Goal: Task Accomplishment & Management: Manage account settings

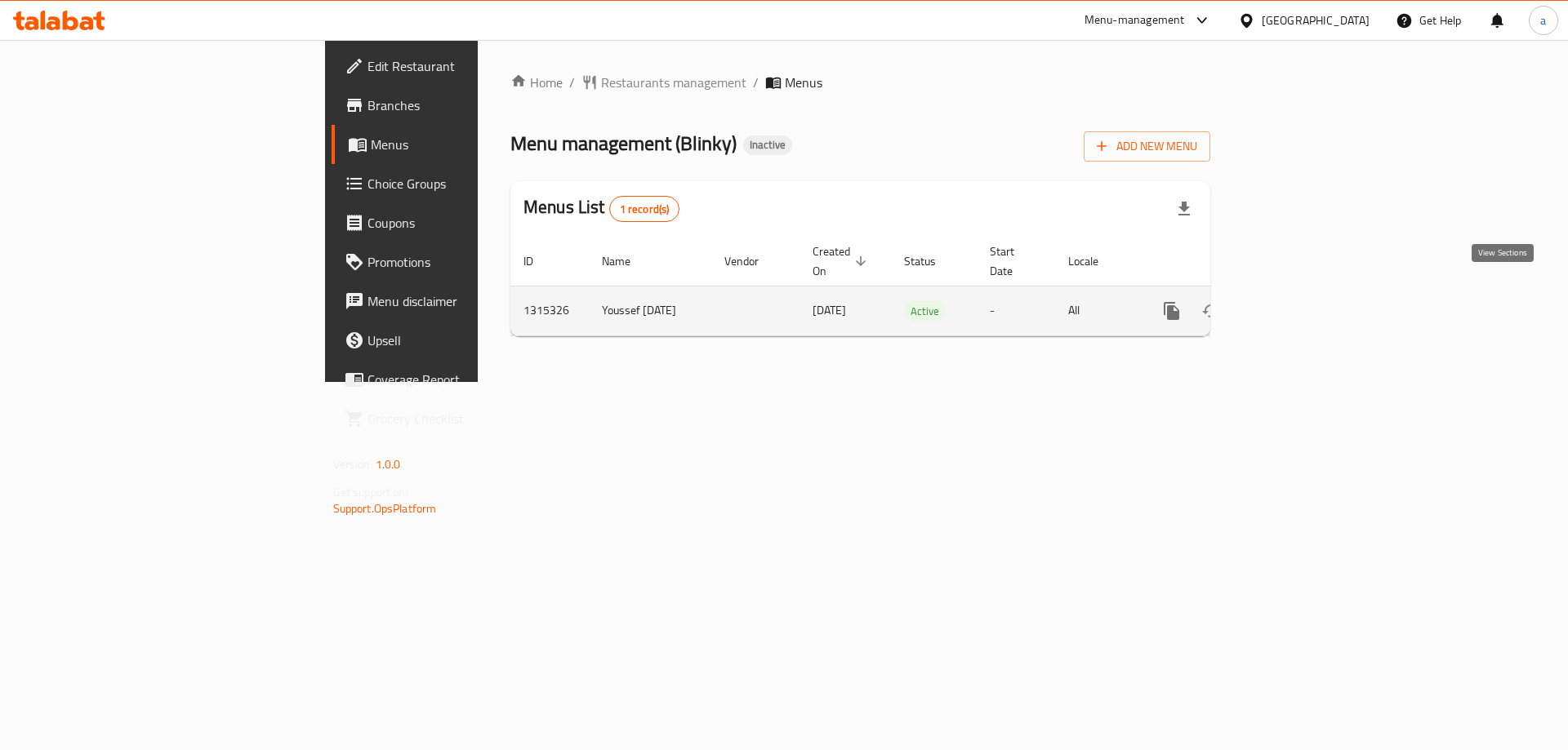
click at [1297, 304] on icon "enhanced table" at bounding box center [1289, 311] width 14 height 14
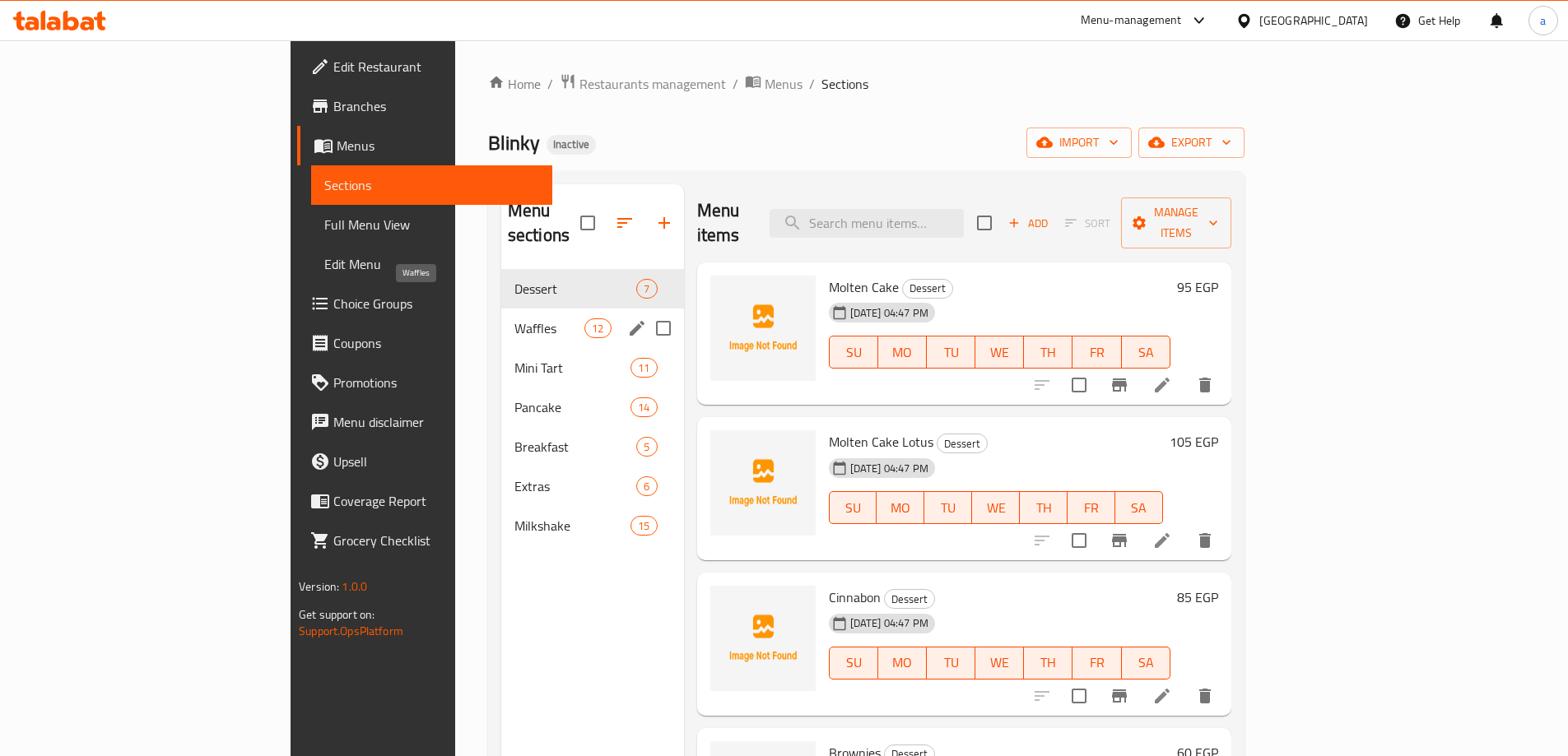
click at [514, 318] on span "Waffles" at bounding box center [549, 328] width 70 height 20
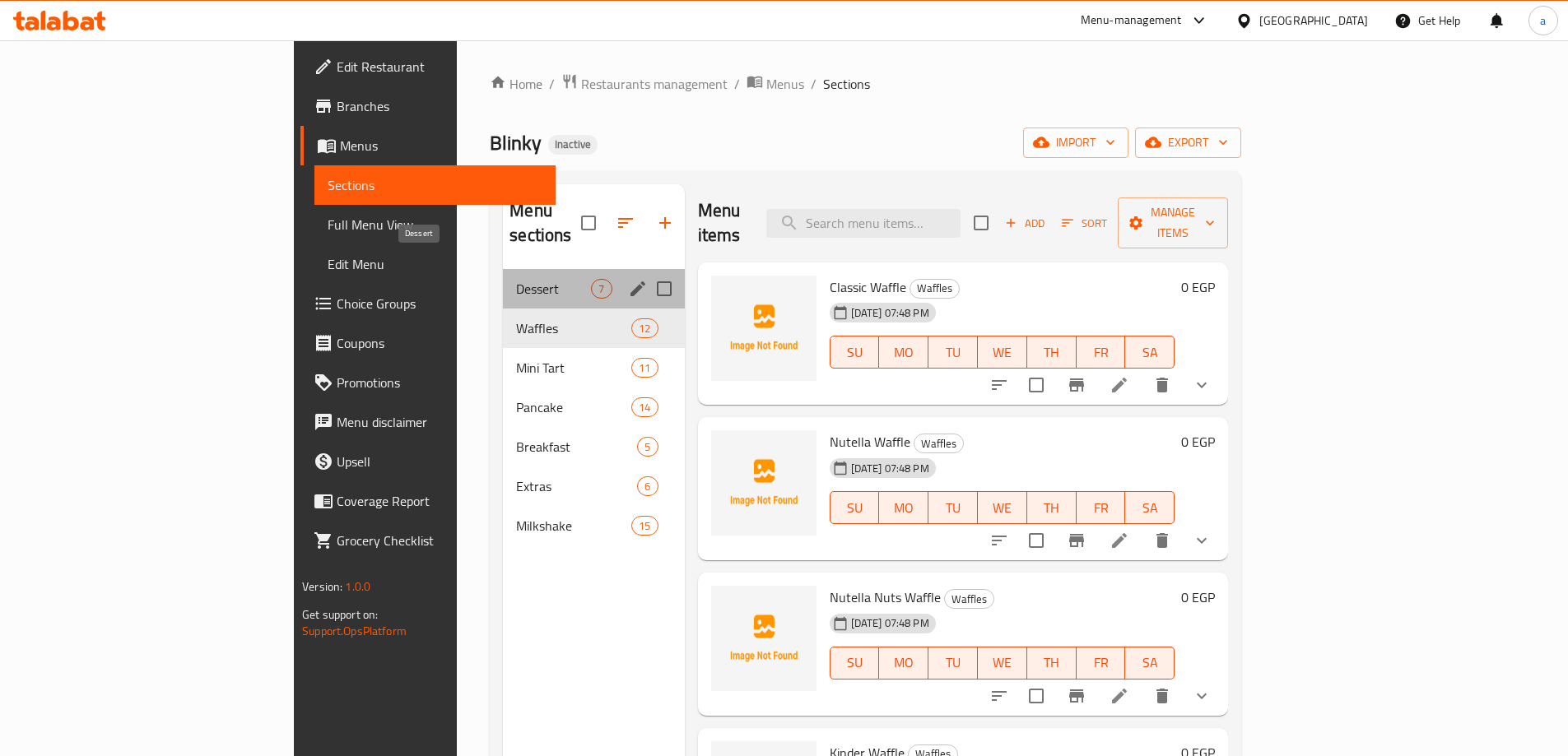
click at [516, 279] on span "Dessert" at bounding box center [554, 288] width 75 height 20
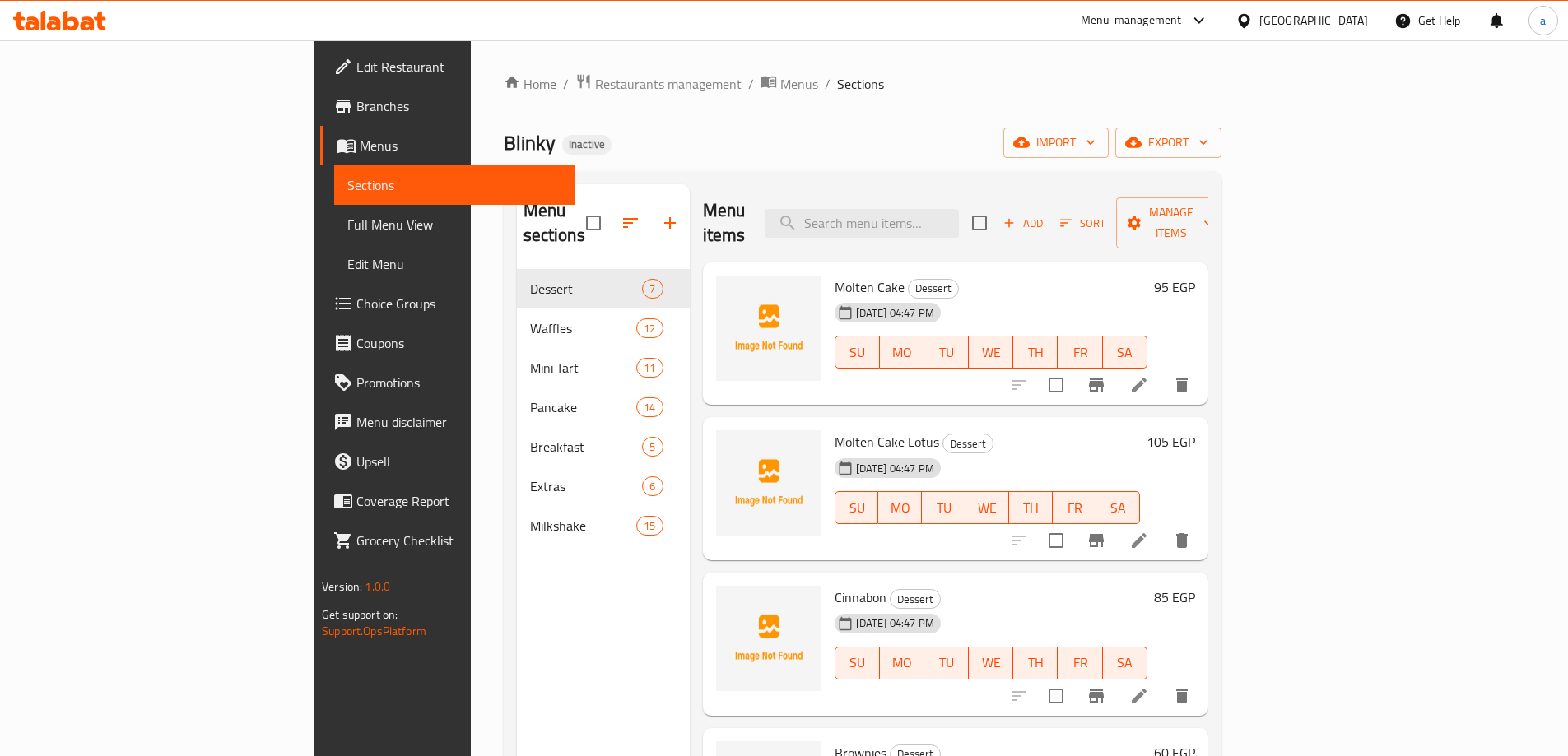
click at [1149, 375] on icon at bounding box center [1139, 384] width 20 height 20
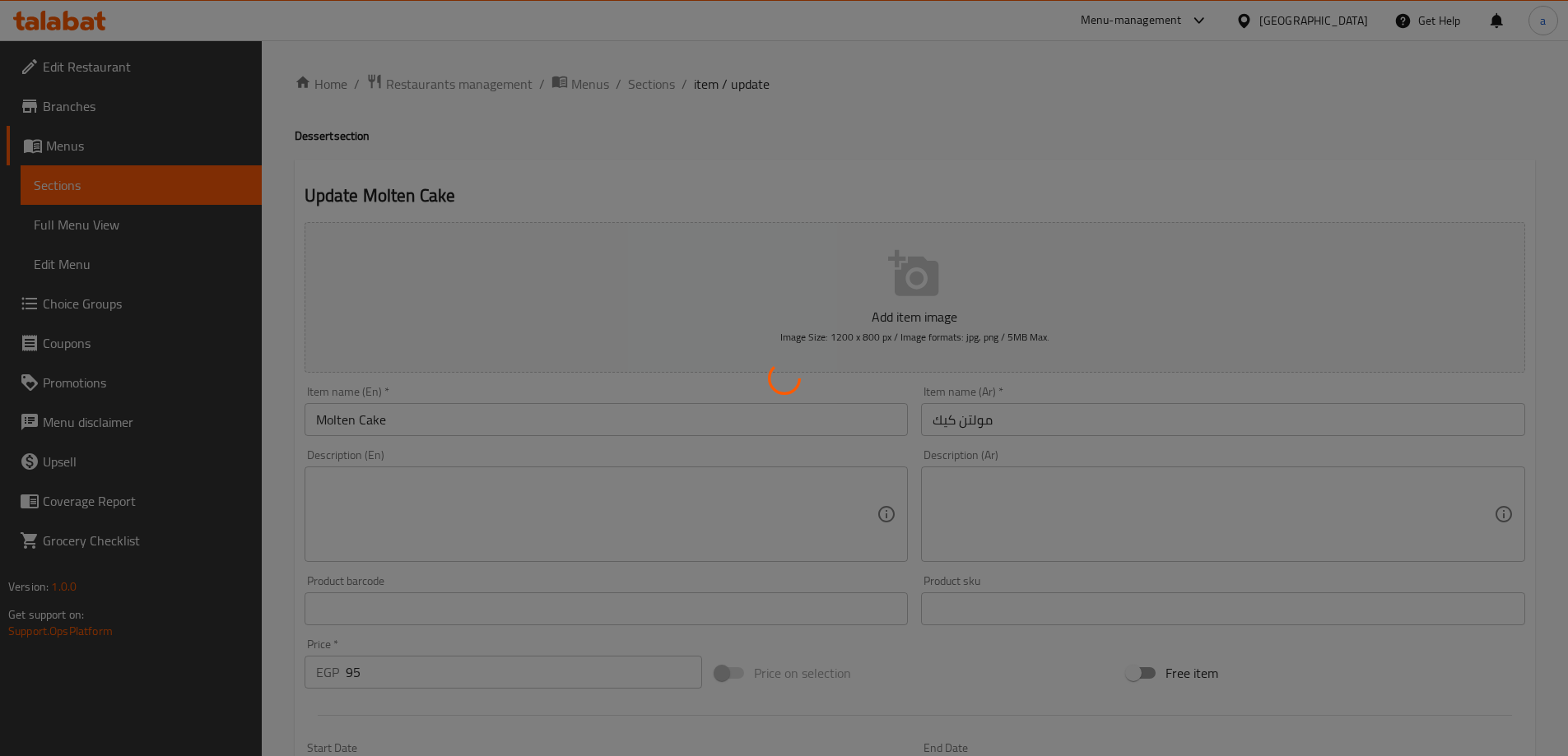
click at [983, 519] on div at bounding box center [784, 378] width 1568 height 756
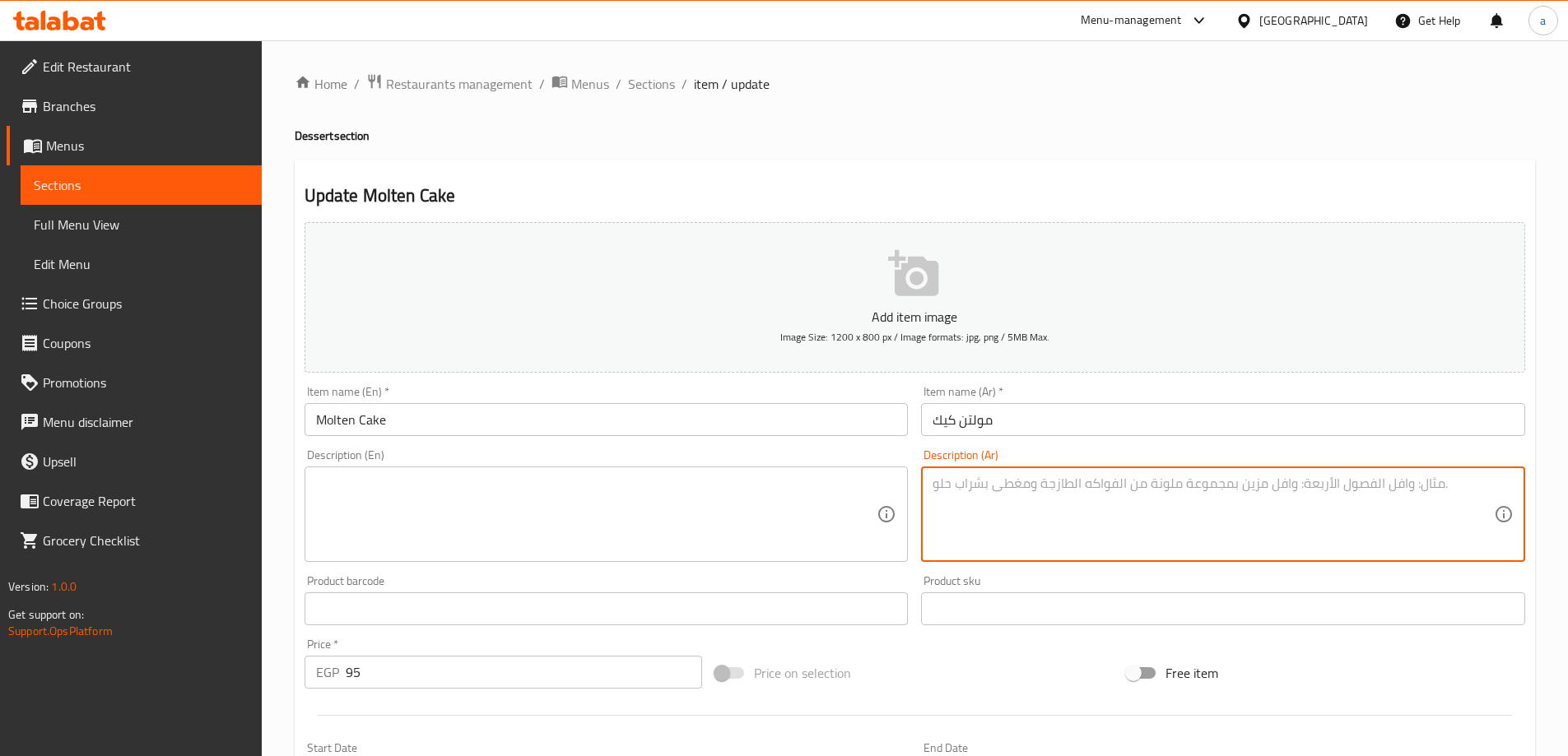
click at [964, 530] on textarea at bounding box center [1213, 515] width 561 height 78
paste textarea "كيك مولتن محشو شوكلاته سائحة"
type textarea "كيك مولتن محشو شوكلاته سائحة"
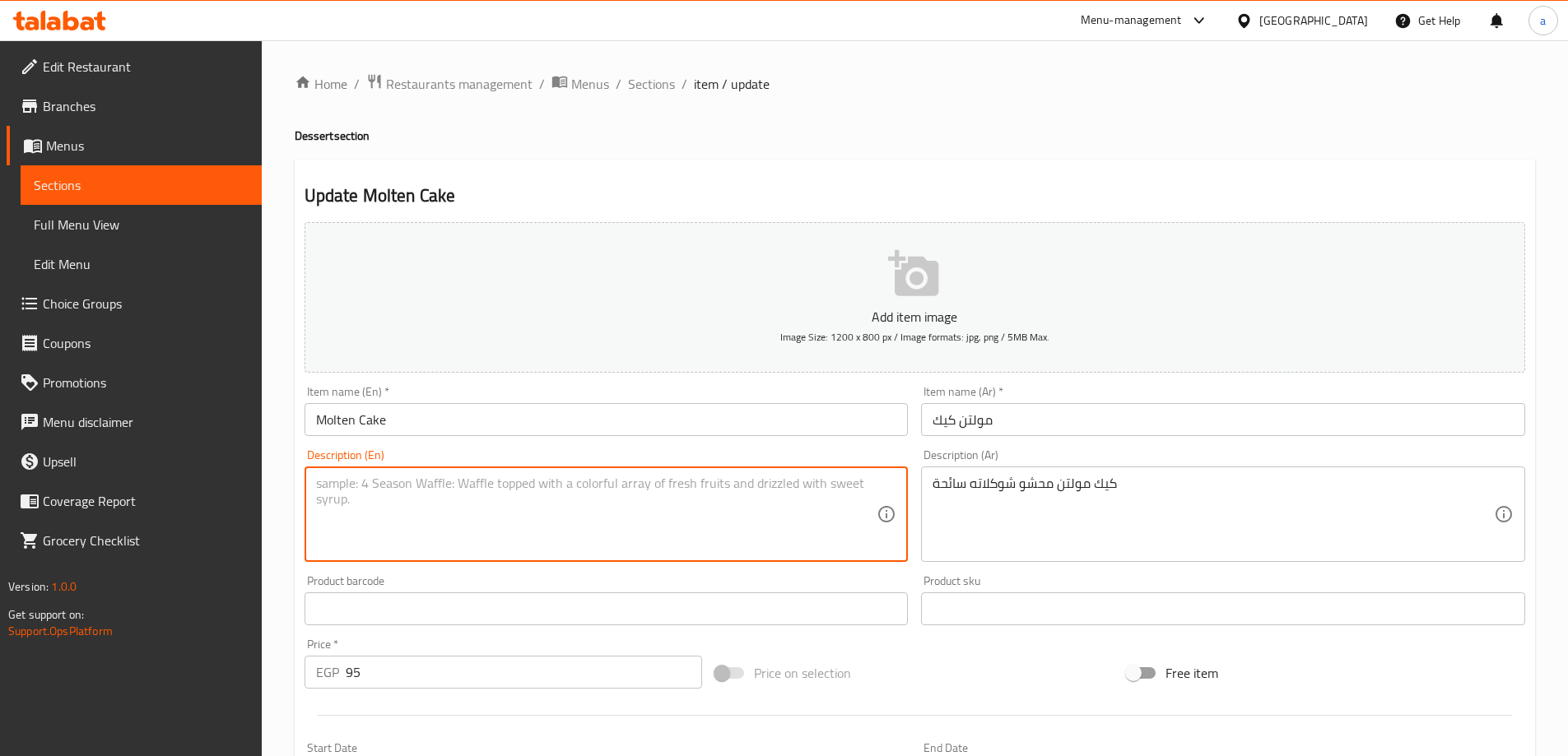
click at [745, 523] on textarea at bounding box center [596, 515] width 561 height 78
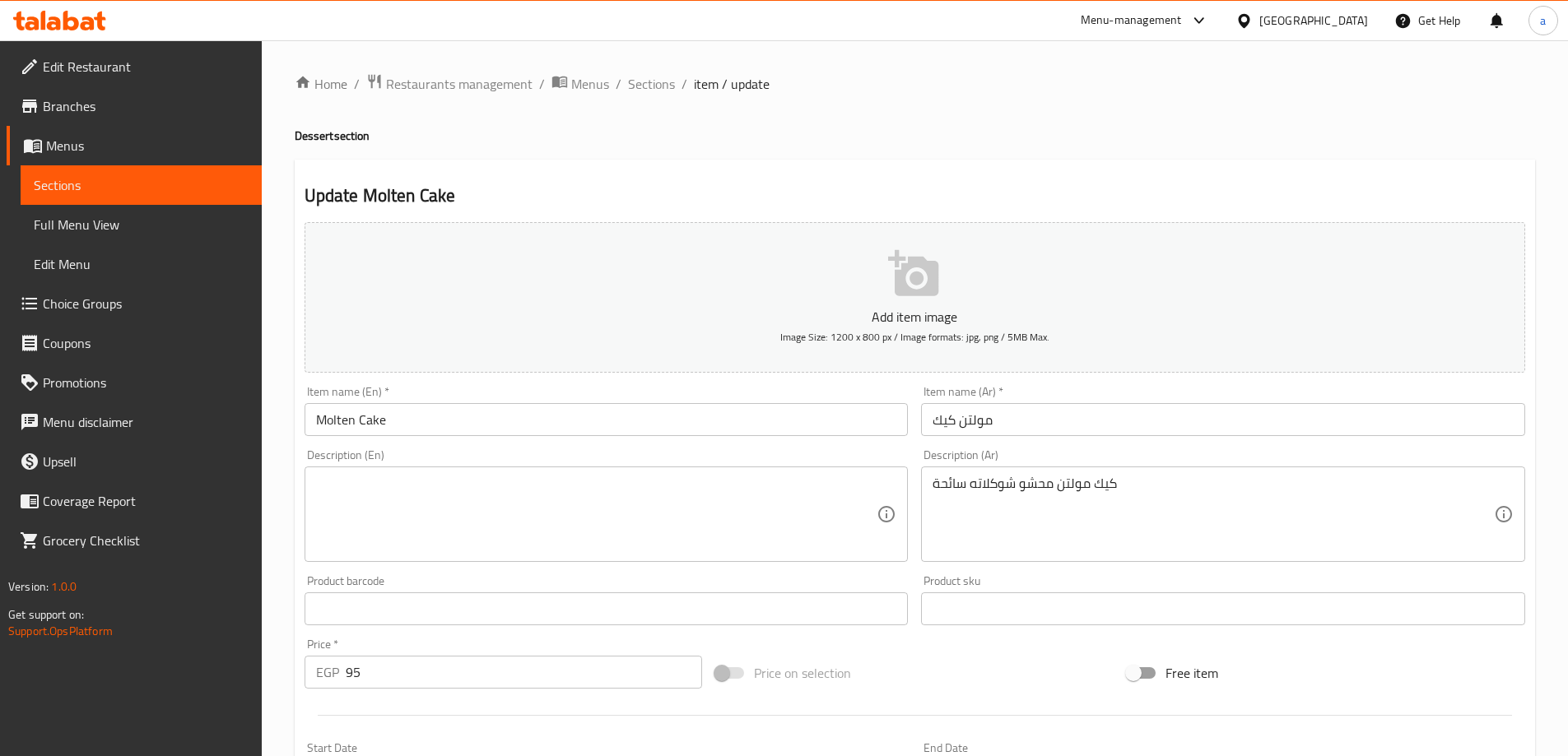
click at [572, 496] on textarea at bounding box center [596, 515] width 561 height 78
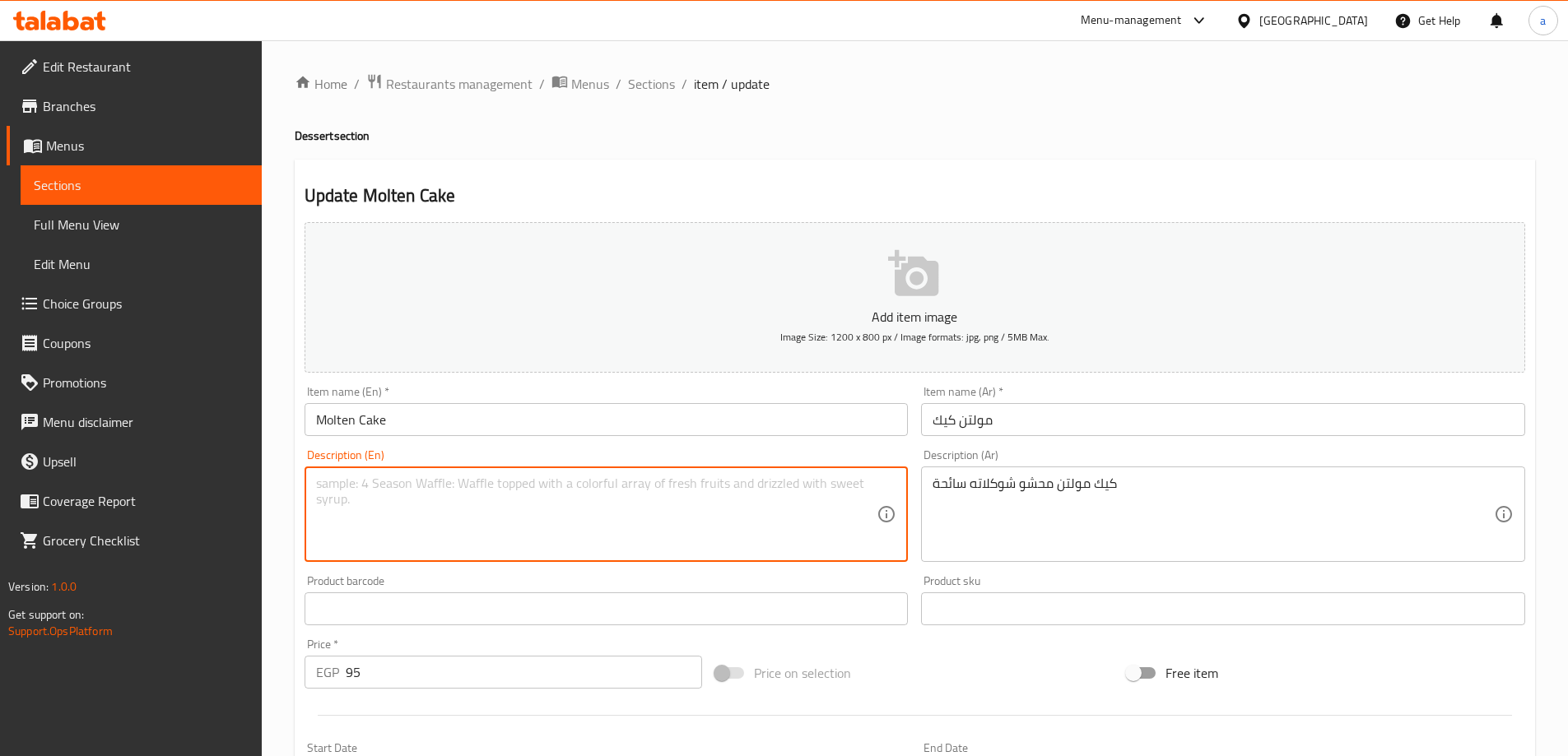
paste textarea "Molten cake filled with melted chocolate"
click at [438, 517] on textarea "Molten cake filled with melted chocolate" at bounding box center [596, 515] width 561 height 78
click at [444, 535] on textarea "Molten cake filled with melted chocolate" at bounding box center [596, 515] width 561 height 78
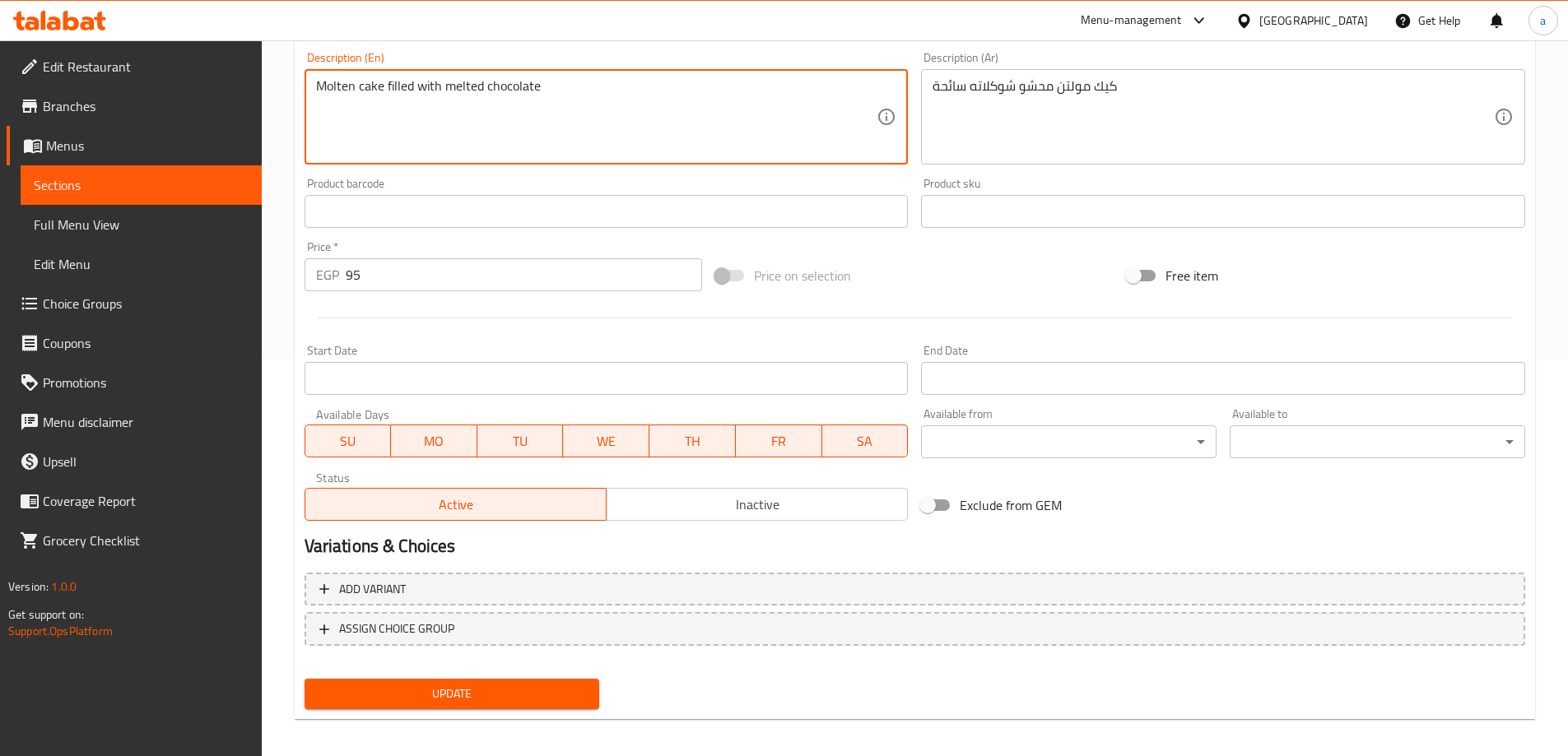
scroll to position [406, 0]
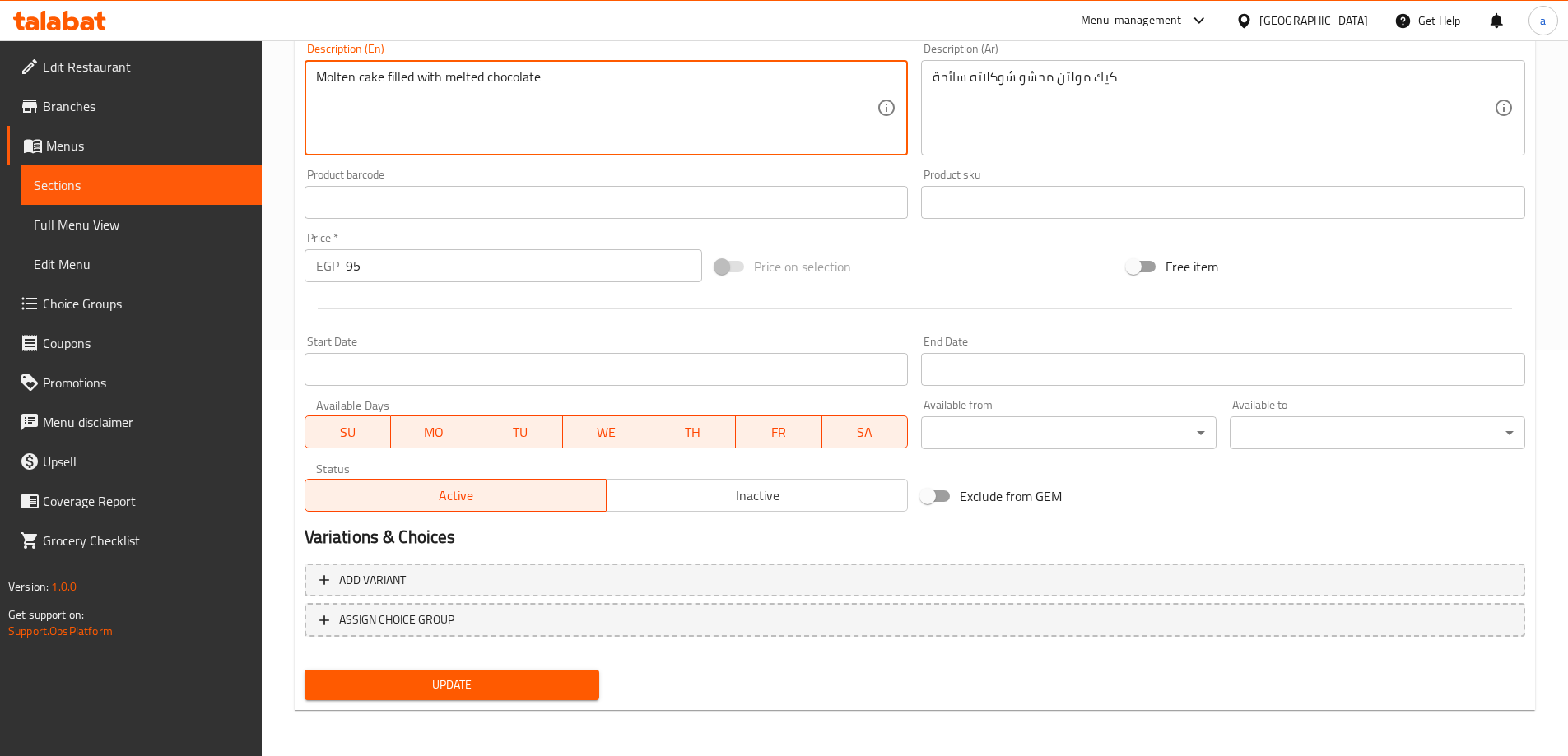
click at [565, 108] on textarea "Molten cake filled with melted chocolate" at bounding box center [596, 108] width 561 height 78
type textarea "Molten cake filled with melted chocolate"
click at [493, 112] on textarea "Molten cake filled with melted chocolate" at bounding box center [596, 108] width 561 height 78
click at [460, 681] on span "Update" at bounding box center [452, 685] width 269 height 20
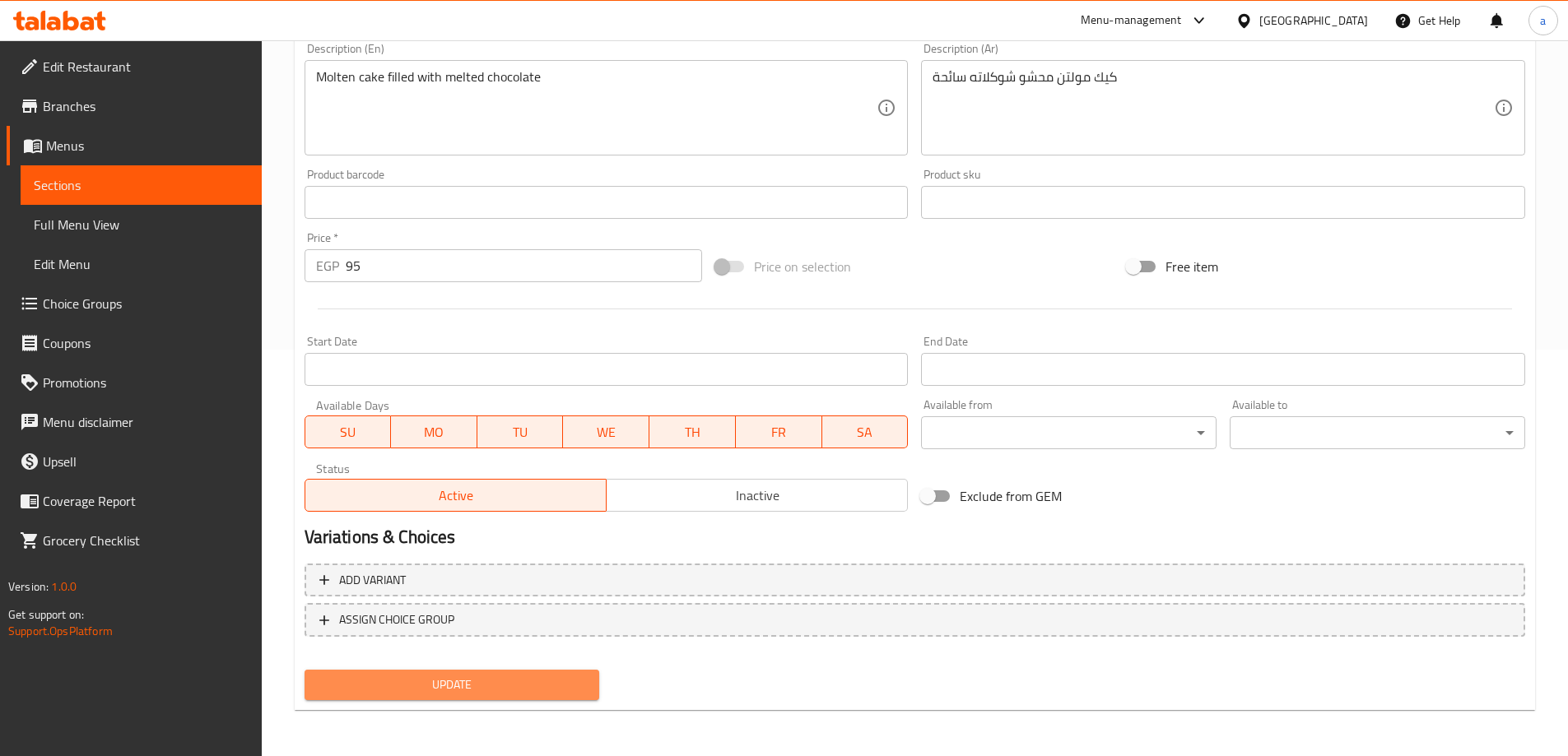
click at [466, 675] on span "Update" at bounding box center [452, 685] width 269 height 20
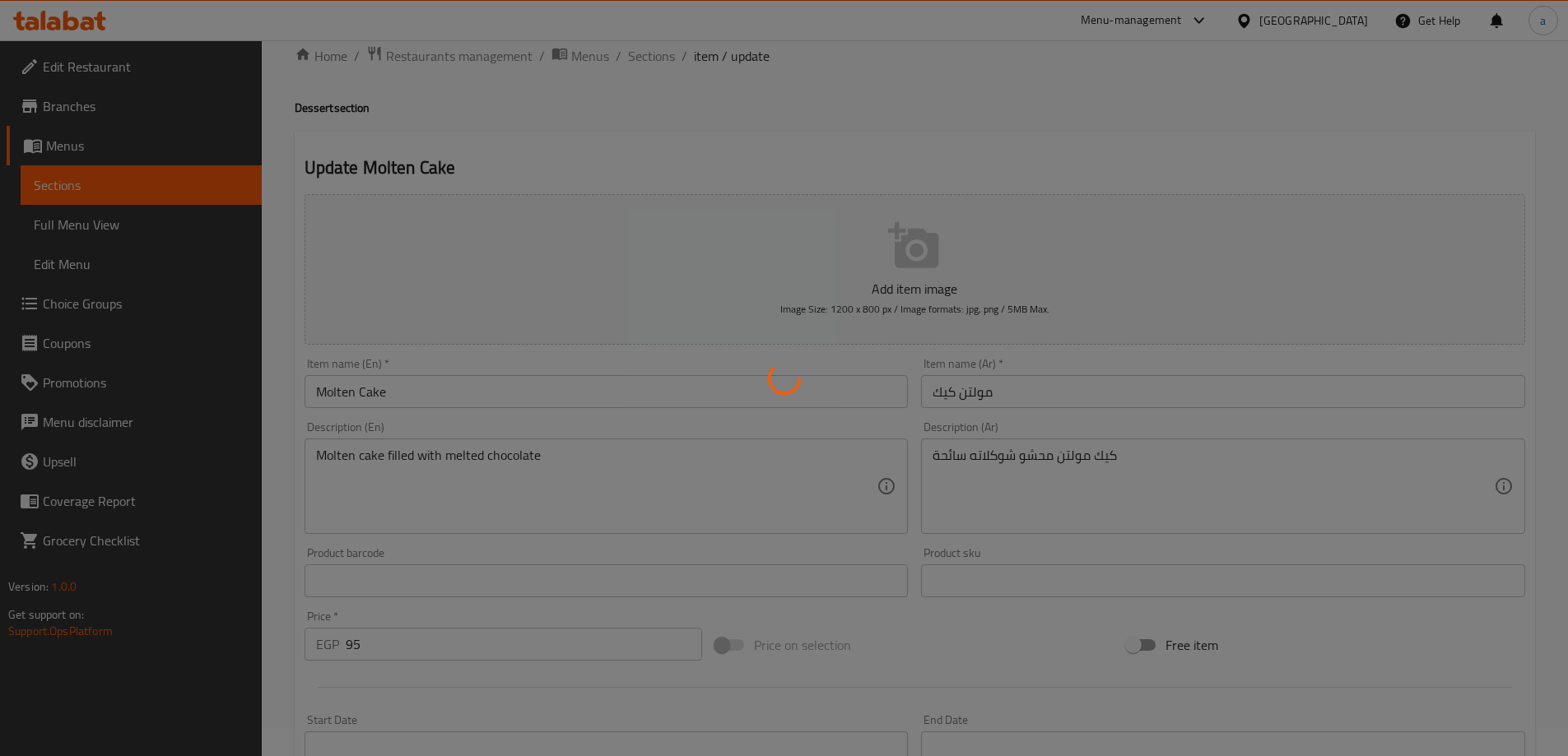
scroll to position [0, 0]
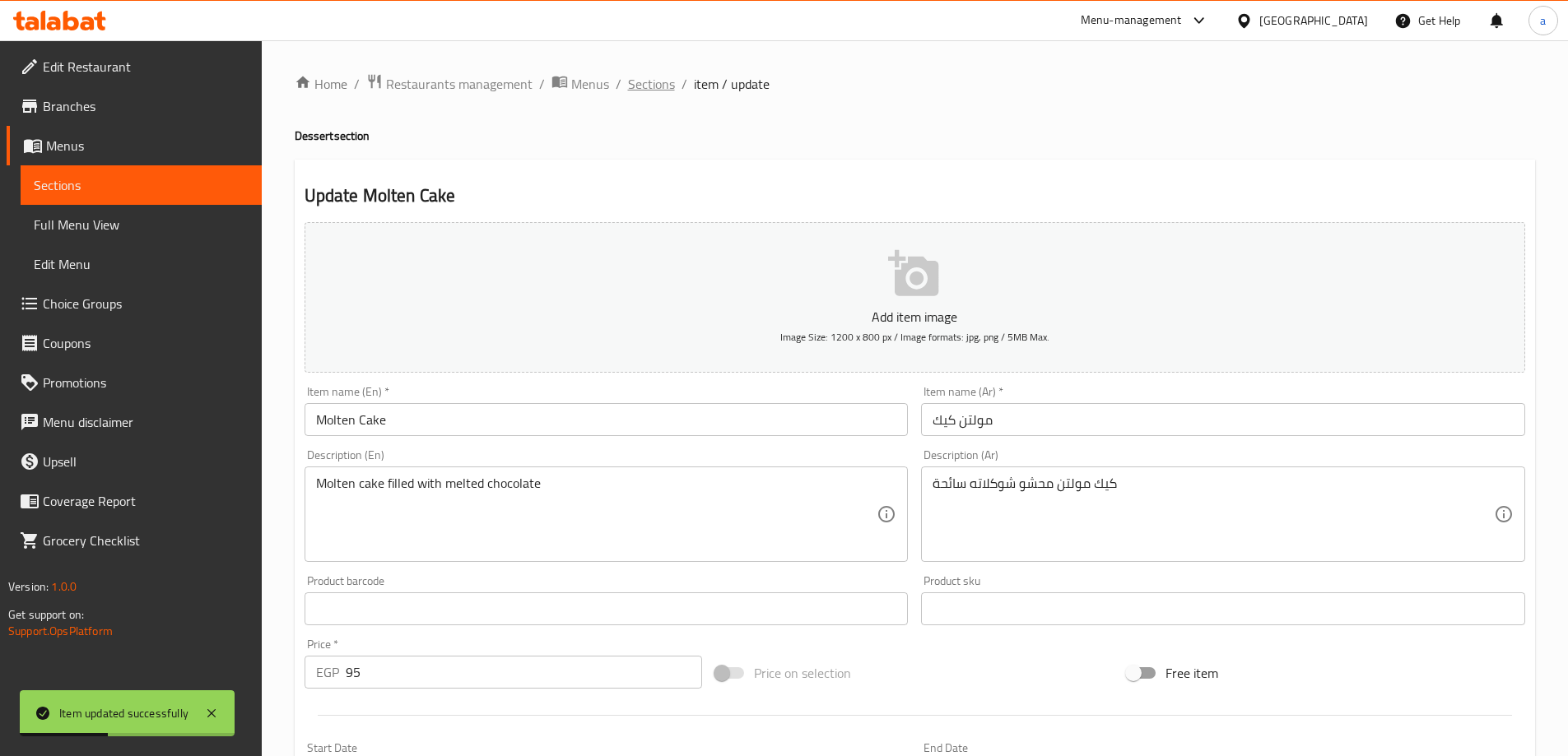
click at [660, 79] on span "Sections" at bounding box center [651, 83] width 47 height 20
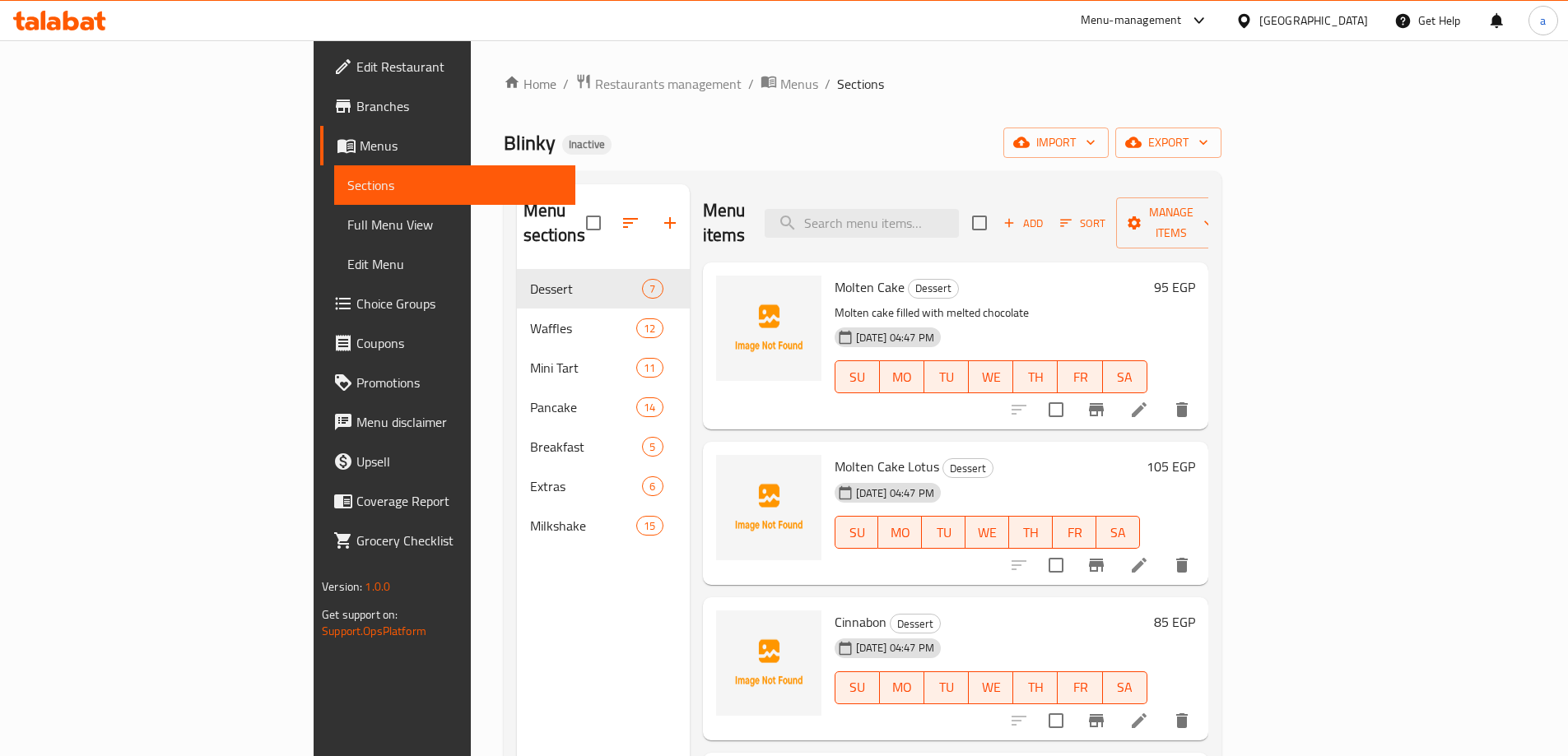
click at [1162, 552] on li at bounding box center [1139, 565] width 46 height 30
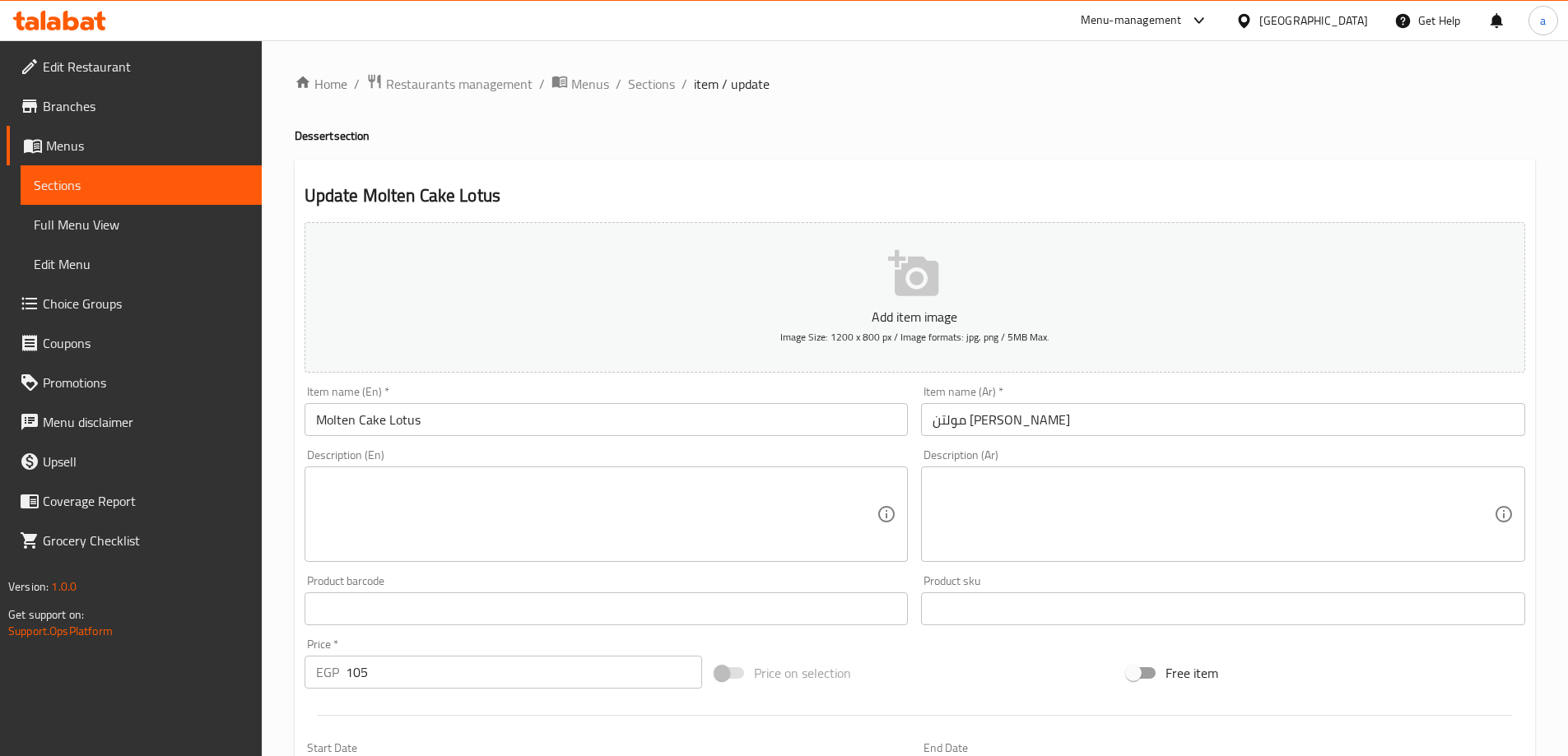
click at [493, 423] on input "Molten Cake Lotus" at bounding box center [607, 419] width 604 height 33
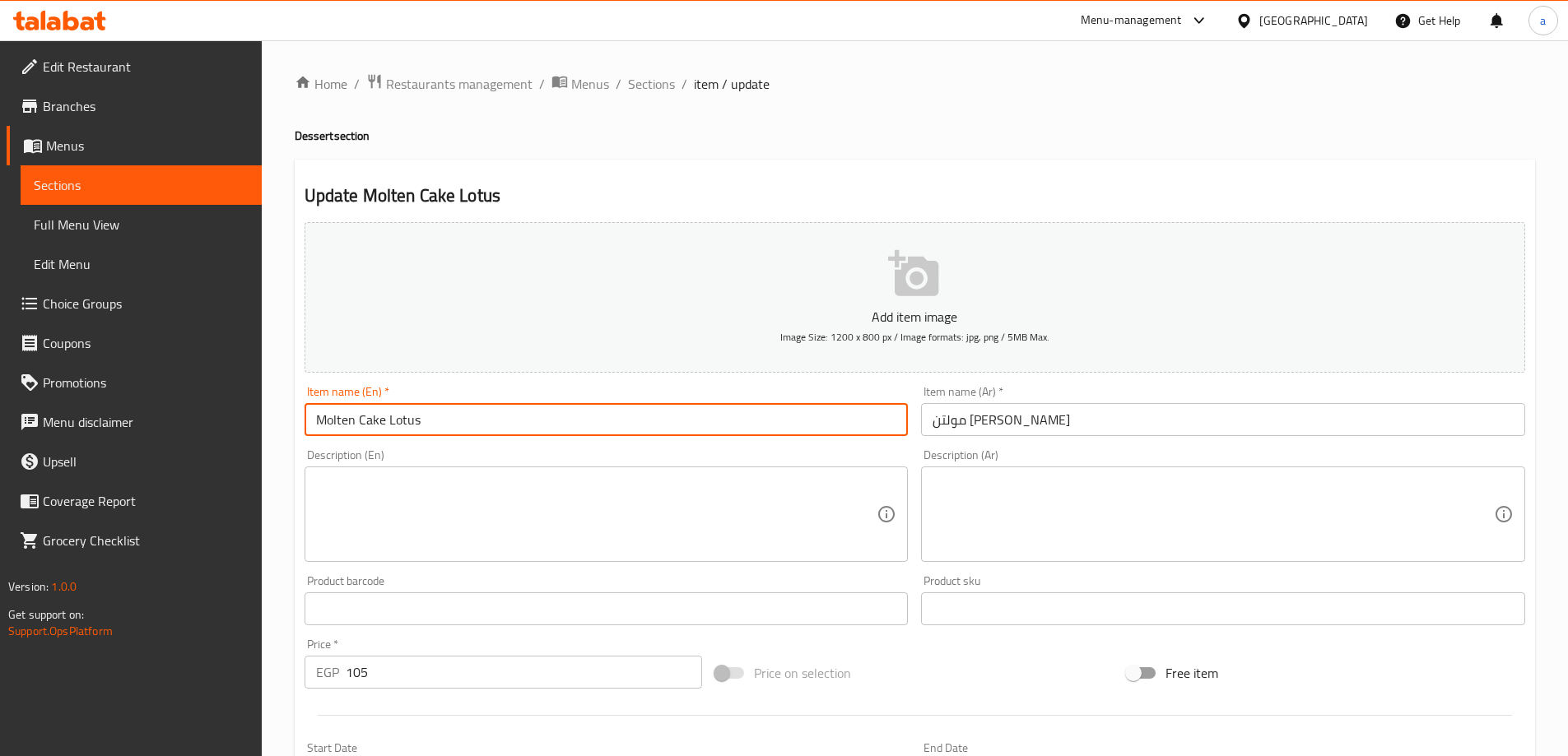
click at [501, 485] on textarea at bounding box center [596, 515] width 561 height 78
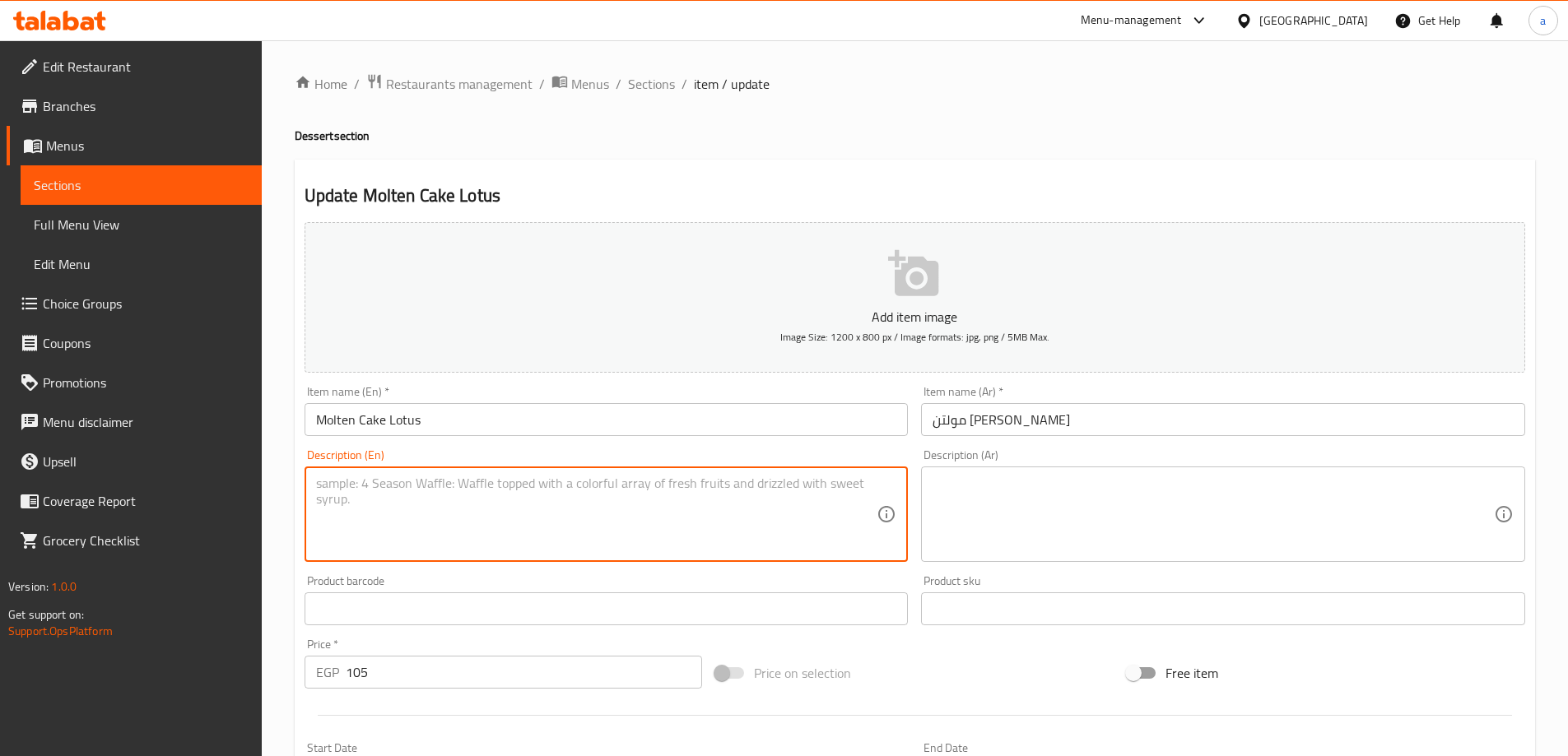
click at [972, 546] on textarea at bounding box center [1213, 515] width 561 height 78
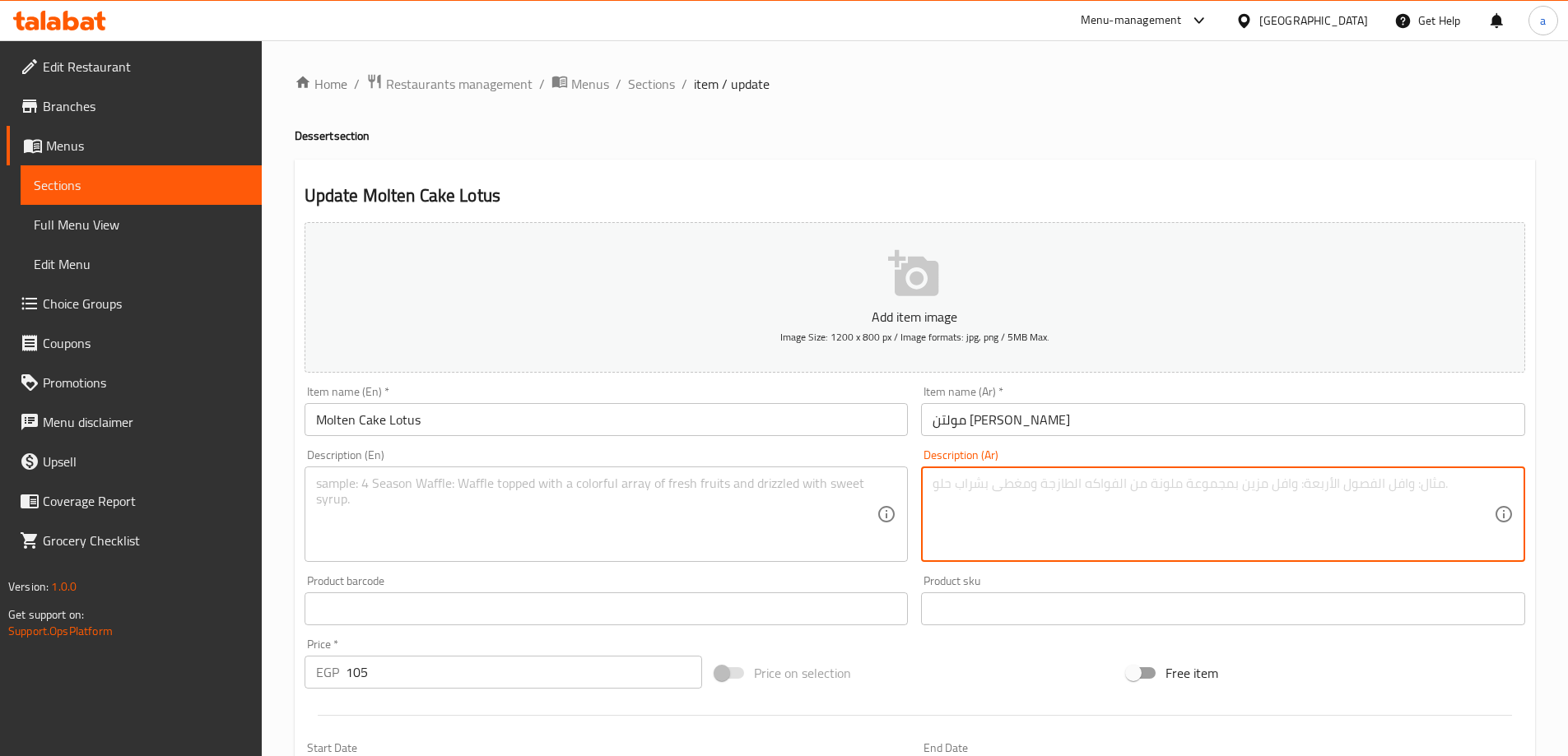
paste textarea "كيك مولتن محشو صوص اللوتس"
type textarea "كيك مولتن محشو صوص اللوتس"
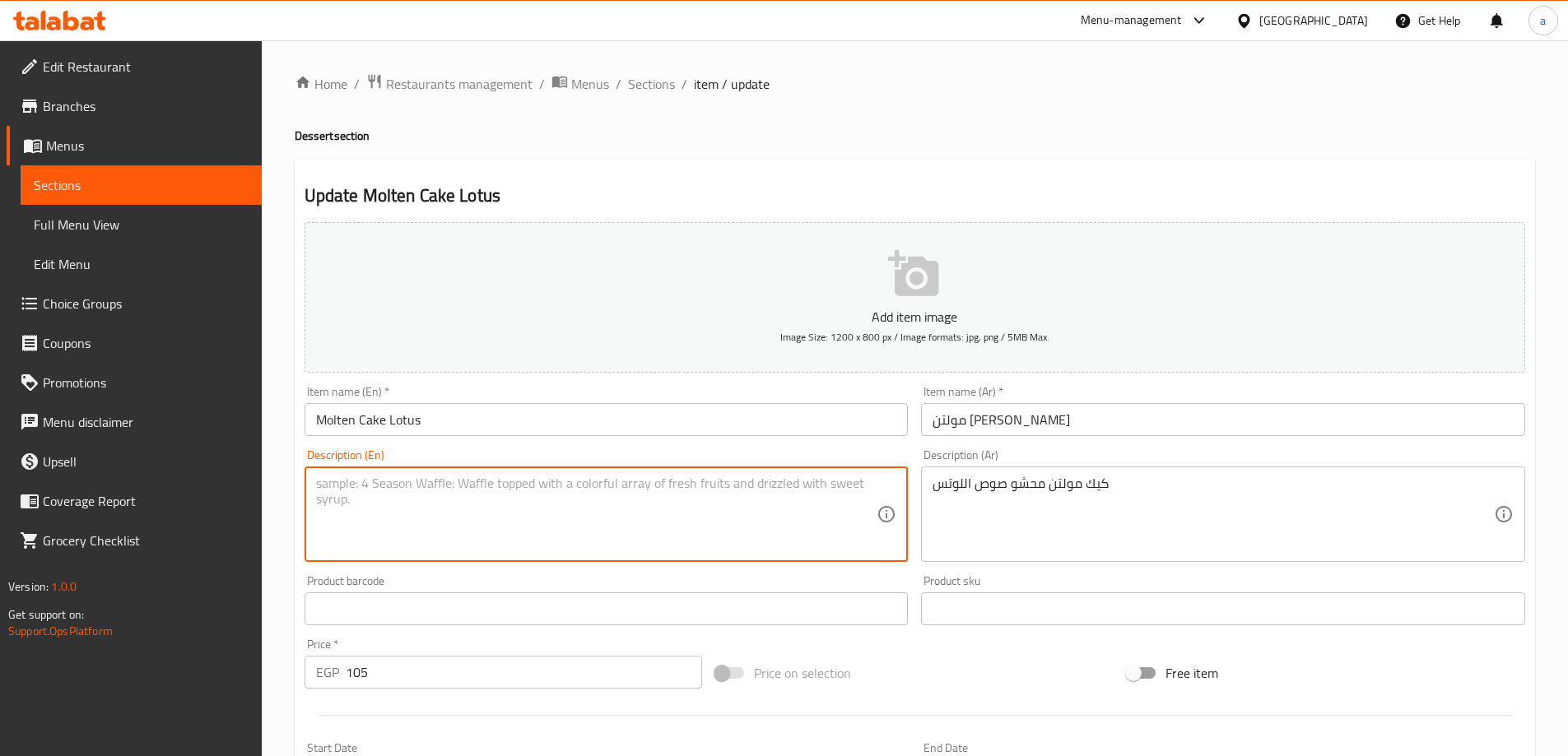
click at [772, 539] on textarea at bounding box center [596, 515] width 561 height 78
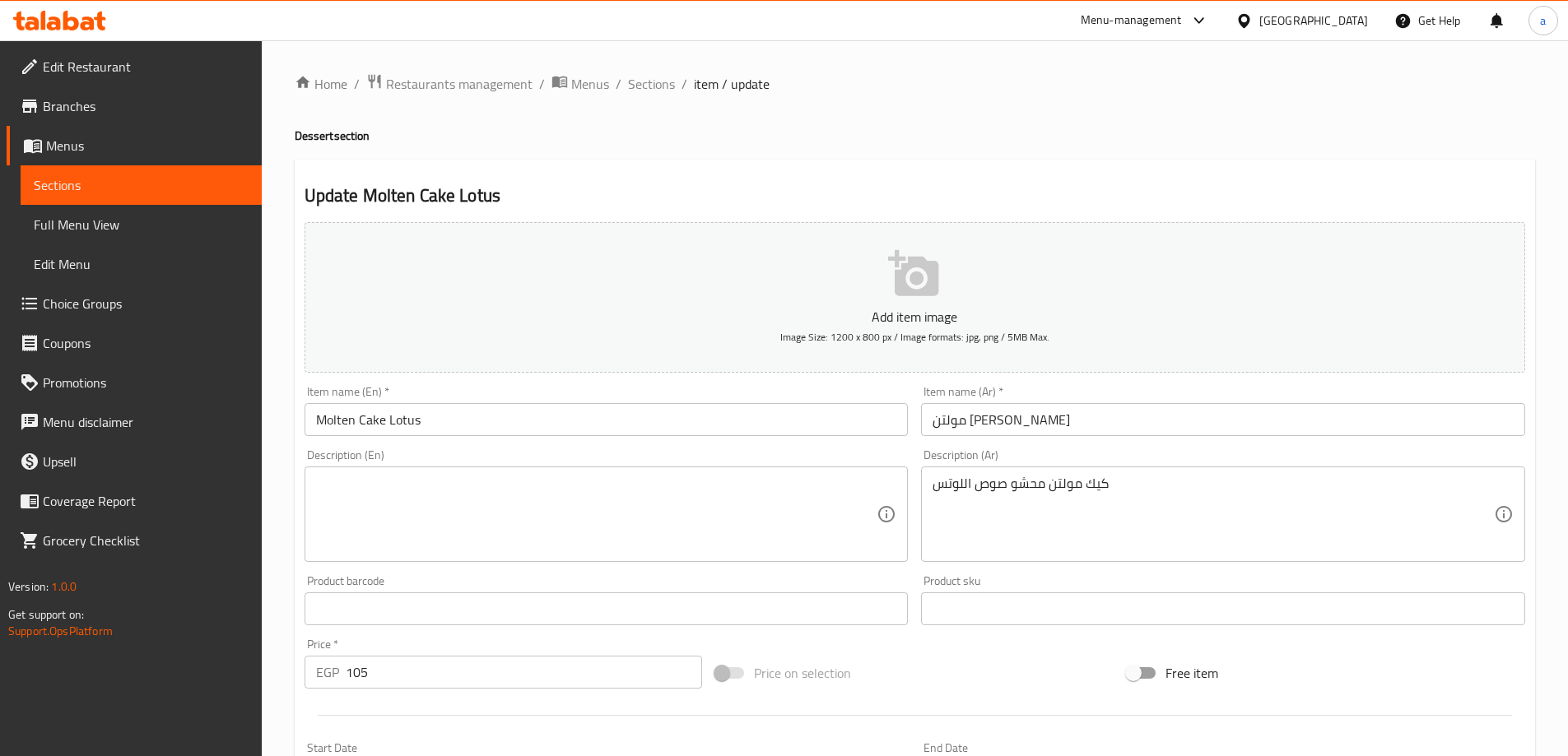
click at [391, 558] on div "Description (En)" at bounding box center [607, 514] width 604 height 95
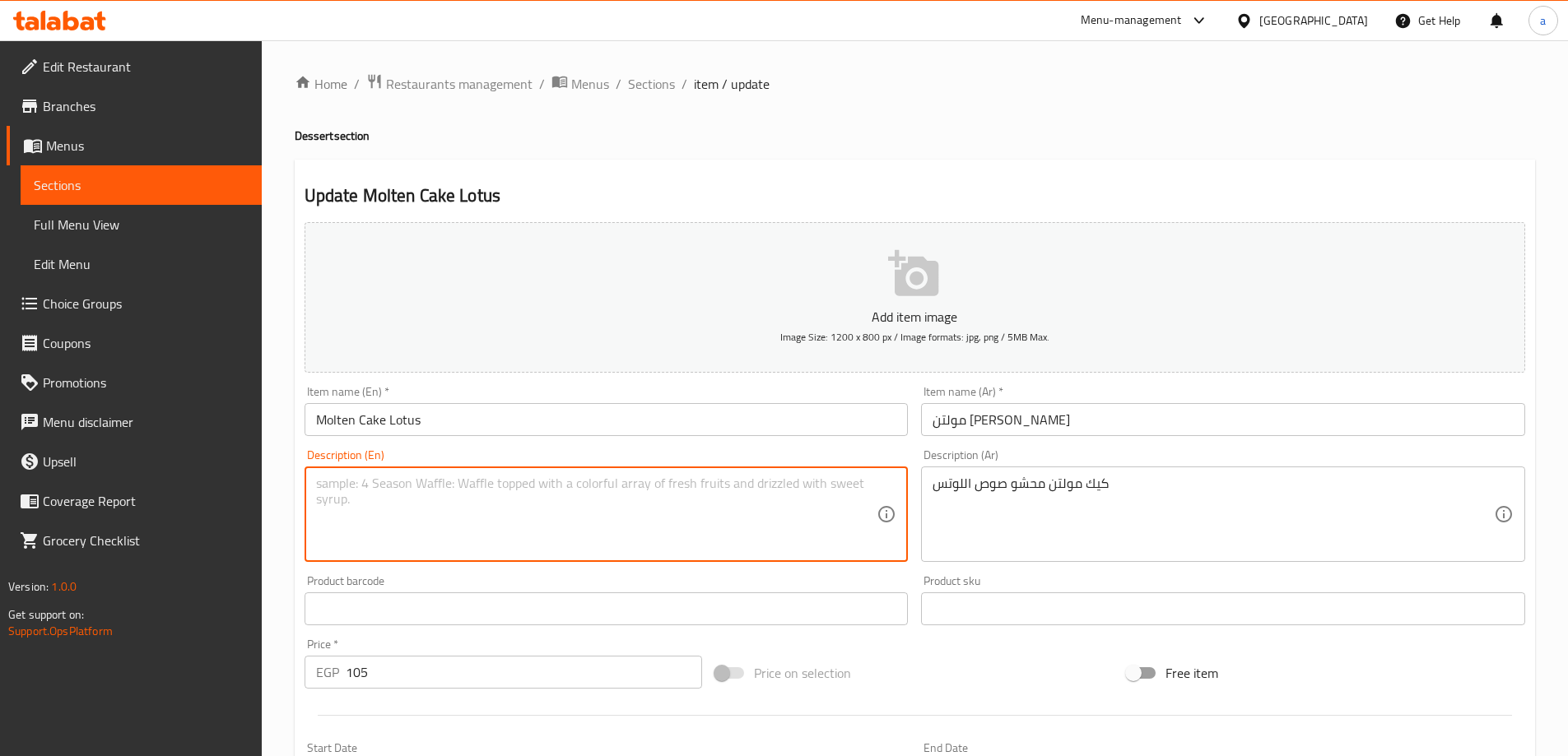
paste textarea "Molten cake filled with lotus sauce"
type textarea "Molten cake filled with lotus sauce"
click at [488, 450] on div "Description (En) Molten cake filled with lotus sauce Description (En)" at bounding box center [607, 506] width 604 height 113
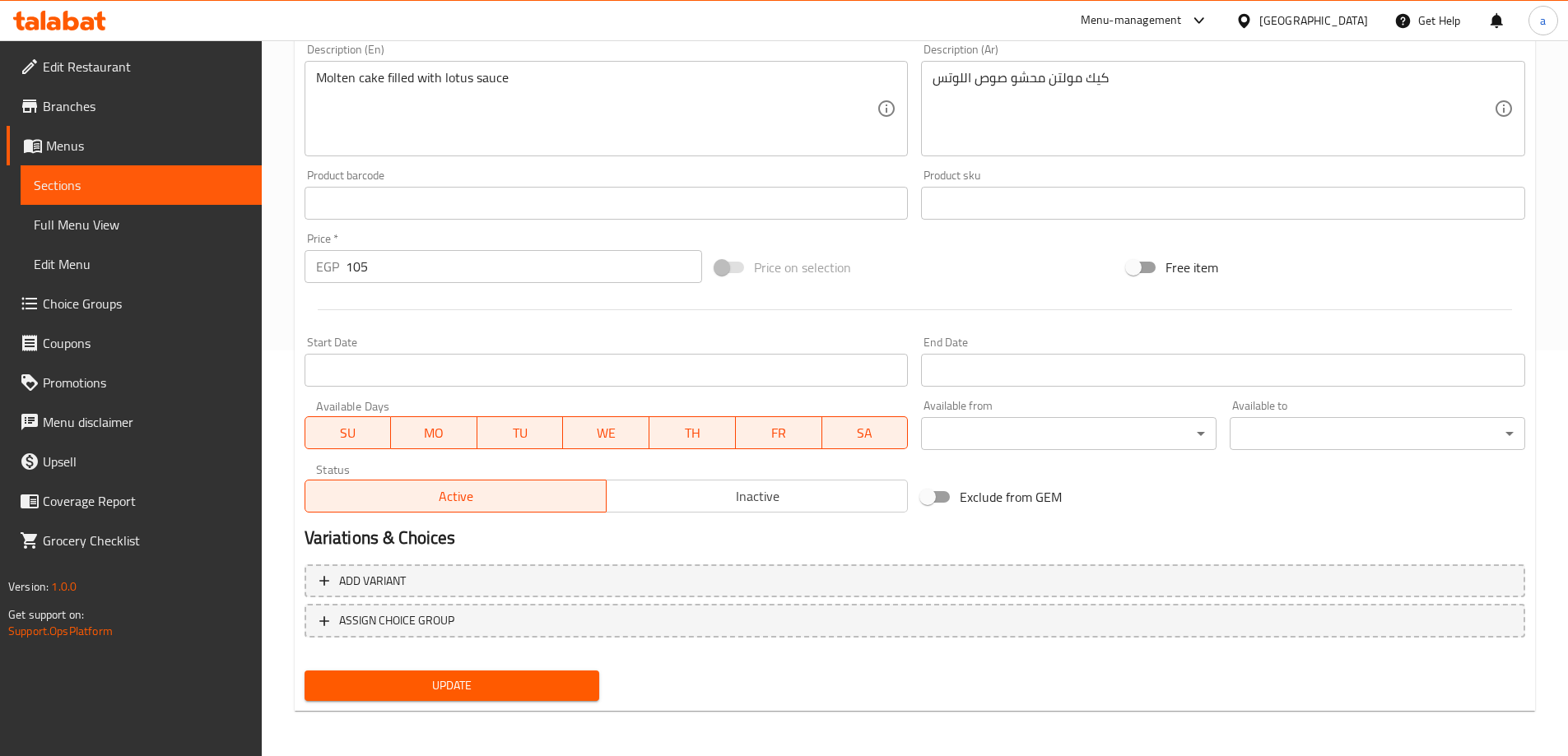
scroll to position [406, 0]
click at [431, 675] on span "Update" at bounding box center [452, 685] width 269 height 20
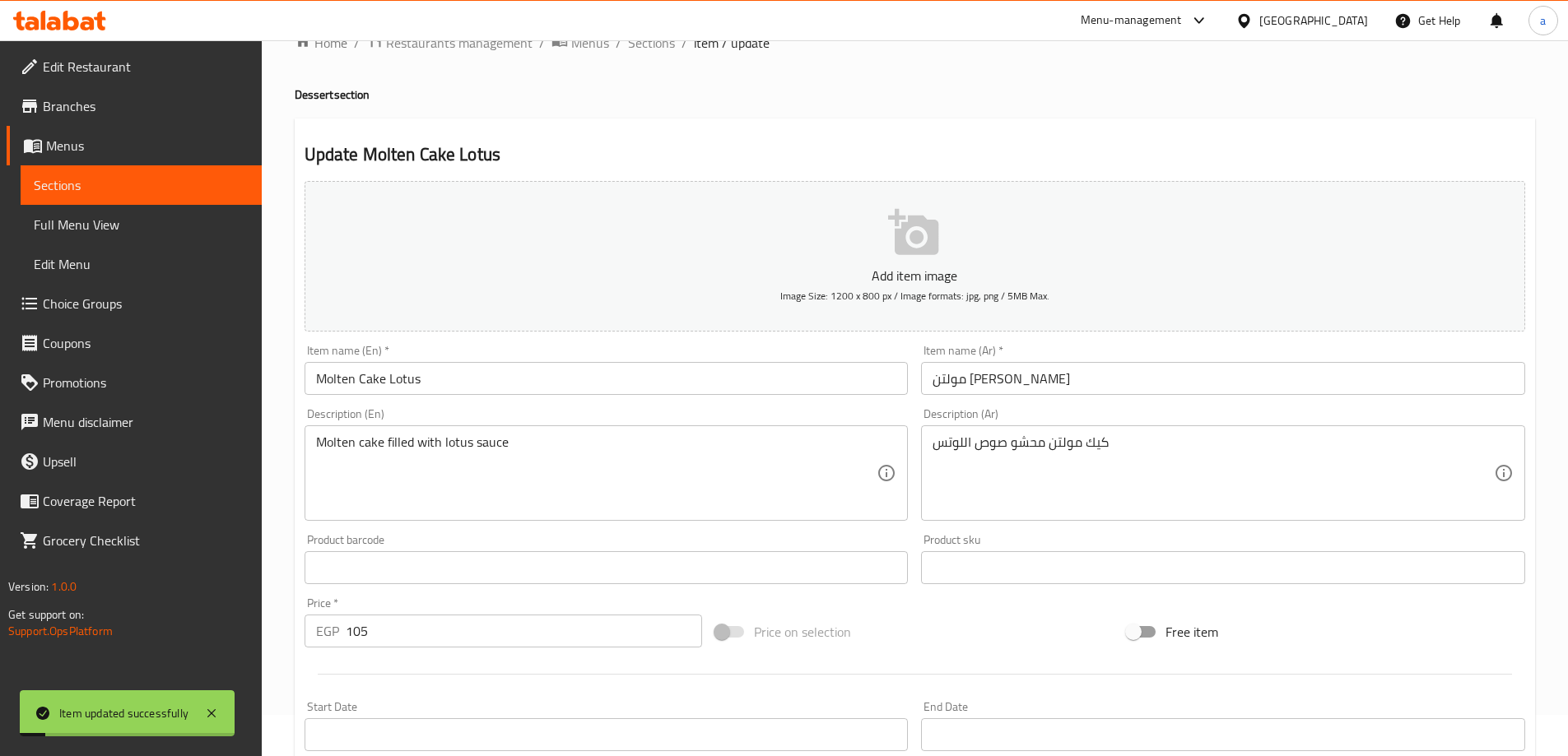
scroll to position [0, 0]
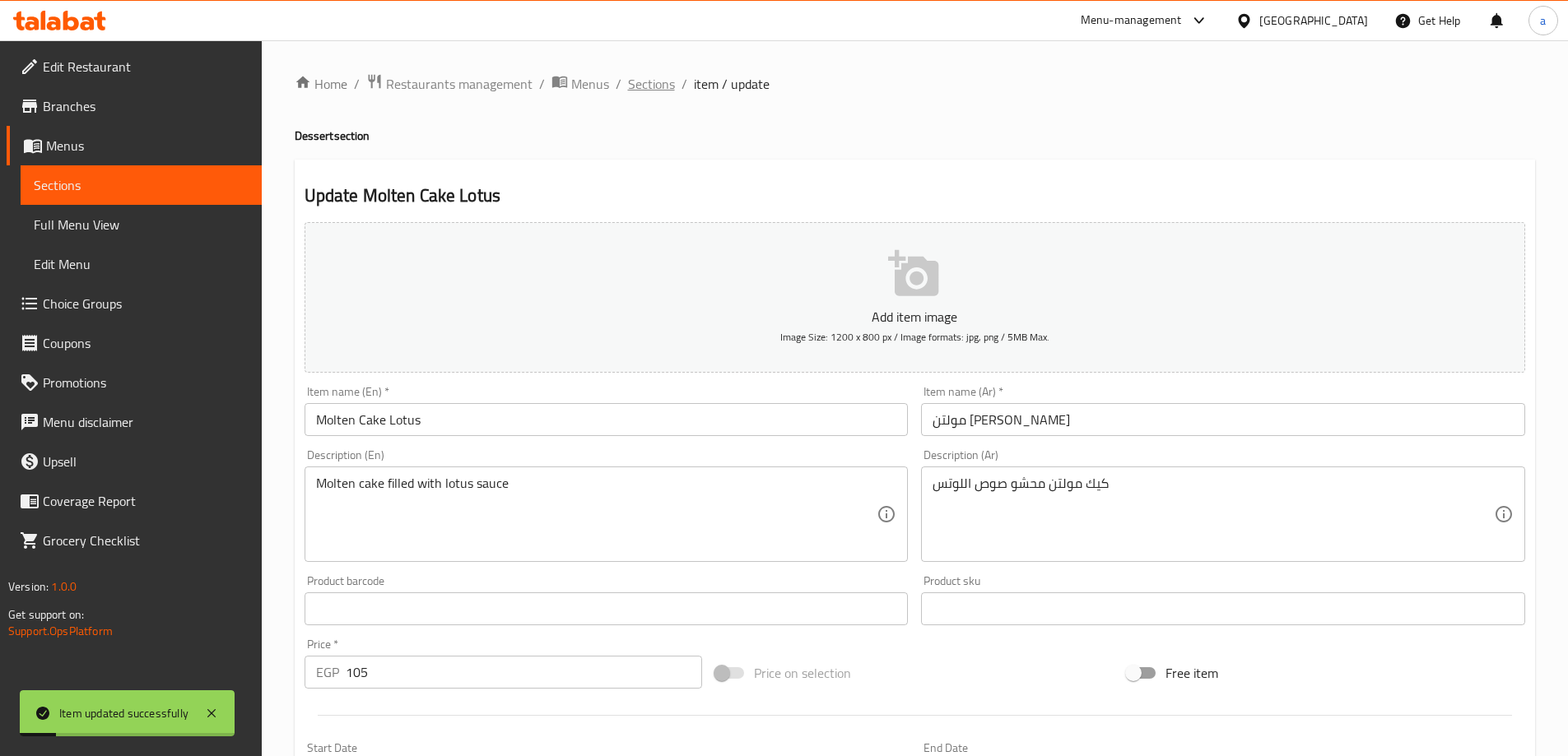
click at [664, 86] on span "Sections" at bounding box center [651, 83] width 47 height 20
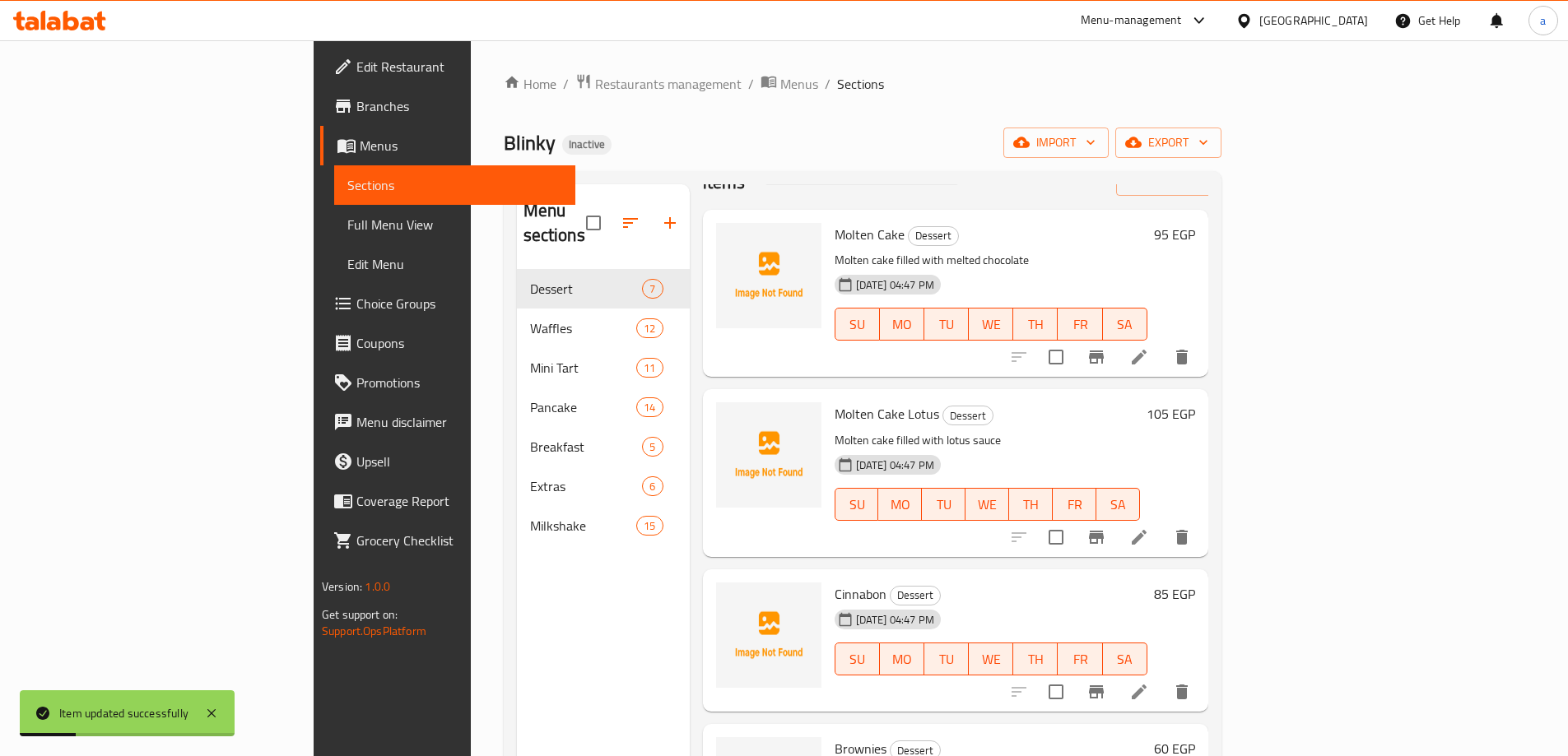
scroll to position [165, 0]
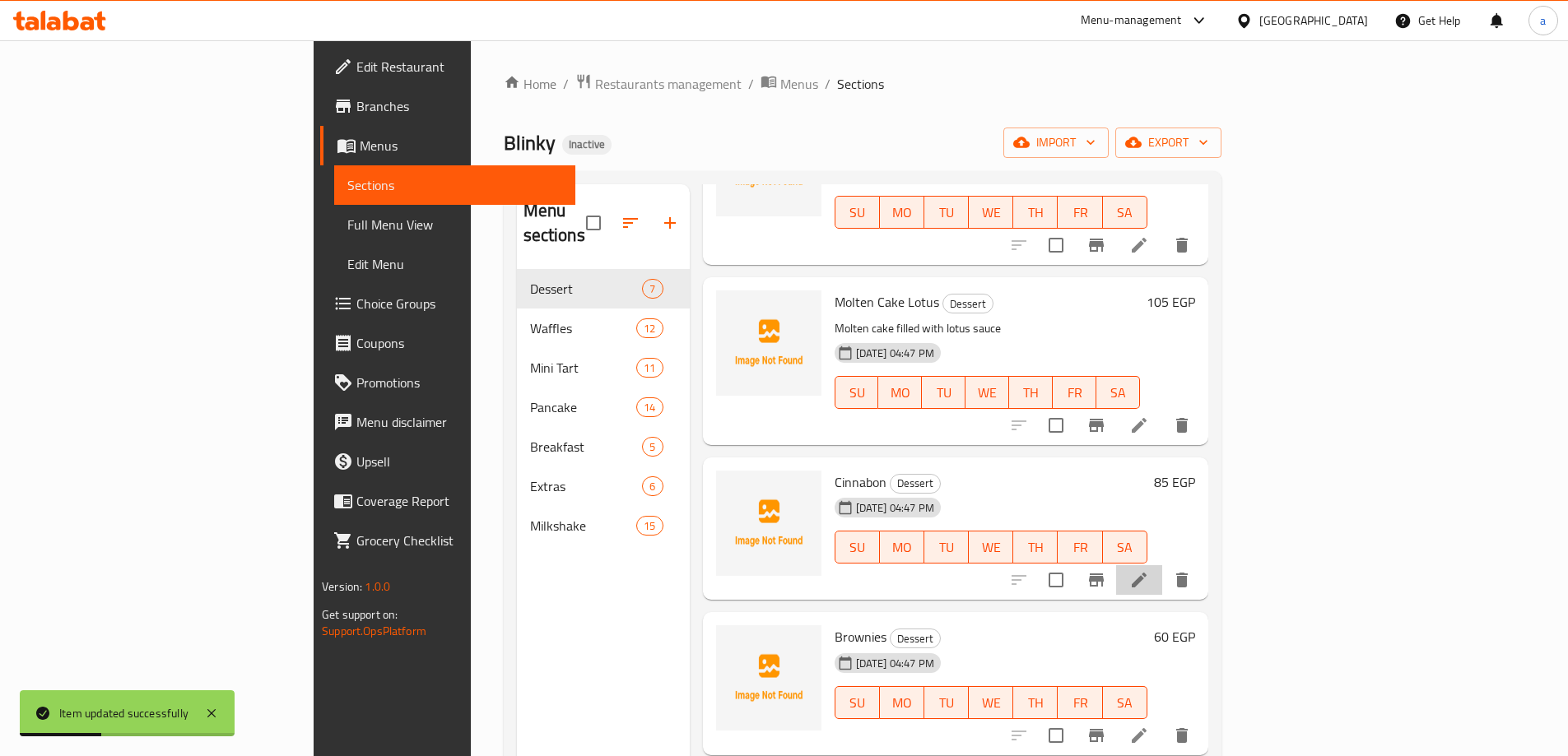
click at [1162, 565] on li at bounding box center [1139, 580] width 46 height 30
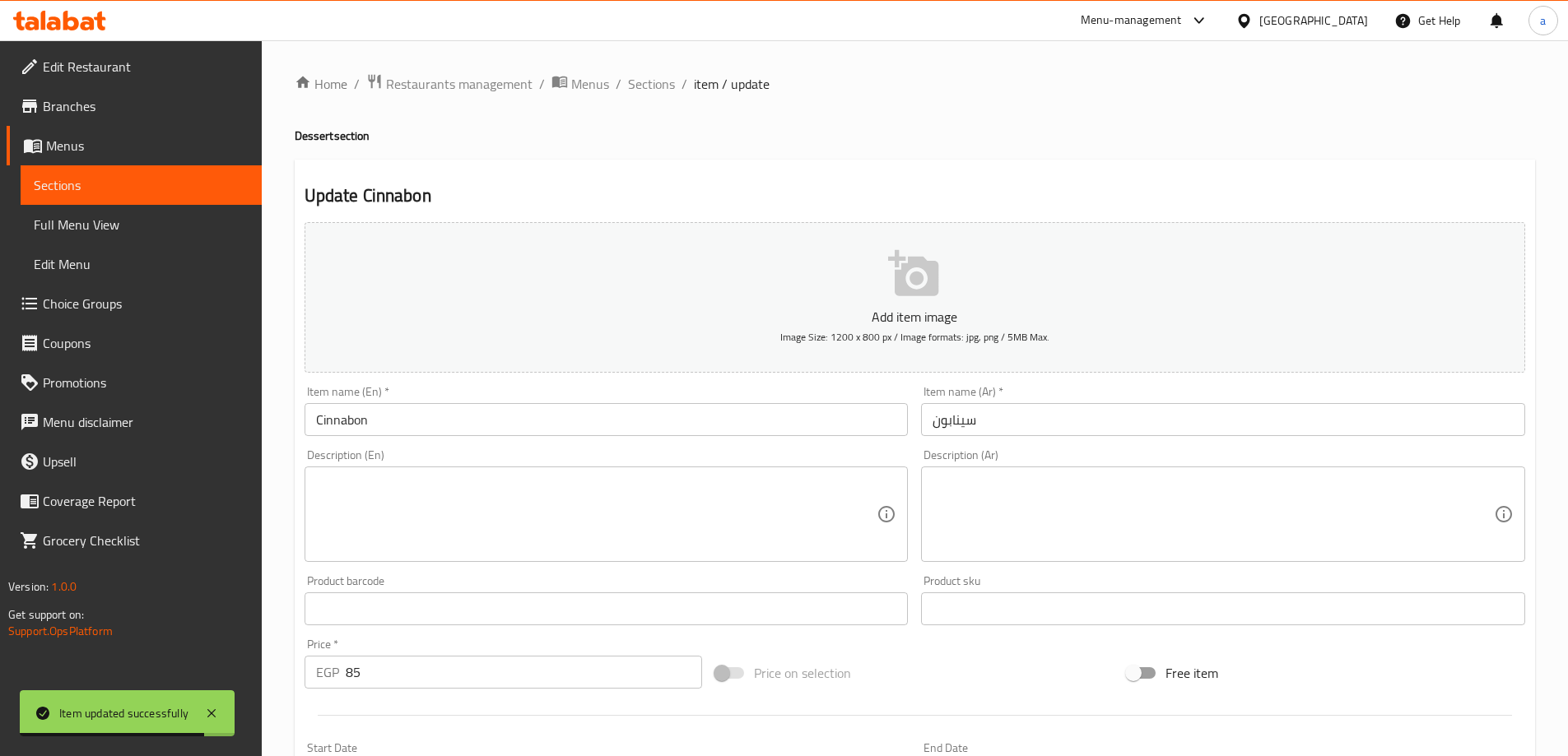
click at [1053, 511] on textarea at bounding box center [1213, 515] width 561 height 78
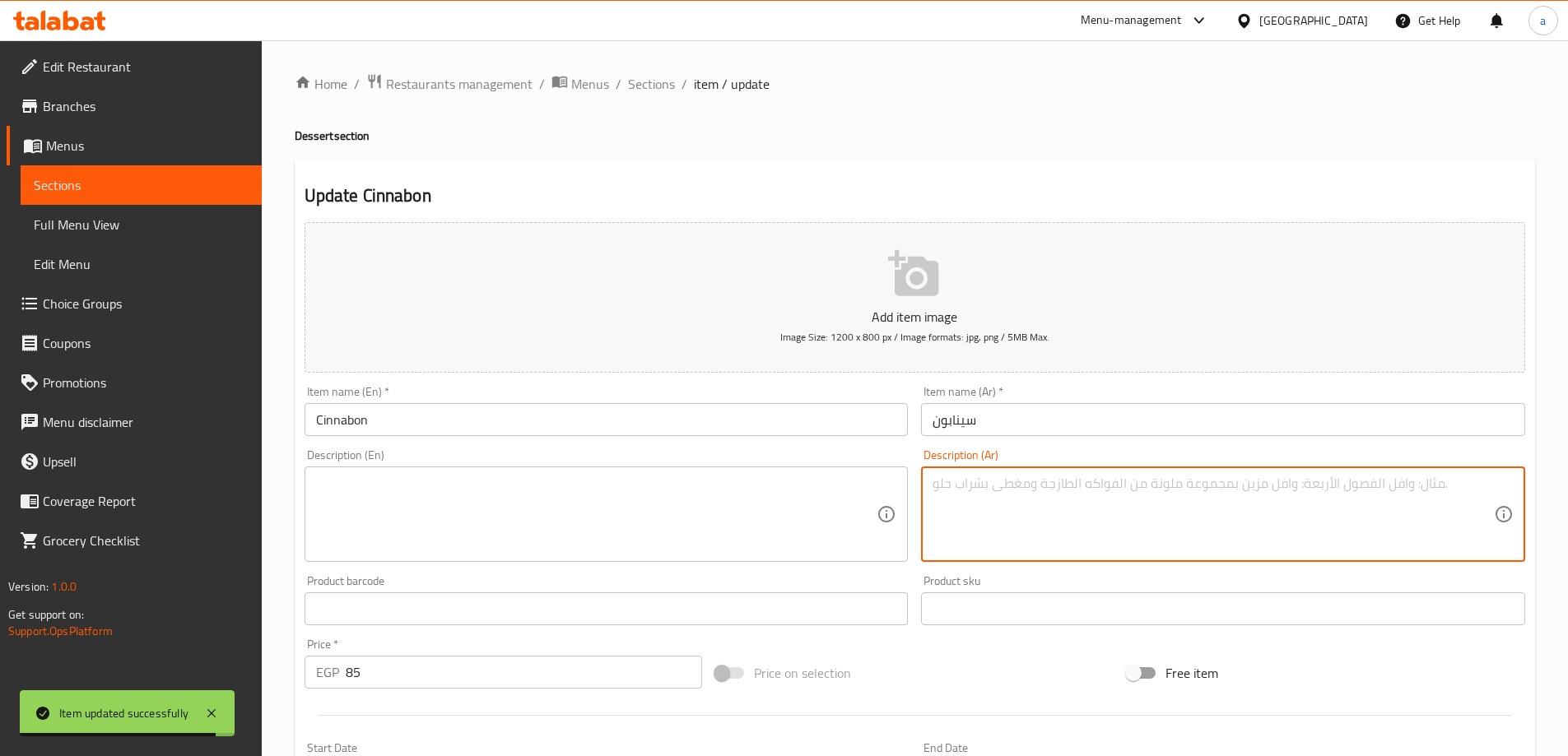
paste textarea "كيك سيانبون بالقرفة"
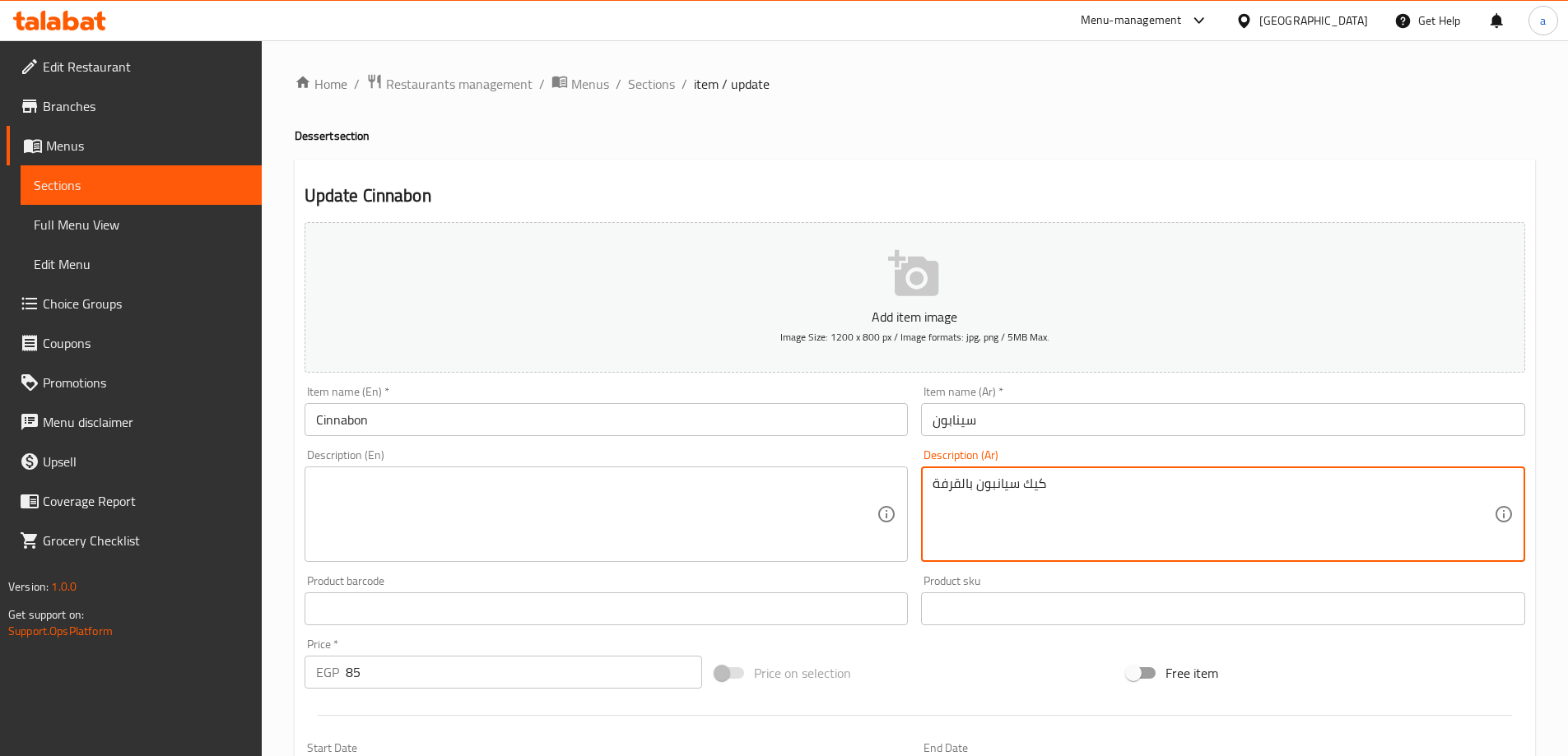
type textarea "كيك سيانبون بالقرفة"
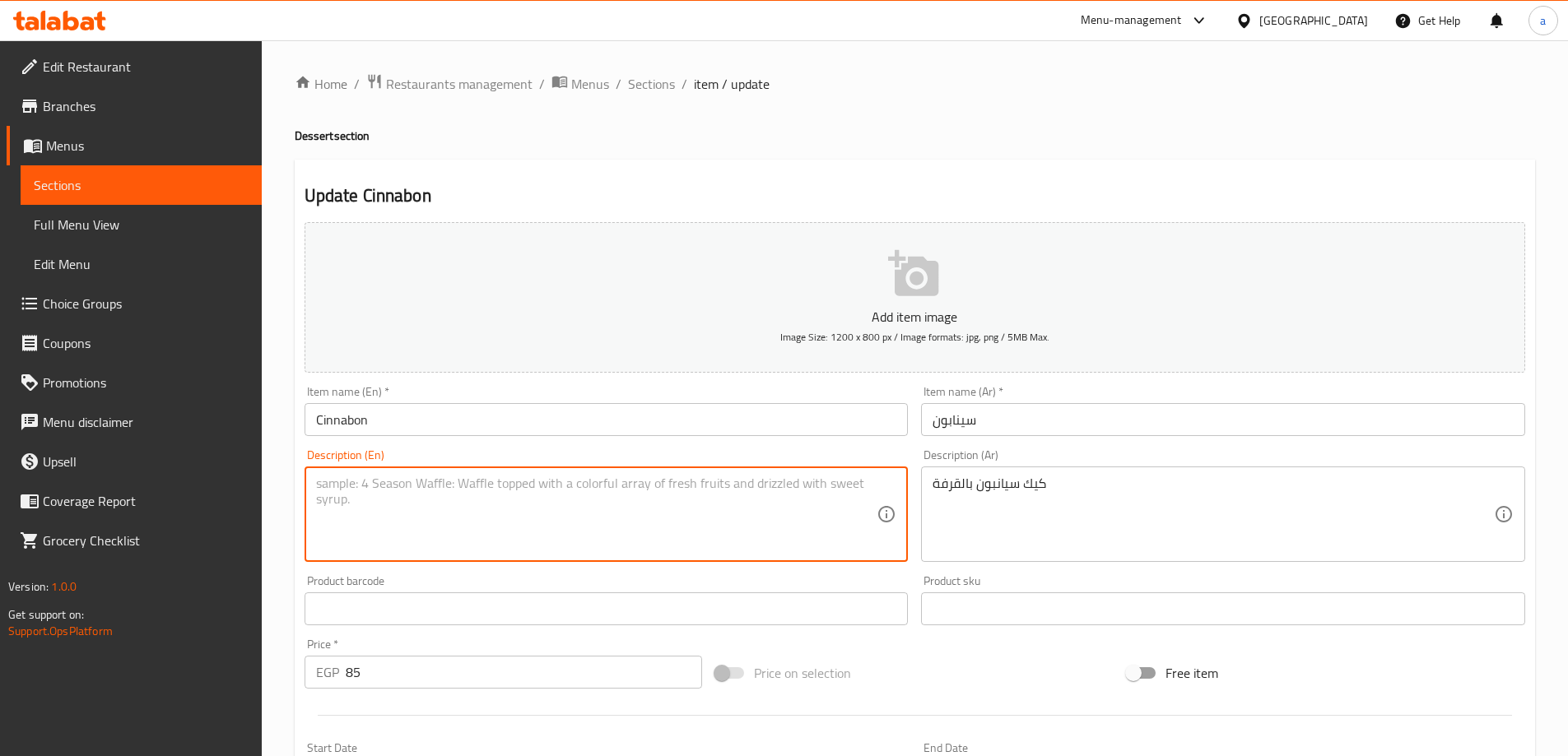
click at [430, 510] on textarea at bounding box center [596, 515] width 561 height 78
paste textarea "Cinnamon Cinnabon Cake"
type textarea "Cinnamon Cinnabon Cake"
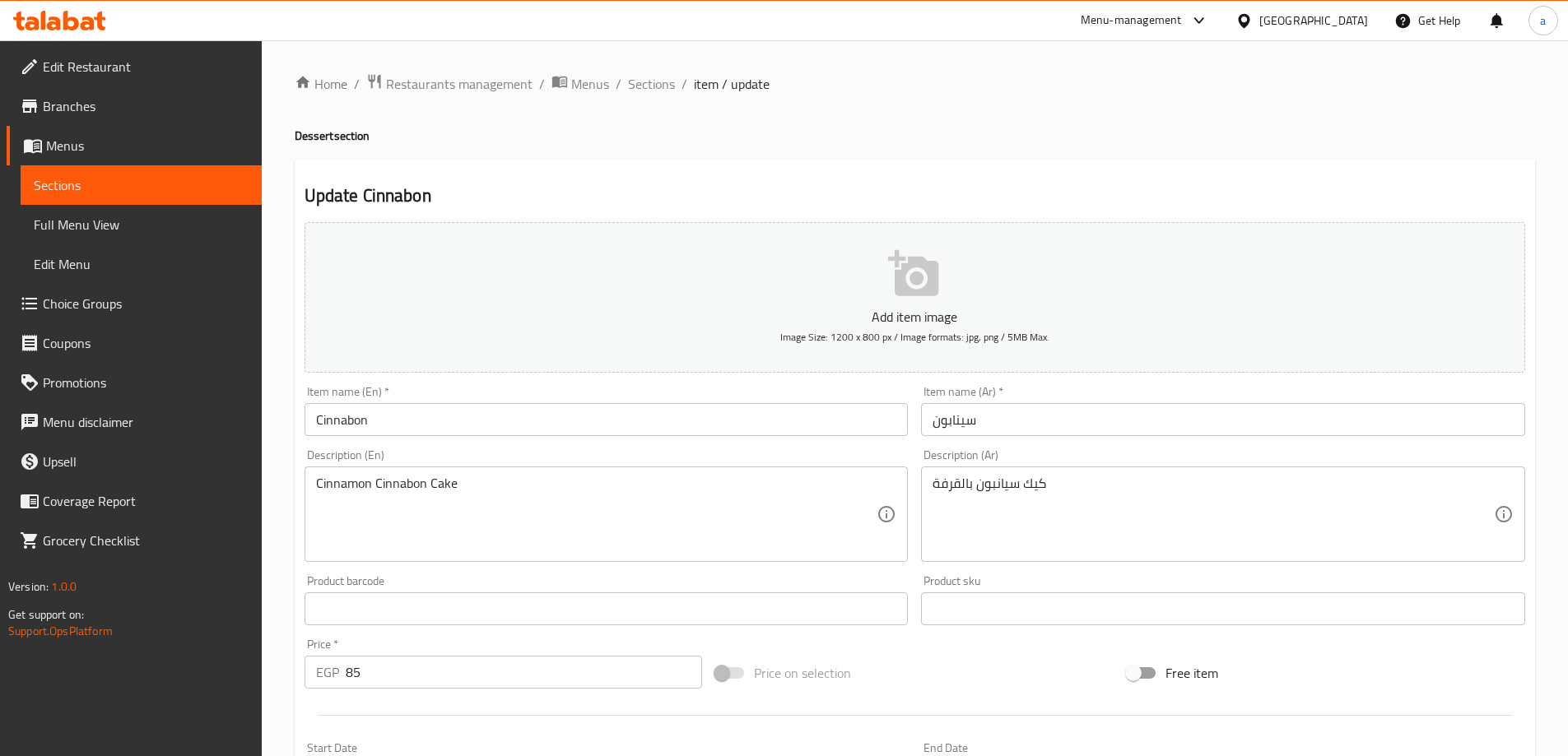
click at [465, 590] on div "Product barcode Product barcode" at bounding box center [607, 600] width 604 height 50
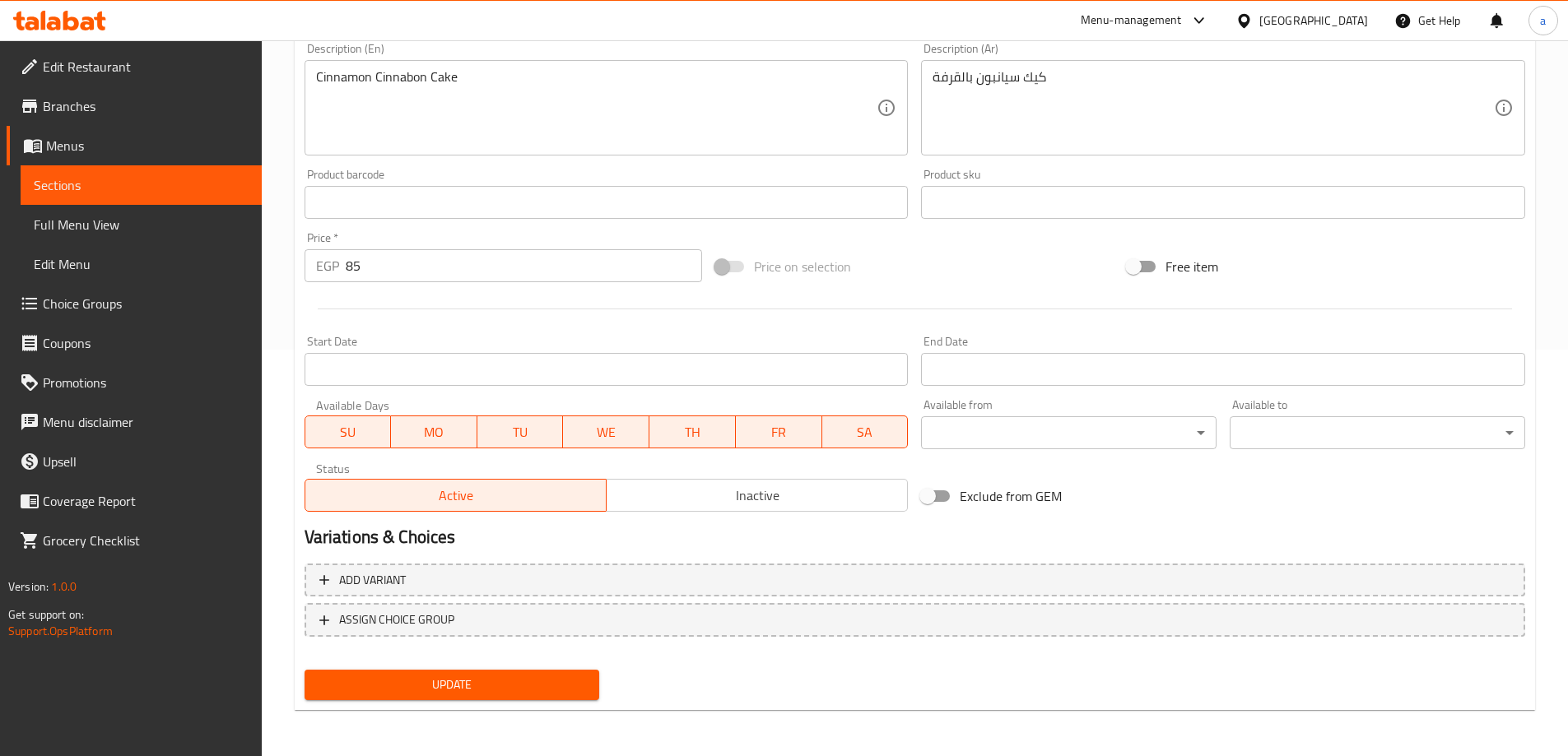
click at [475, 680] on span "Update" at bounding box center [452, 685] width 269 height 20
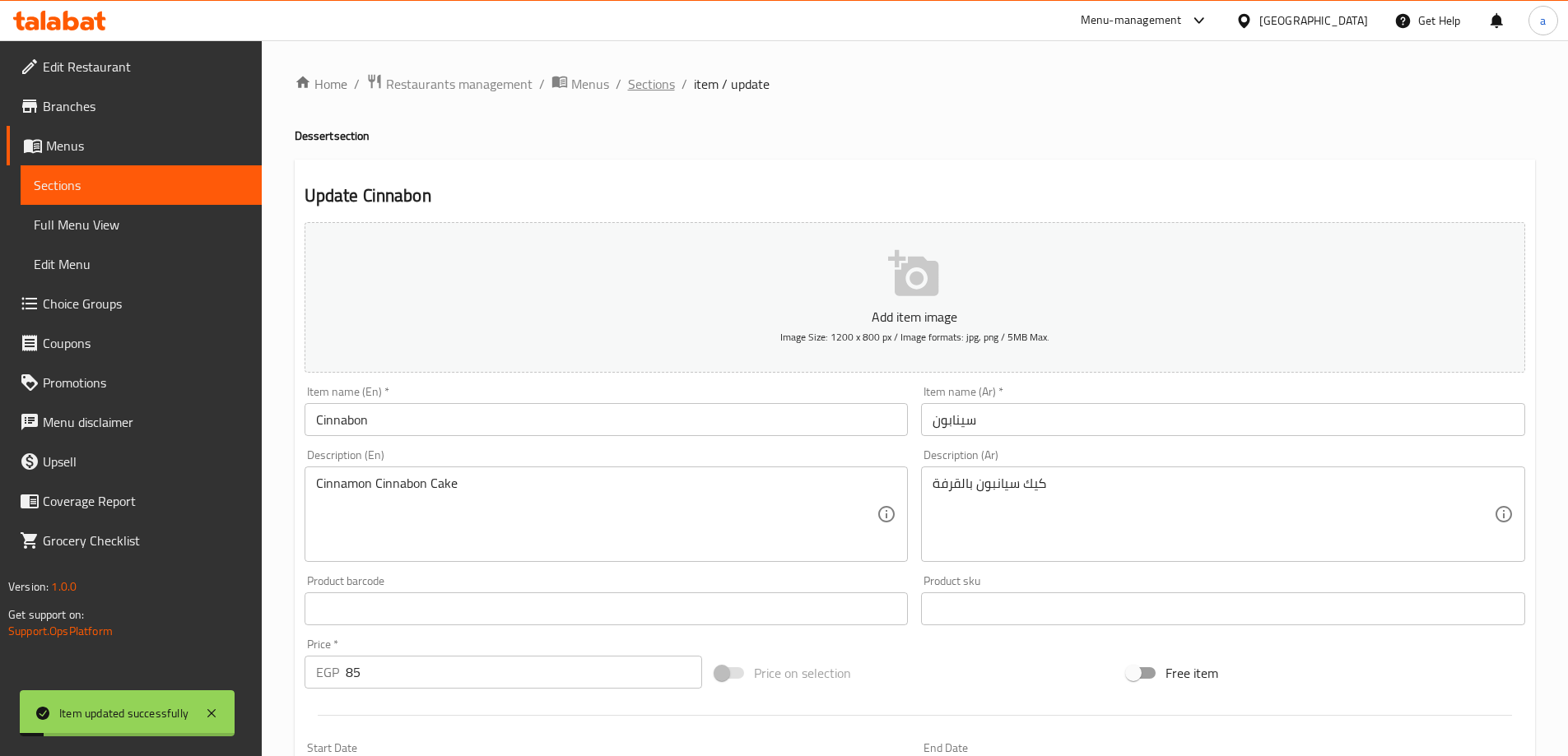
click at [653, 90] on span "Sections" at bounding box center [651, 83] width 47 height 20
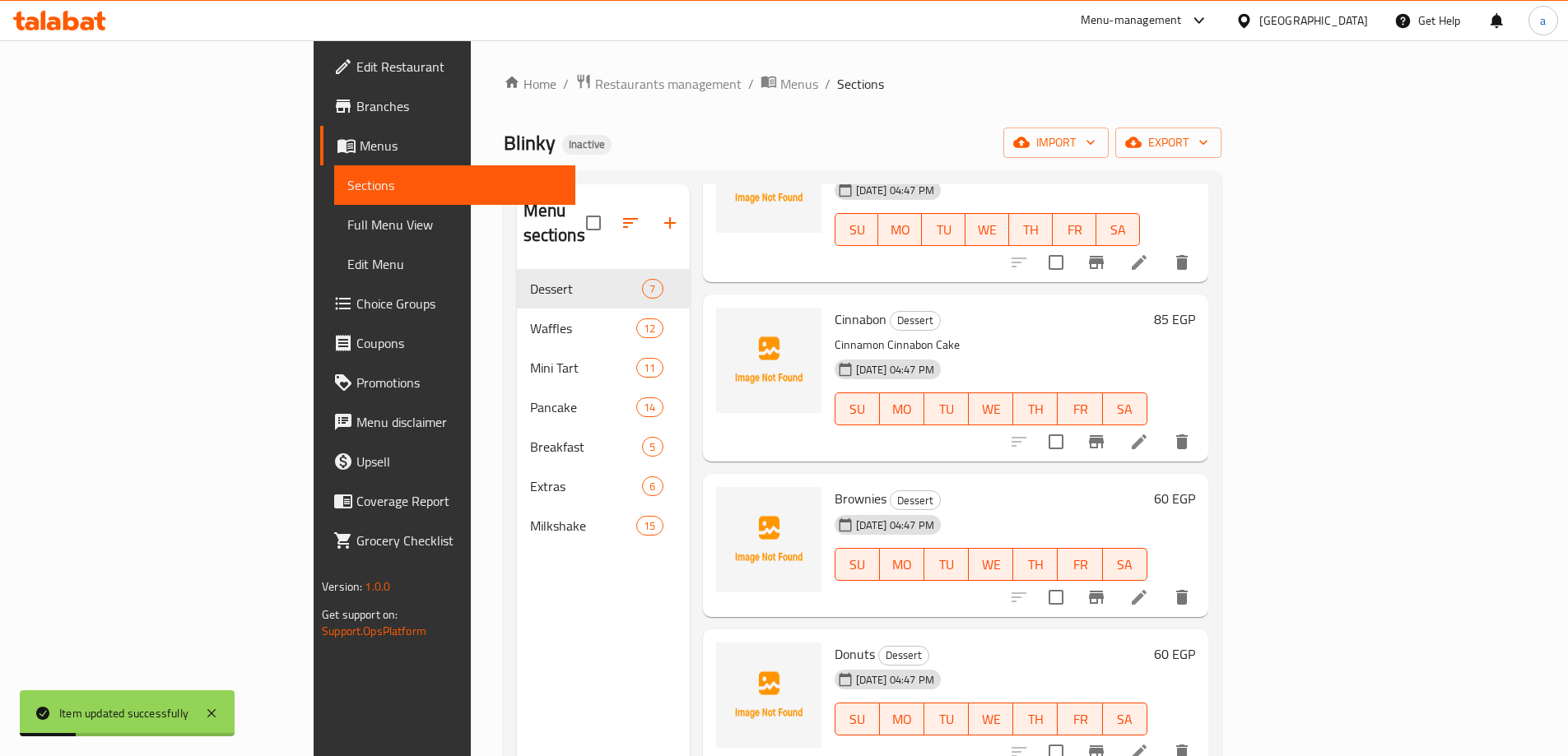
scroll to position [329, 0]
click at [1162, 581] on li at bounding box center [1139, 596] width 46 height 30
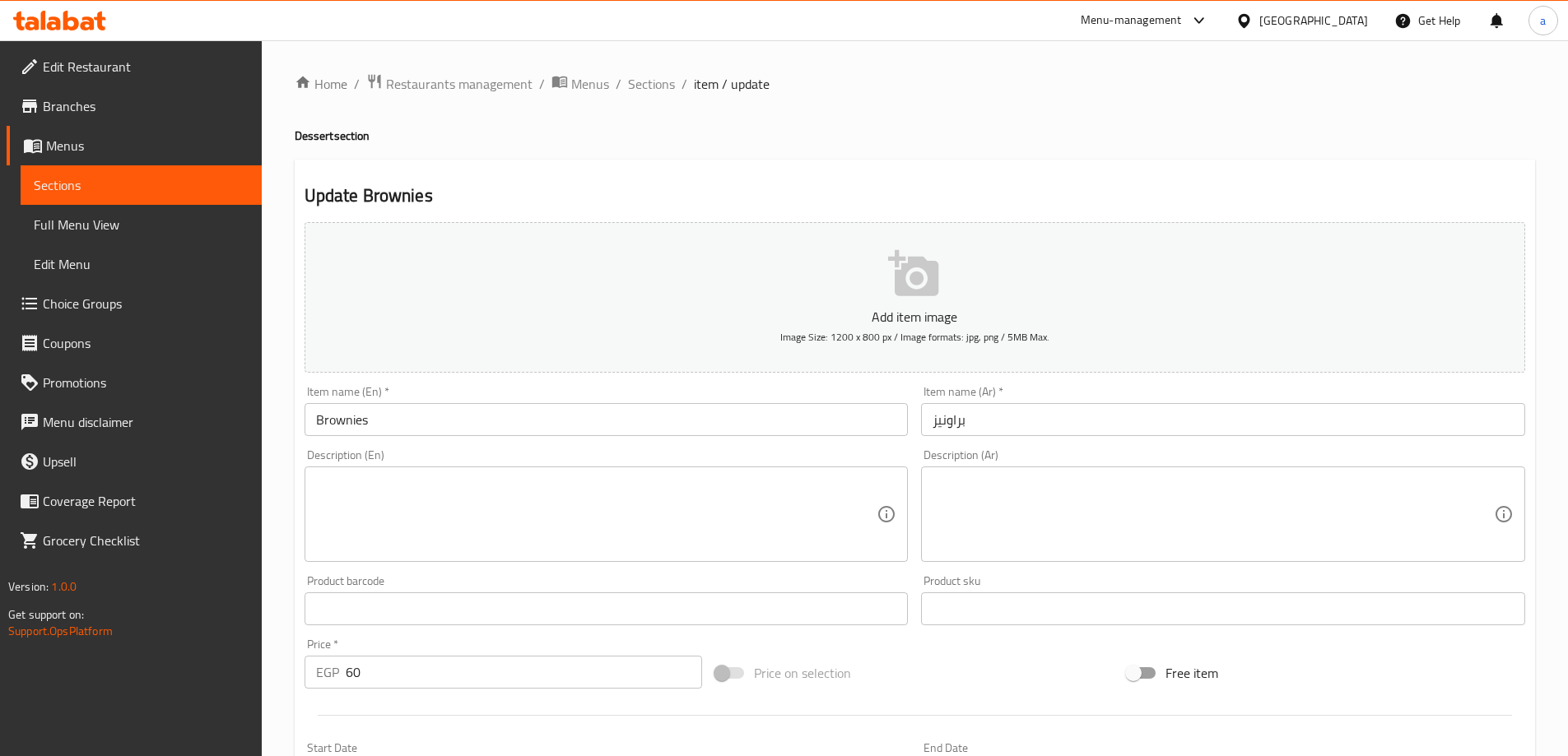
click at [924, 512] on div "Description (Ar)" at bounding box center [1223, 514] width 604 height 95
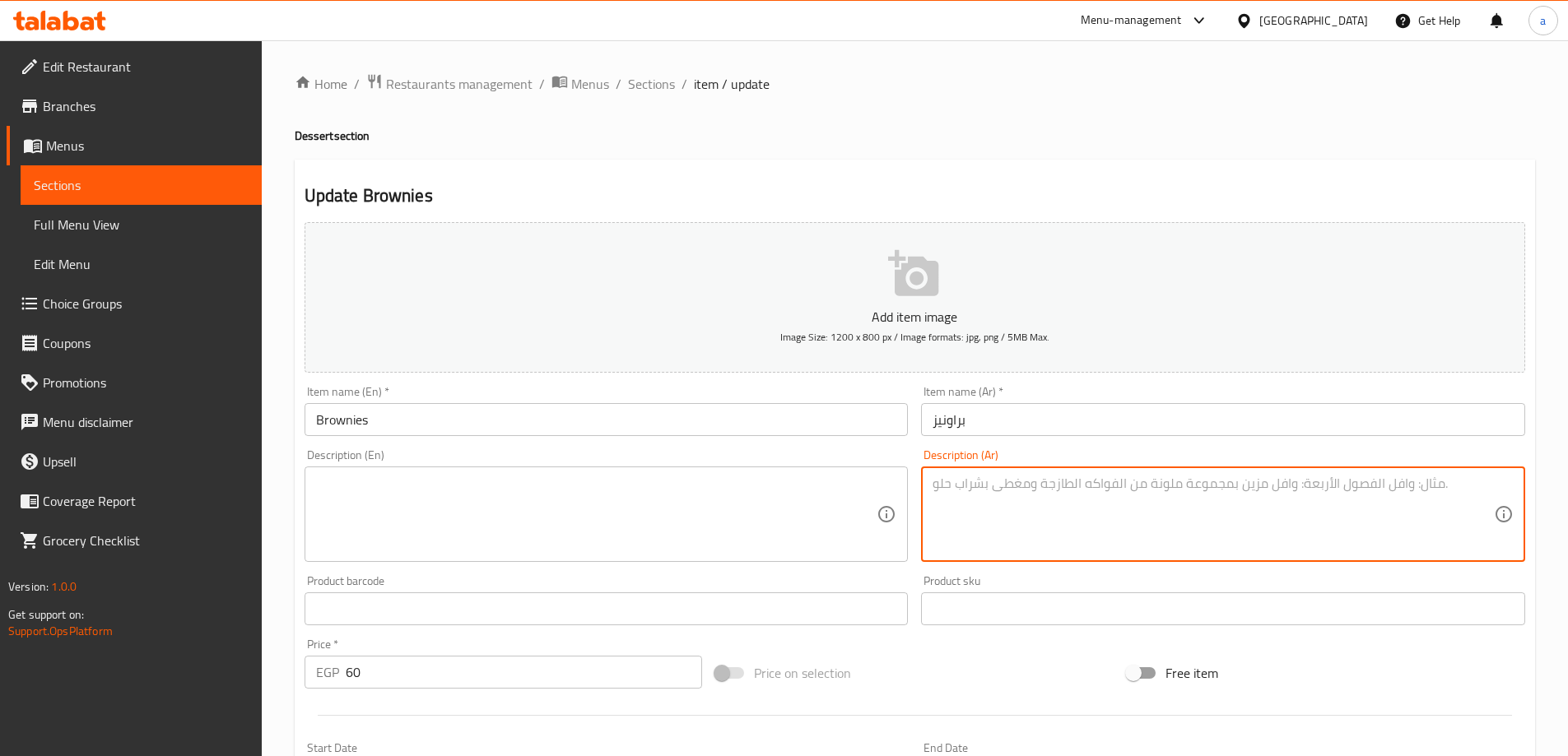
click at [823, 508] on textarea at bounding box center [596, 515] width 561 height 78
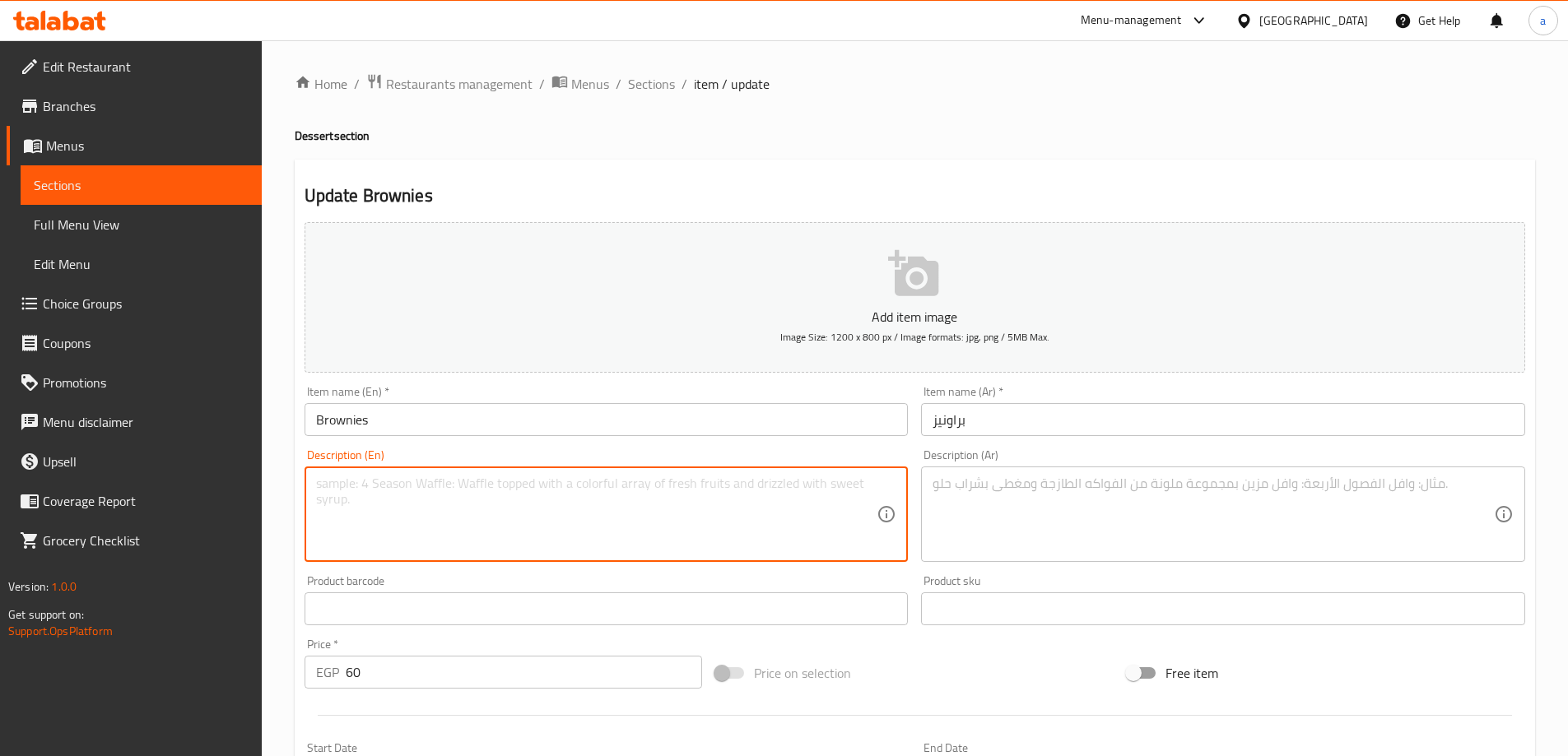
paste textarea "Chocolate Brownie Cake"
type textarea "Chocolate Brownie Cake"
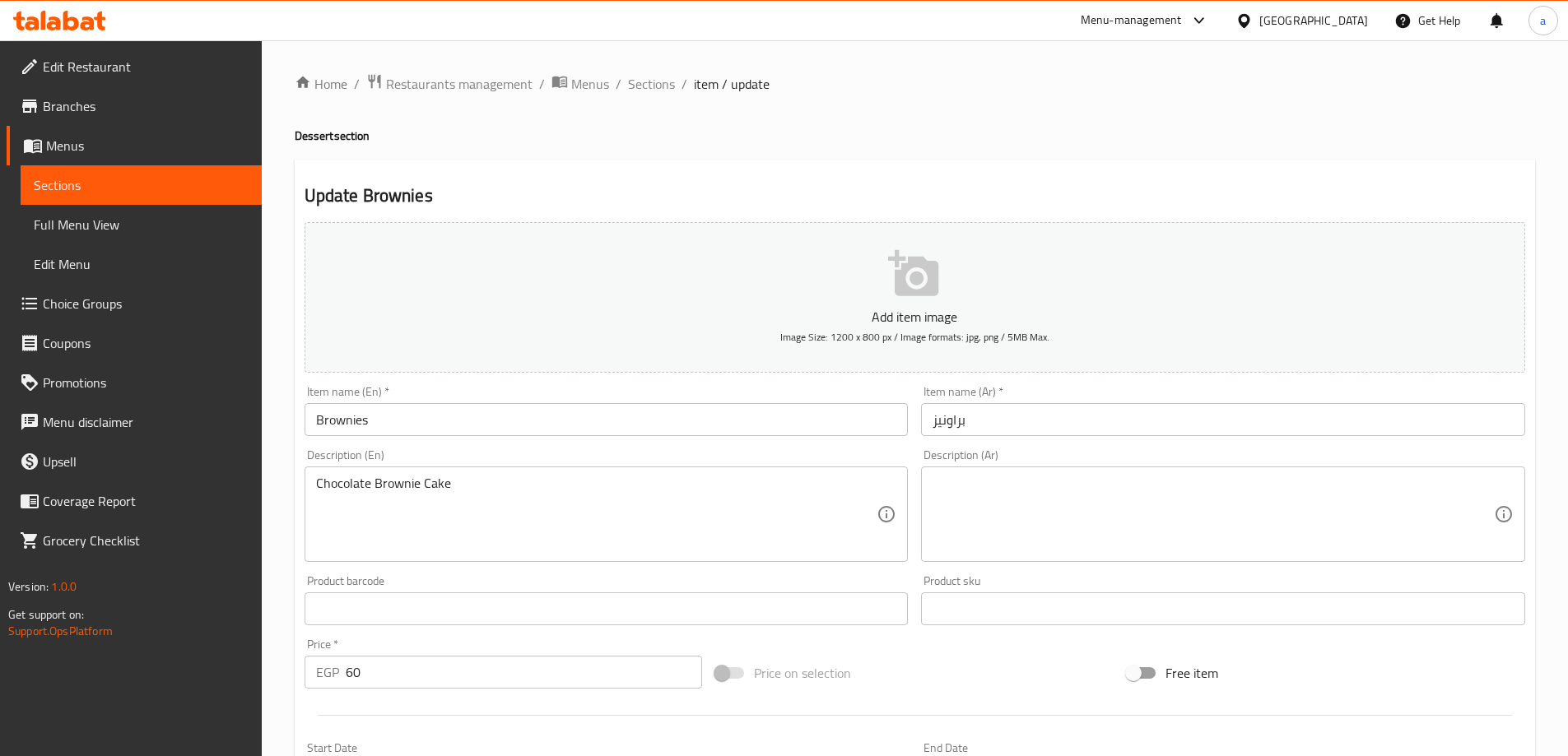
click at [935, 506] on textarea at bounding box center [1213, 515] width 561 height 78
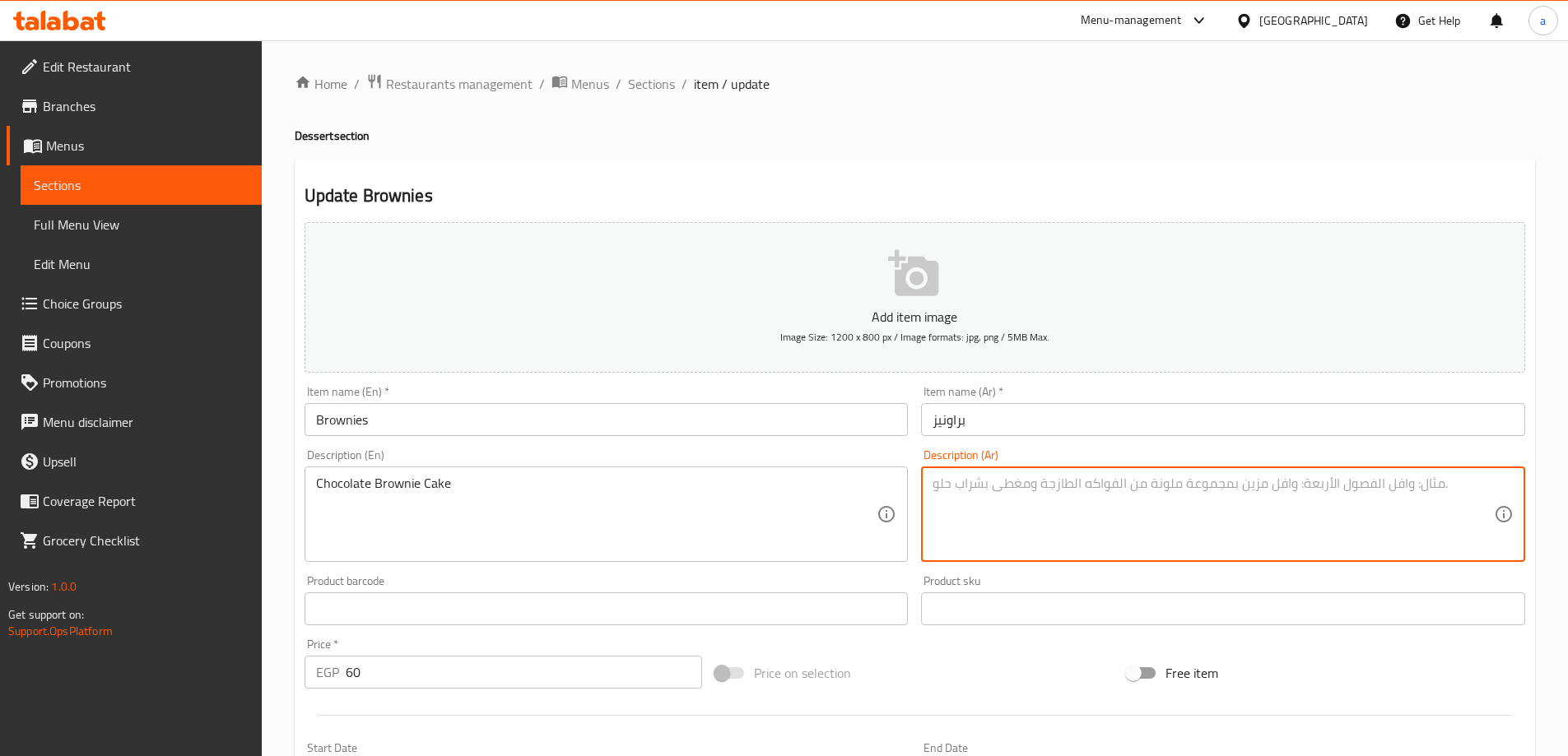
paste textarea "كيك شوكلاته البراونز بالشوكلاته"
click at [1043, 484] on textarea "كيك شوكلاته البراونز بالشوكلاته" at bounding box center [1213, 515] width 561 height 78
click at [1022, 486] on textarea "كيك البراونز بالشوكلاته" at bounding box center [1213, 515] width 561 height 78
click at [1025, 484] on textarea "كيك البراونز بالشوكلاته" at bounding box center [1213, 515] width 561 height 78
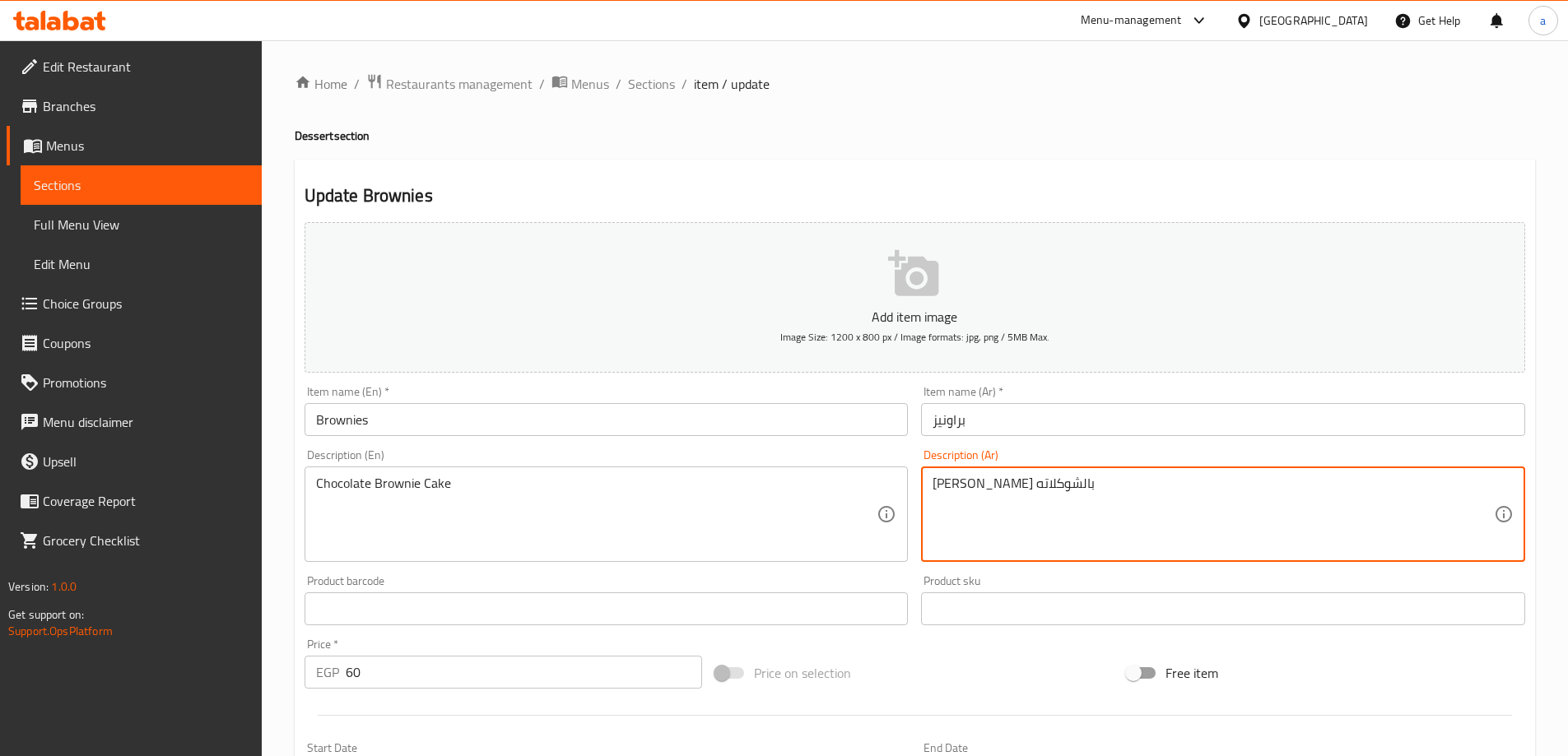
click at [1024, 533] on textarea "[PERSON_NAME] بالشوكلاته" at bounding box center [1213, 515] width 561 height 78
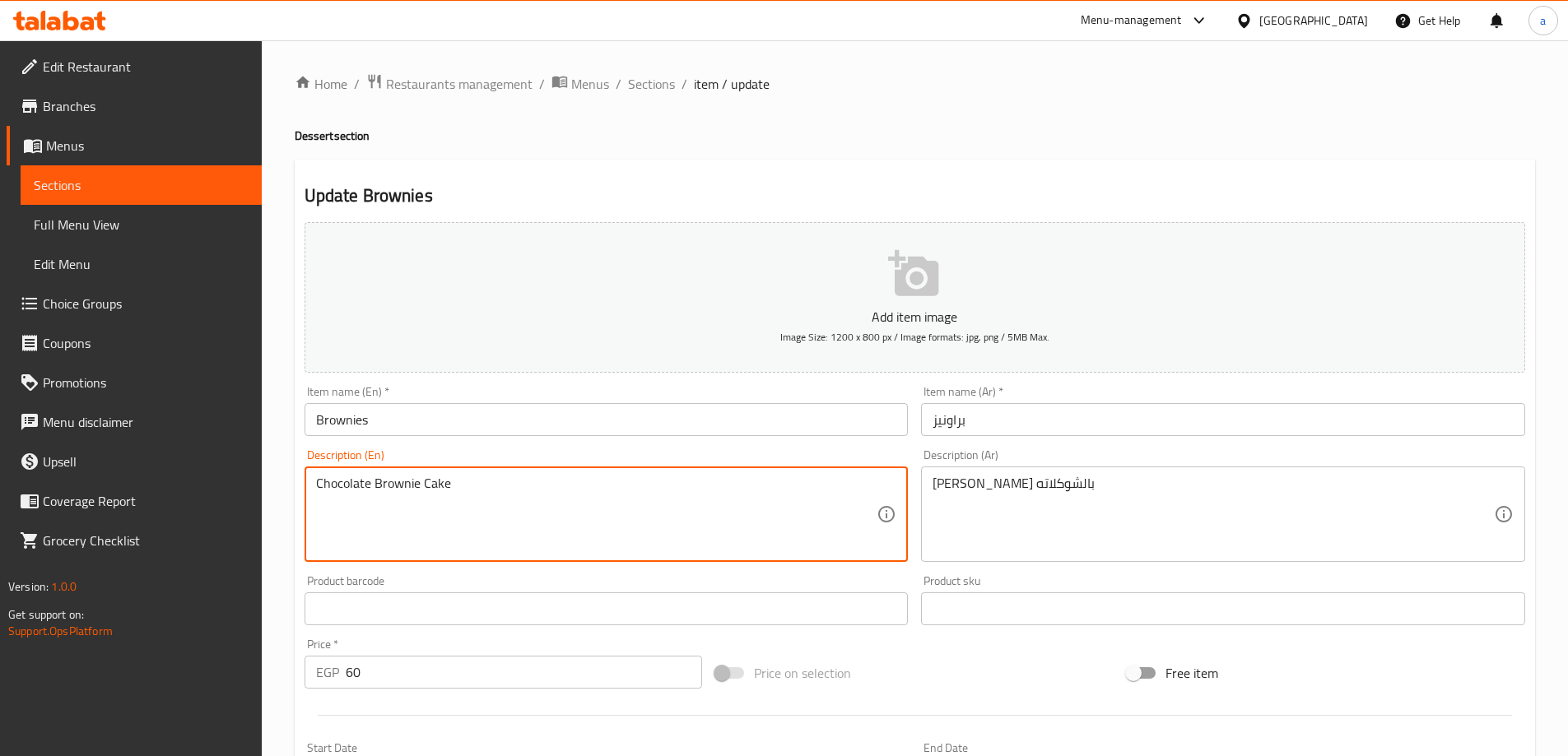
click at [405, 482] on textarea "Chocolate Brownie Cake" at bounding box center [596, 515] width 561 height 78
drag, startPoint x: 564, startPoint y: 527, endPoint x: 427, endPoint y: 500, distance: 139.6
click at [559, 526] on textarea "Chocolate Brownie Cake" at bounding box center [596, 515] width 561 height 78
click at [385, 490] on textarea "Chocolate Brownie Cake" at bounding box center [596, 515] width 561 height 78
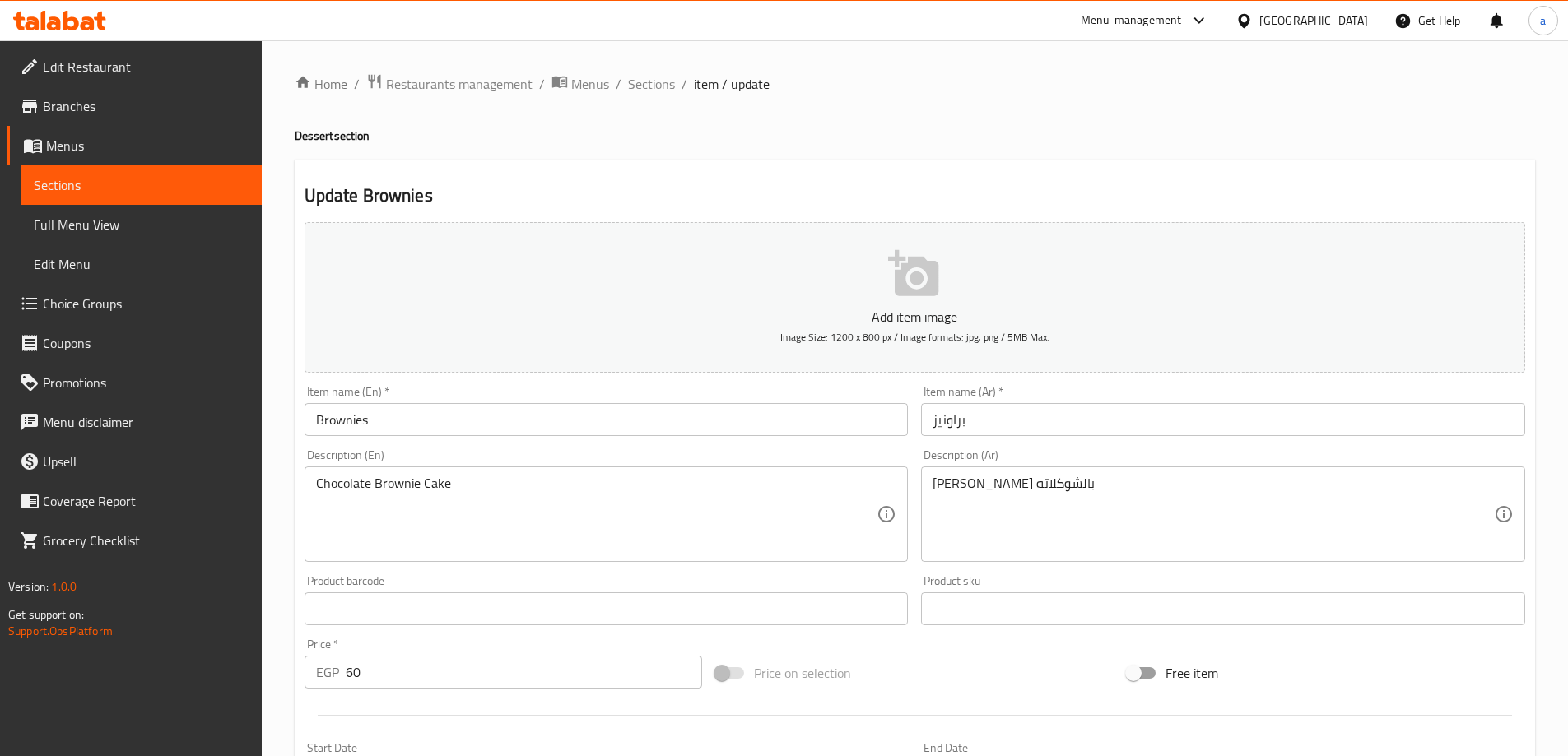
click at [947, 419] on input "براونيز" at bounding box center [1223, 419] width 604 height 33
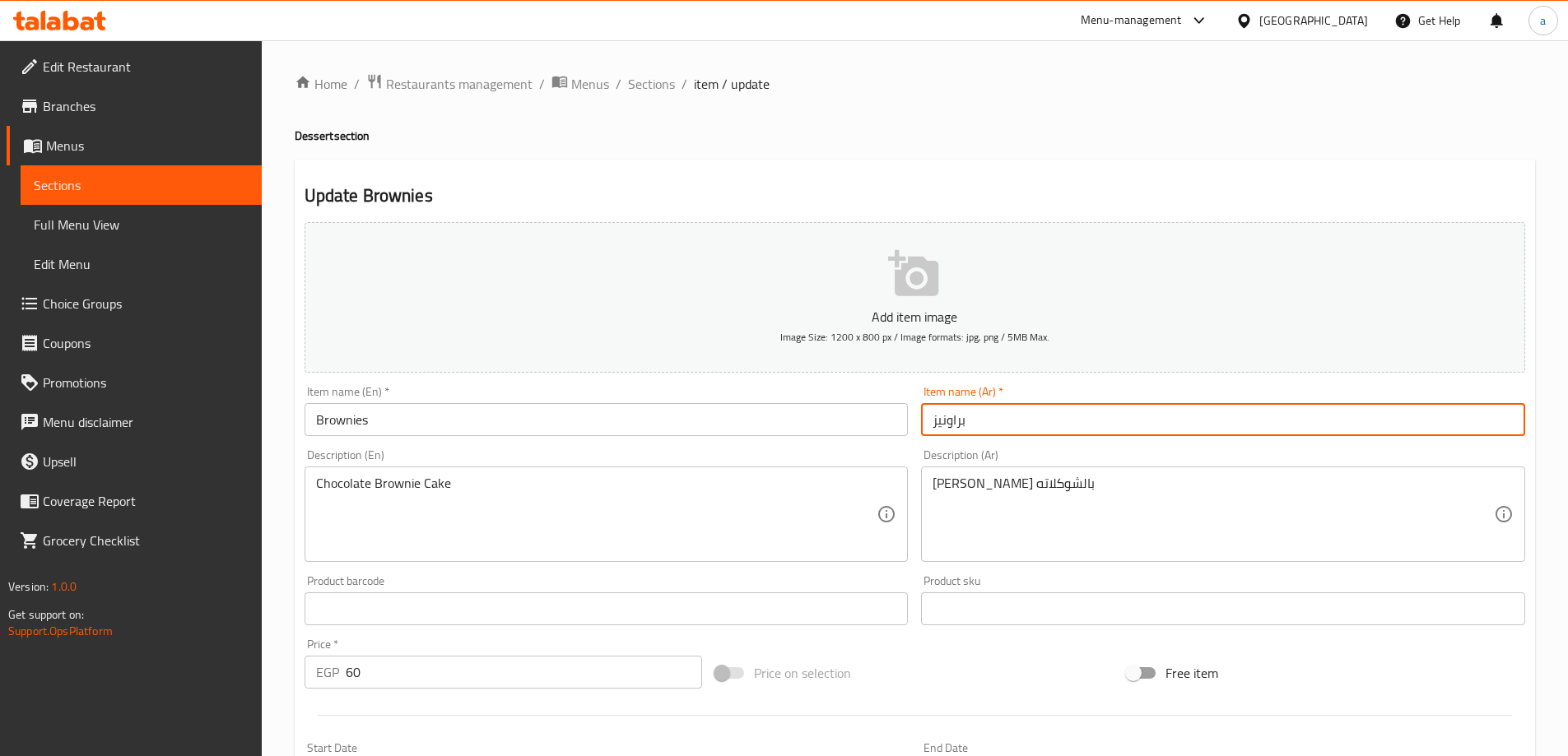
click at [947, 419] on input "براونيز" at bounding box center [1223, 419] width 604 height 33
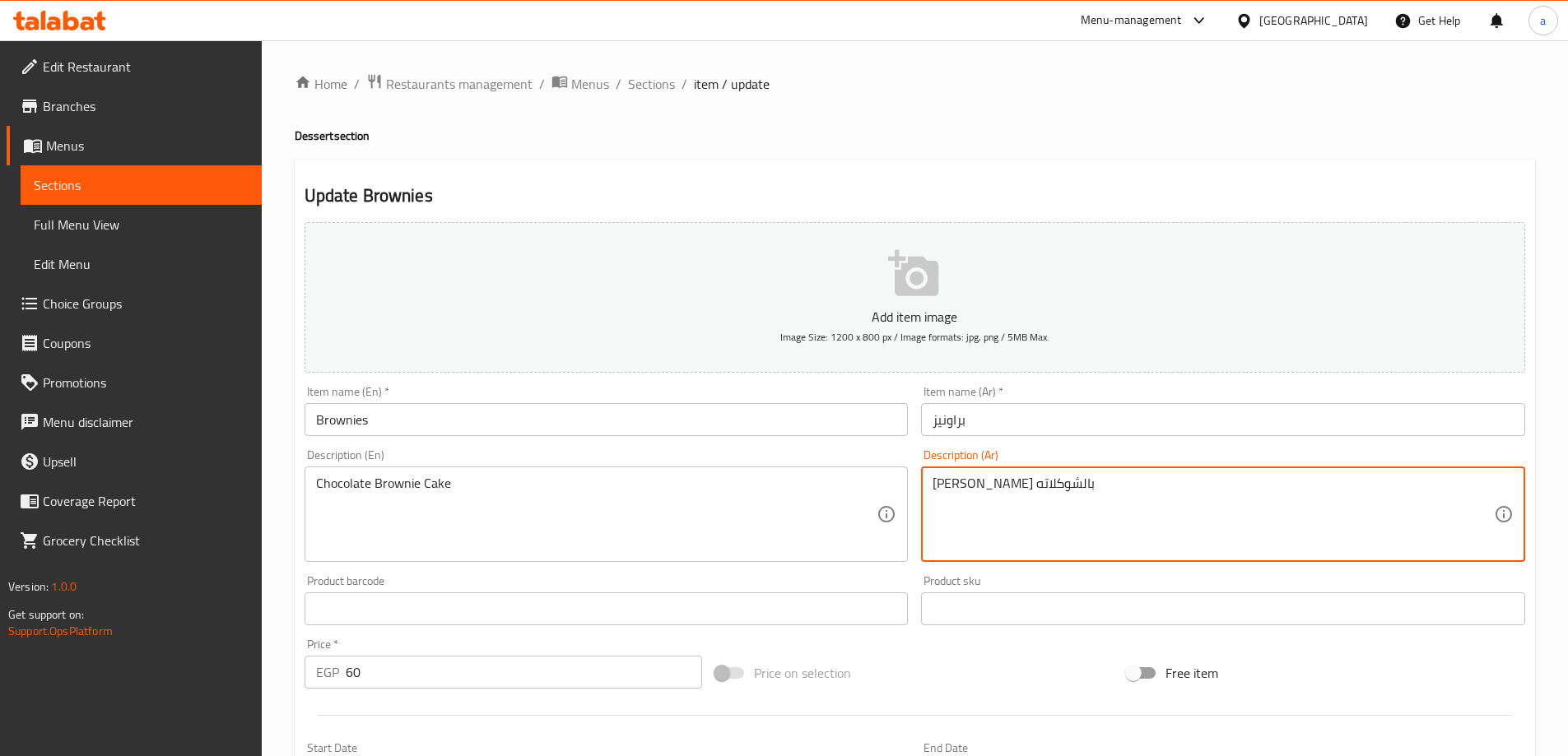
click at [1010, 483] on textarea "[PERSON_NAME] بالشوكلاته" at bounding box center [1213, 515] width 561 height 78
paste textarea "يز"
type textarea "[PERSON_NAME] بالشوكلاته"
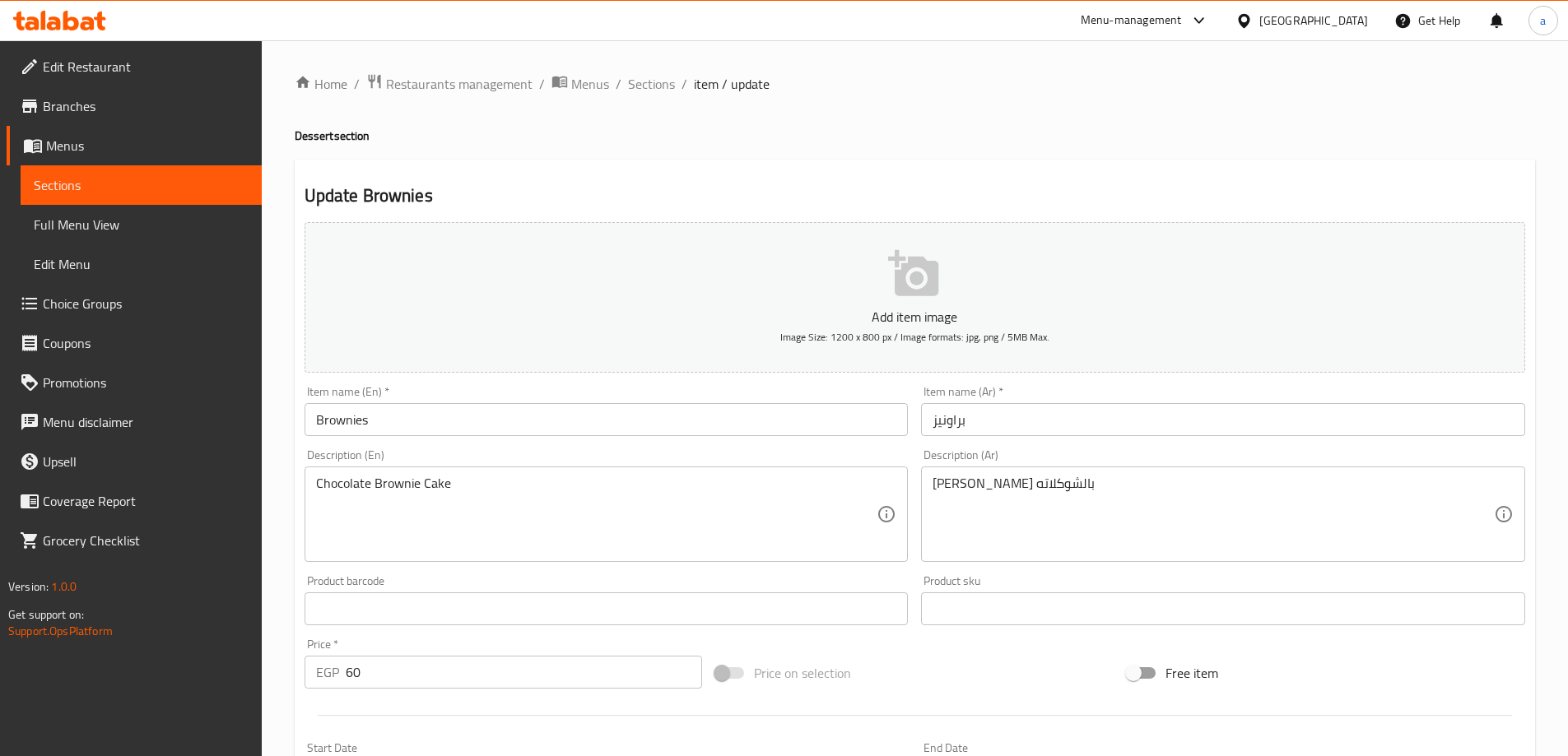
click at [351, 428] on input "Brownies" at bounding box center [607, 419] width 604 height 33
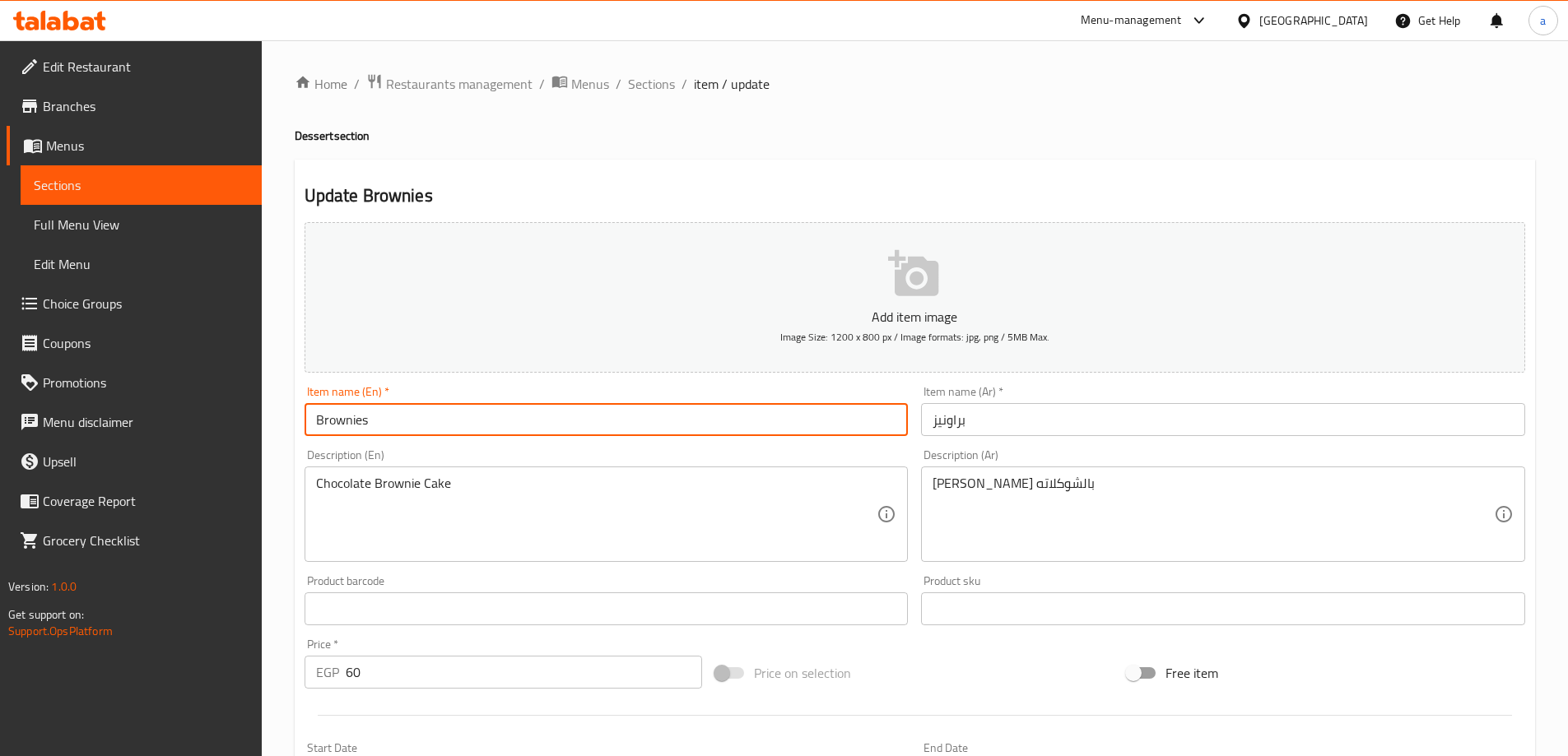
click at [351, 428] on input "Brownies" at bounding box center [607, 419] width 604 height 33
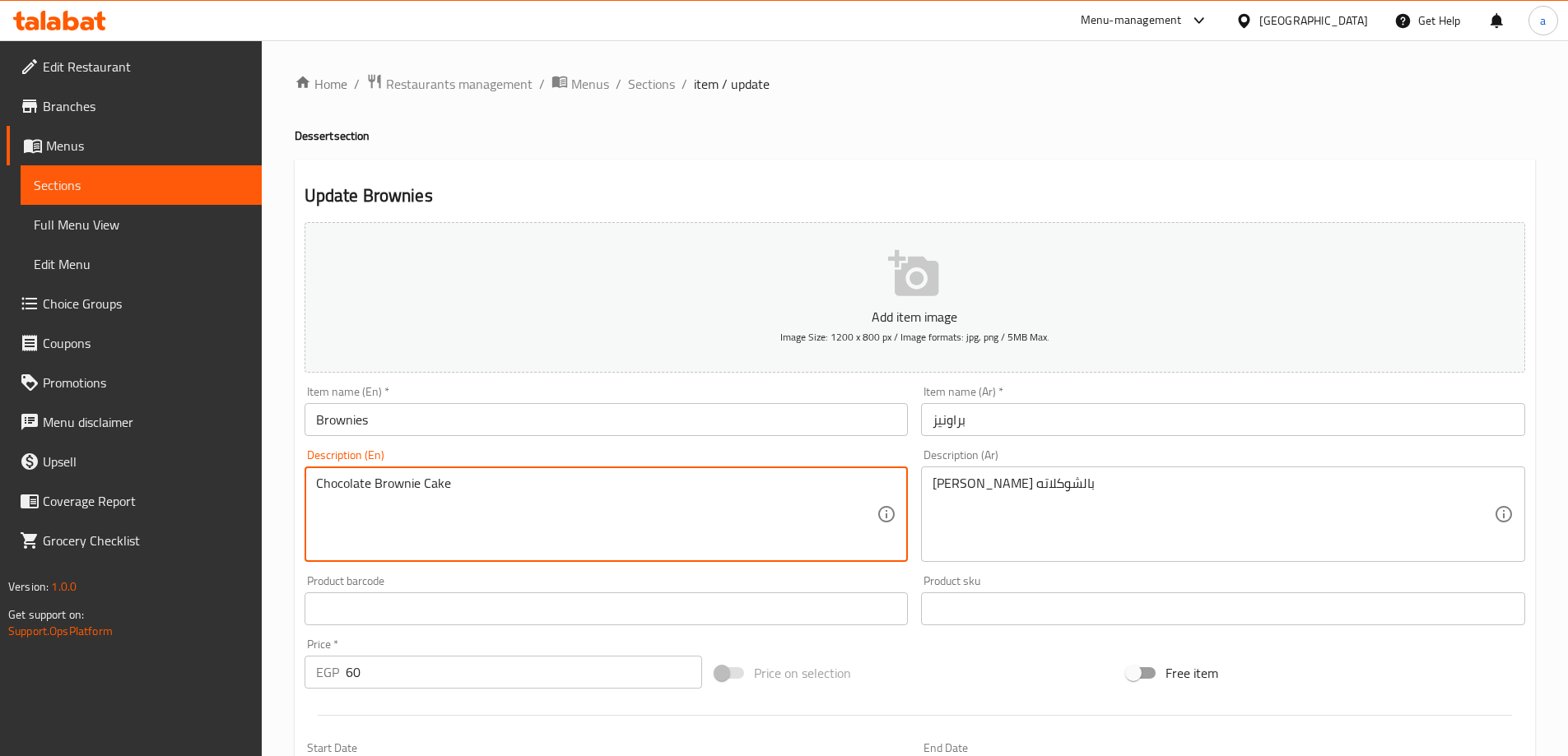
click at [408, 484] on textarea "Chocolate Brownie Cake" at bounding box center [596, 515] width 561 height 78
paste textarea "براونيز"
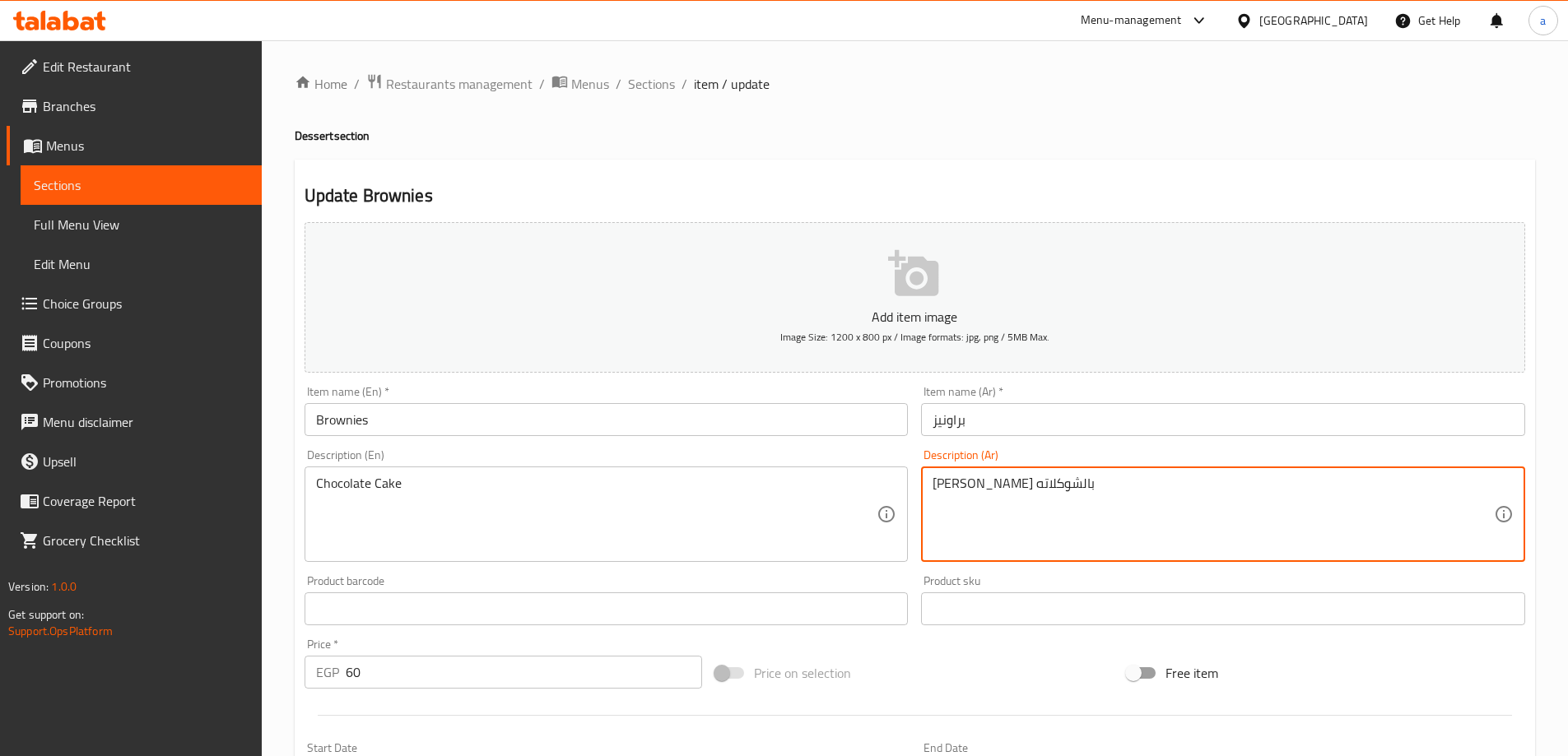
click at [1012, 484] on textarea "[PERSON_NAME] بالشوكلاته" at bounding box center [1213, 515] width 561 height 78
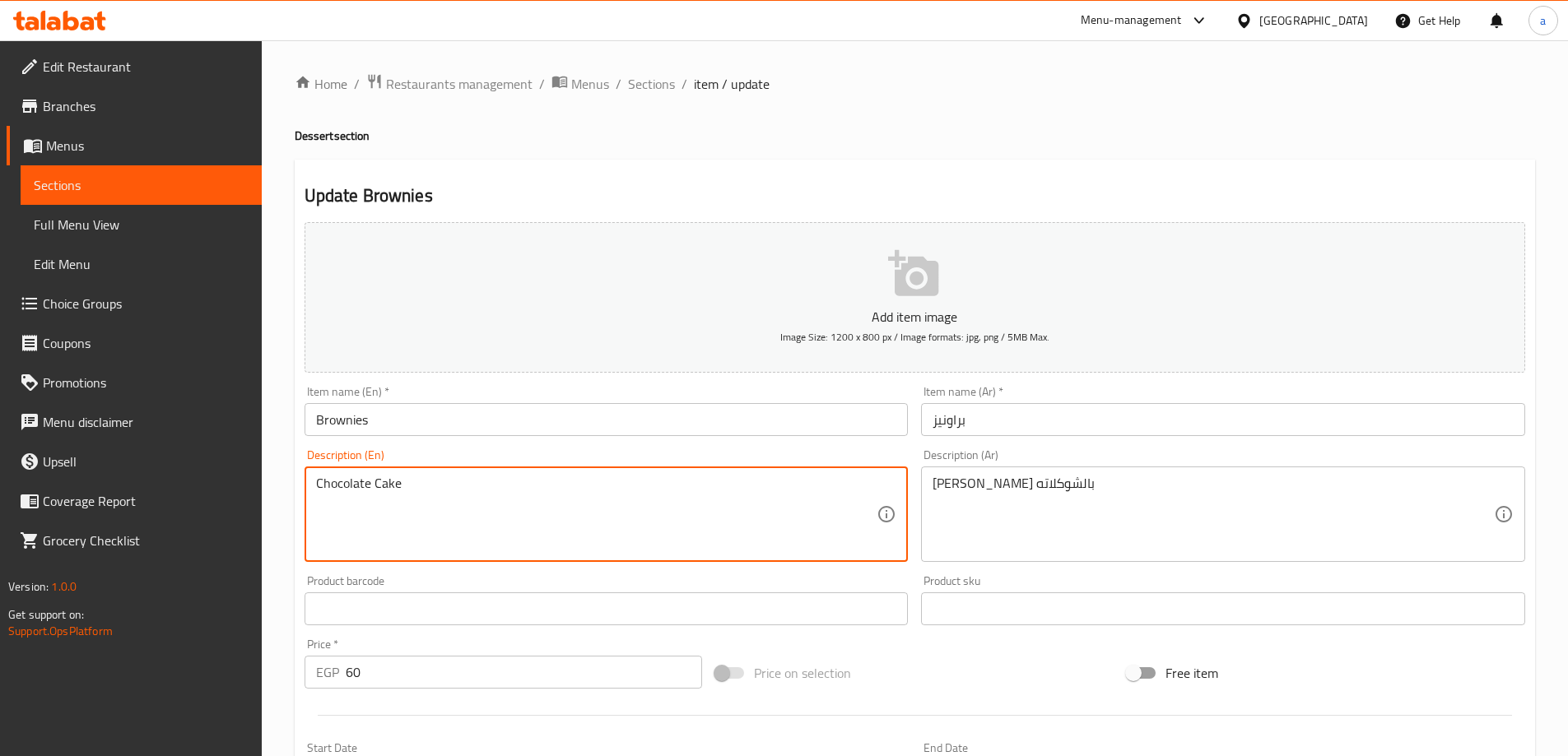
click at [464, 498] on textarea "Chocolate Cake" at bounding box center [596, 515] width 561 height 78
paste textarea "Brownie Cake"
type textarea "Chocolate Cake Brownie Cake"
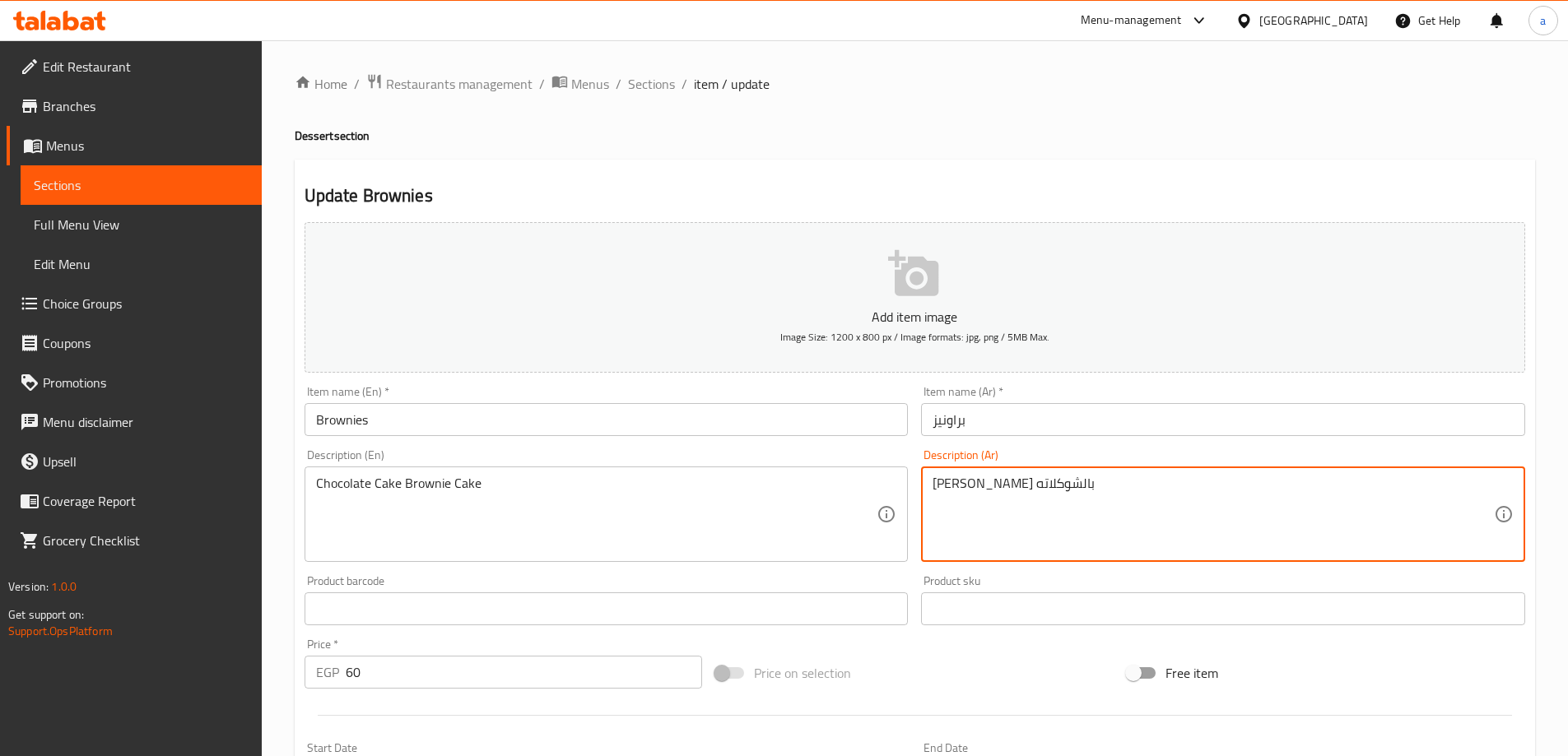
click at [986, 479] on textarea "[PERSON_NAME] بالشوكلاته" at bounding box center [1213, 515] width 561 height 78
paste textarea "وكلاته البراونز بالشوكلاته"
click at [1052, 478] on textarea "كيك شوكلاته البراونز بالشوكلاته" at bounding box center [1213, 515] width 561 height 78
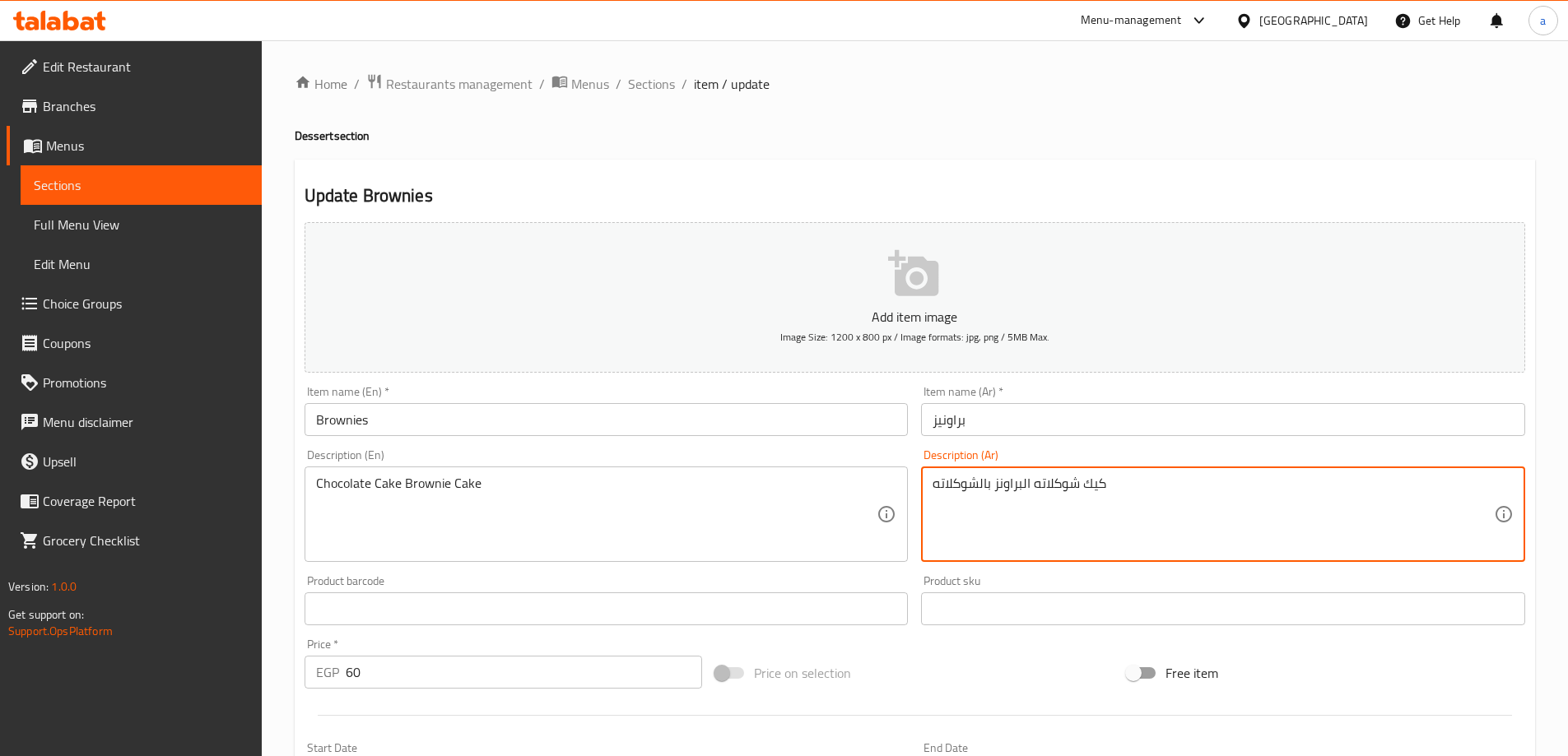
type textarea "كيك شوكلاته البراونز بالشوكلاته"
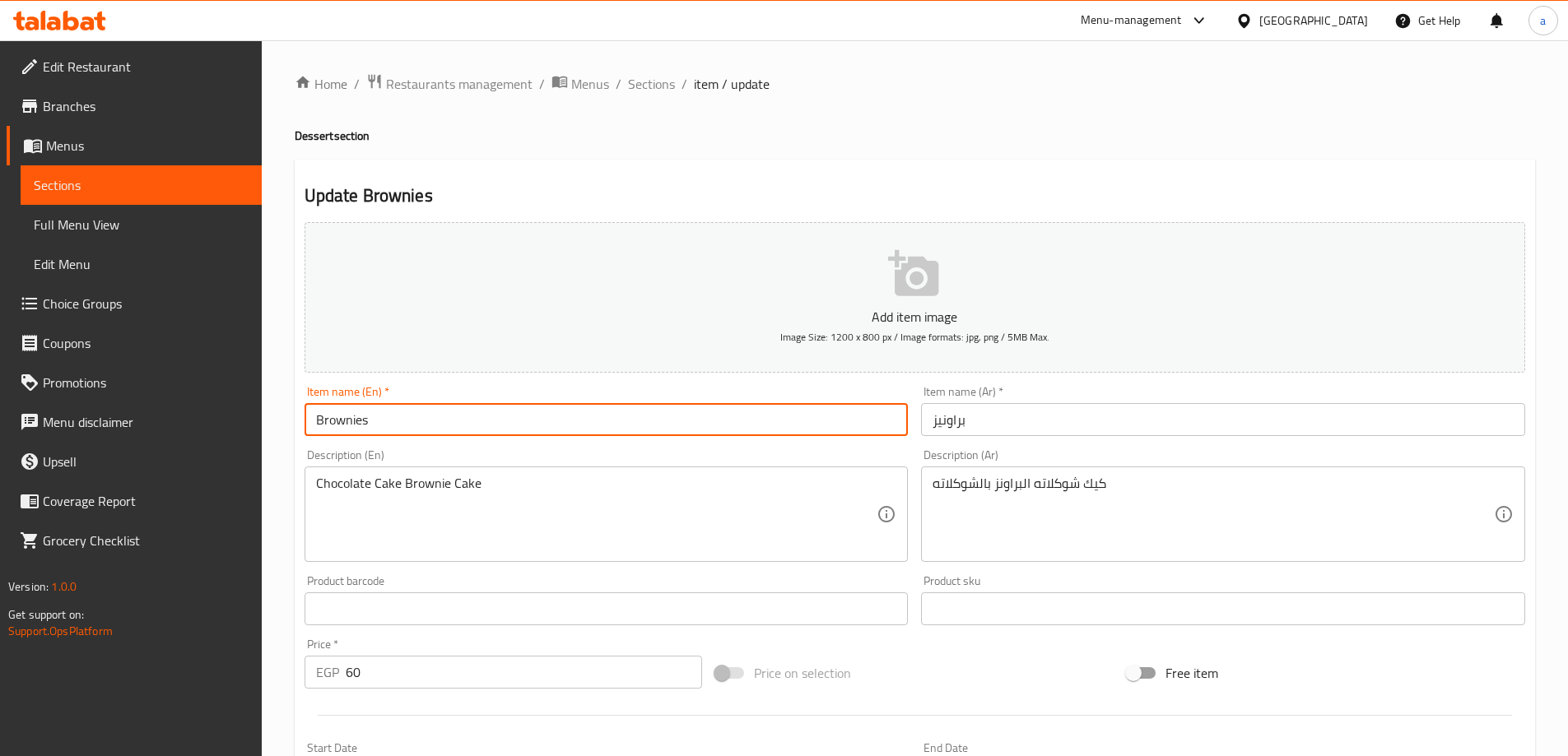
click at [346, 417] on input "Brownies" at bounding box center [607, 419] width 604 height 33
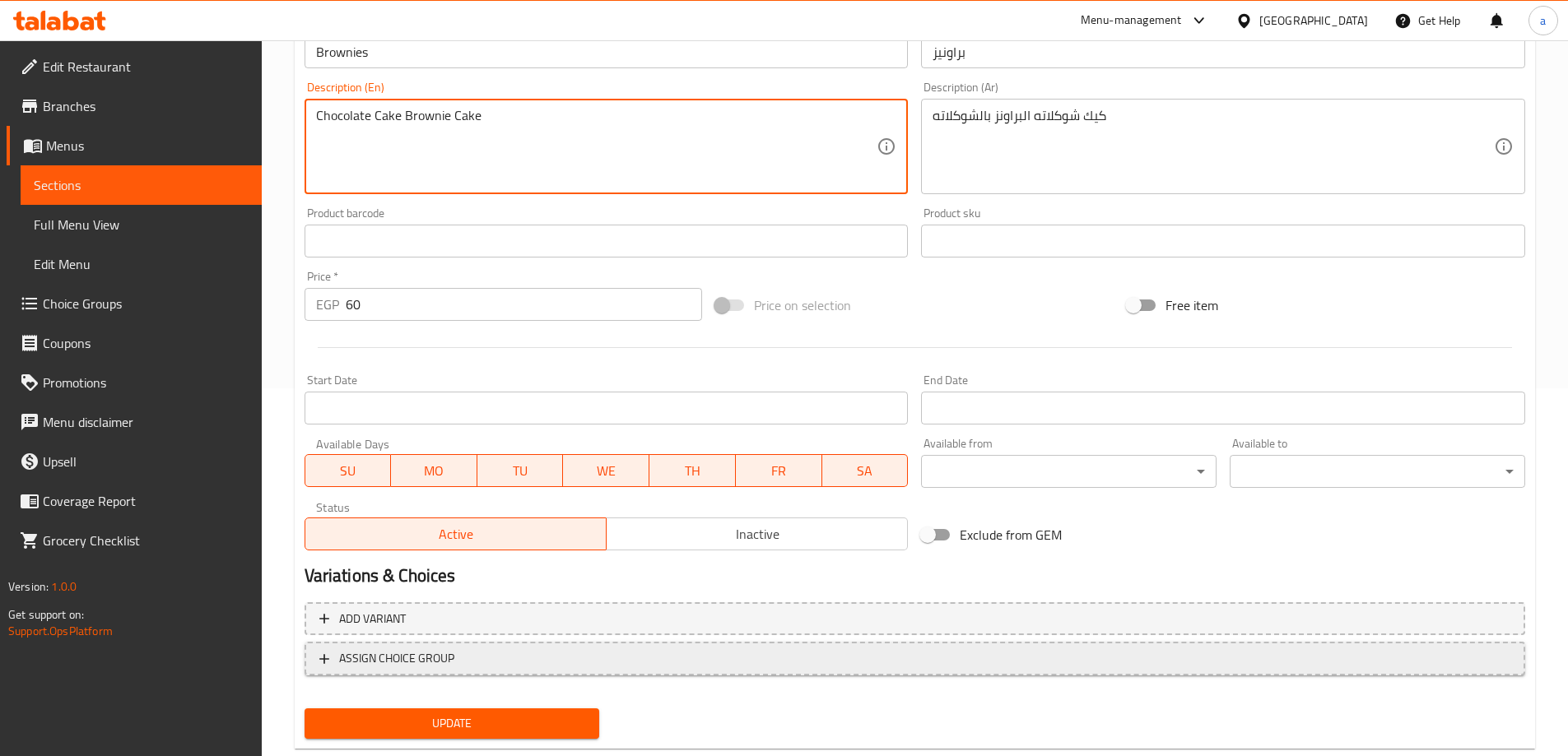
scroll to position [406, 0]
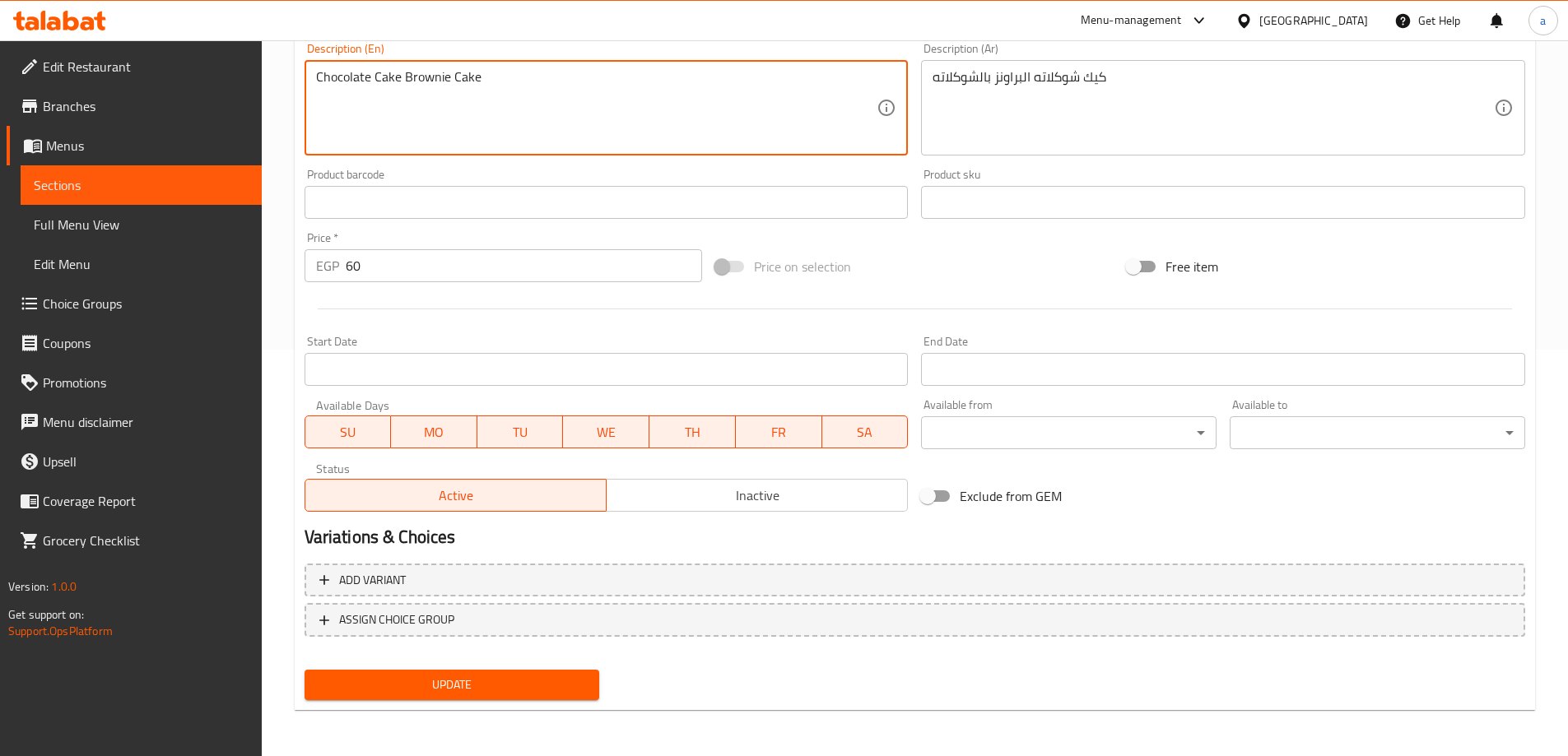
click at [508, 677] on span "Update" at bounding box center [452, 685] width 269 height 20
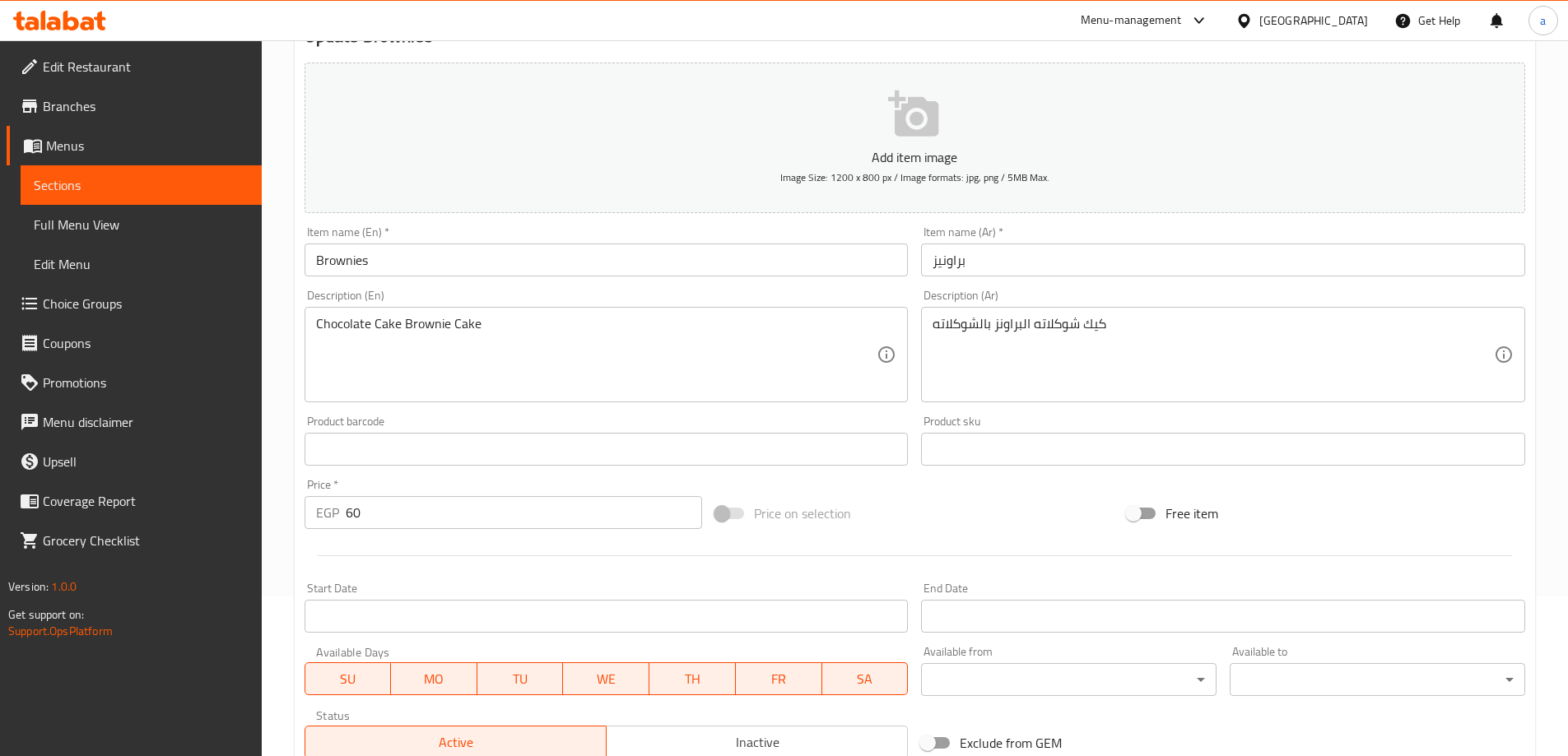
scroll to position [0, 0]
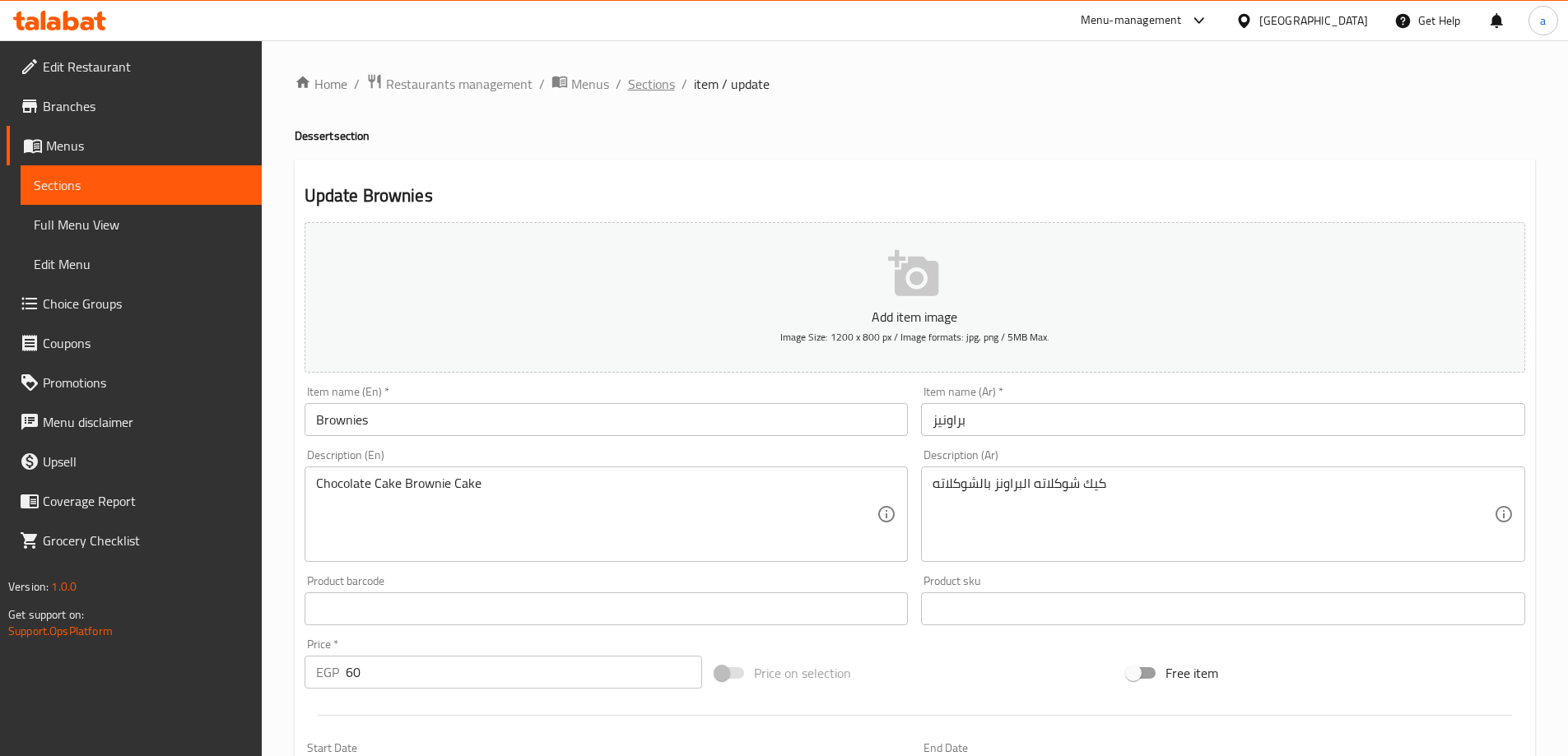
click at [649, 94] on span "Sections" at bounding box center [651, 83] width 47 height 20
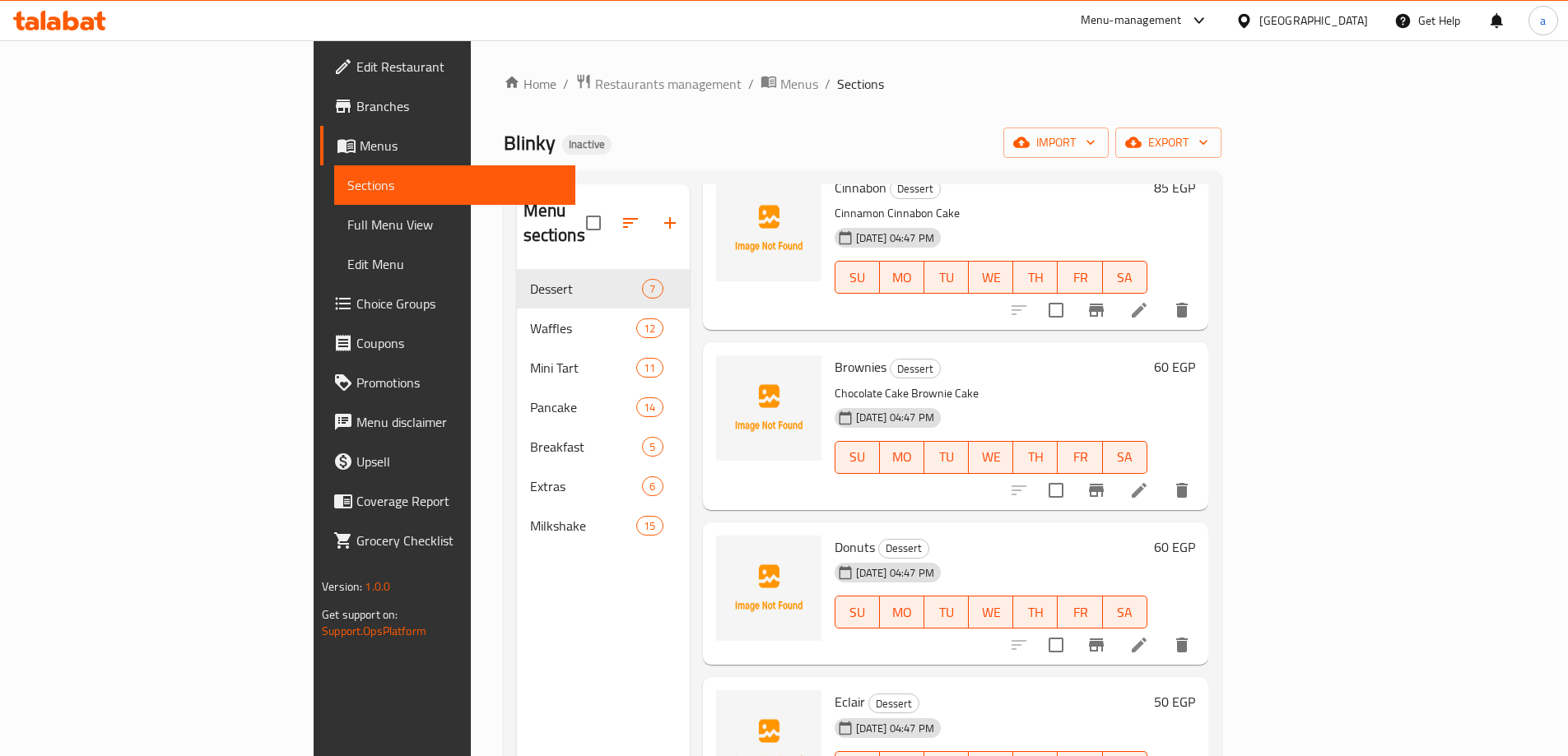
scroll to position [470, 0]
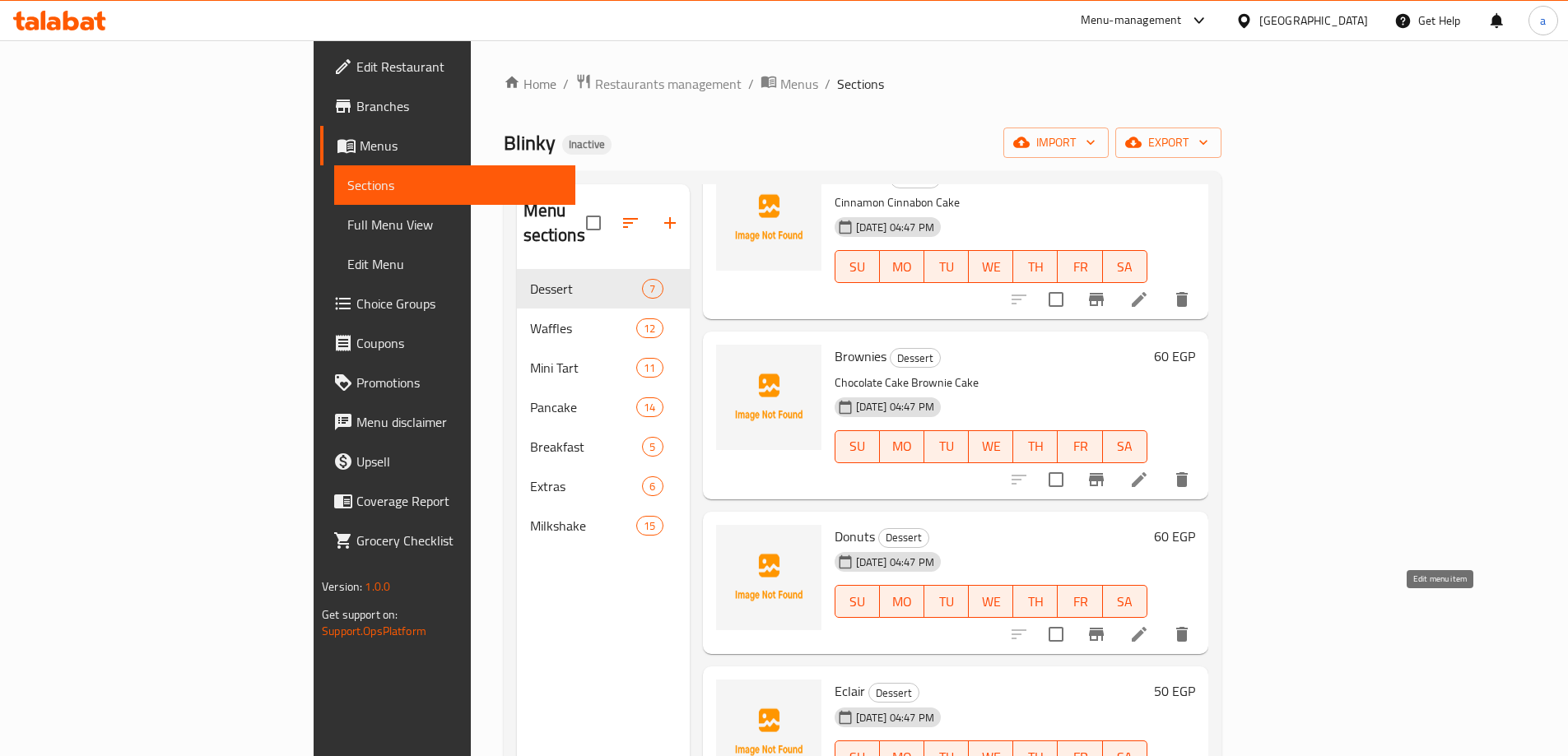
click at [1149, 624] on icon at bounding box center [1139, 634] width 20 height 20
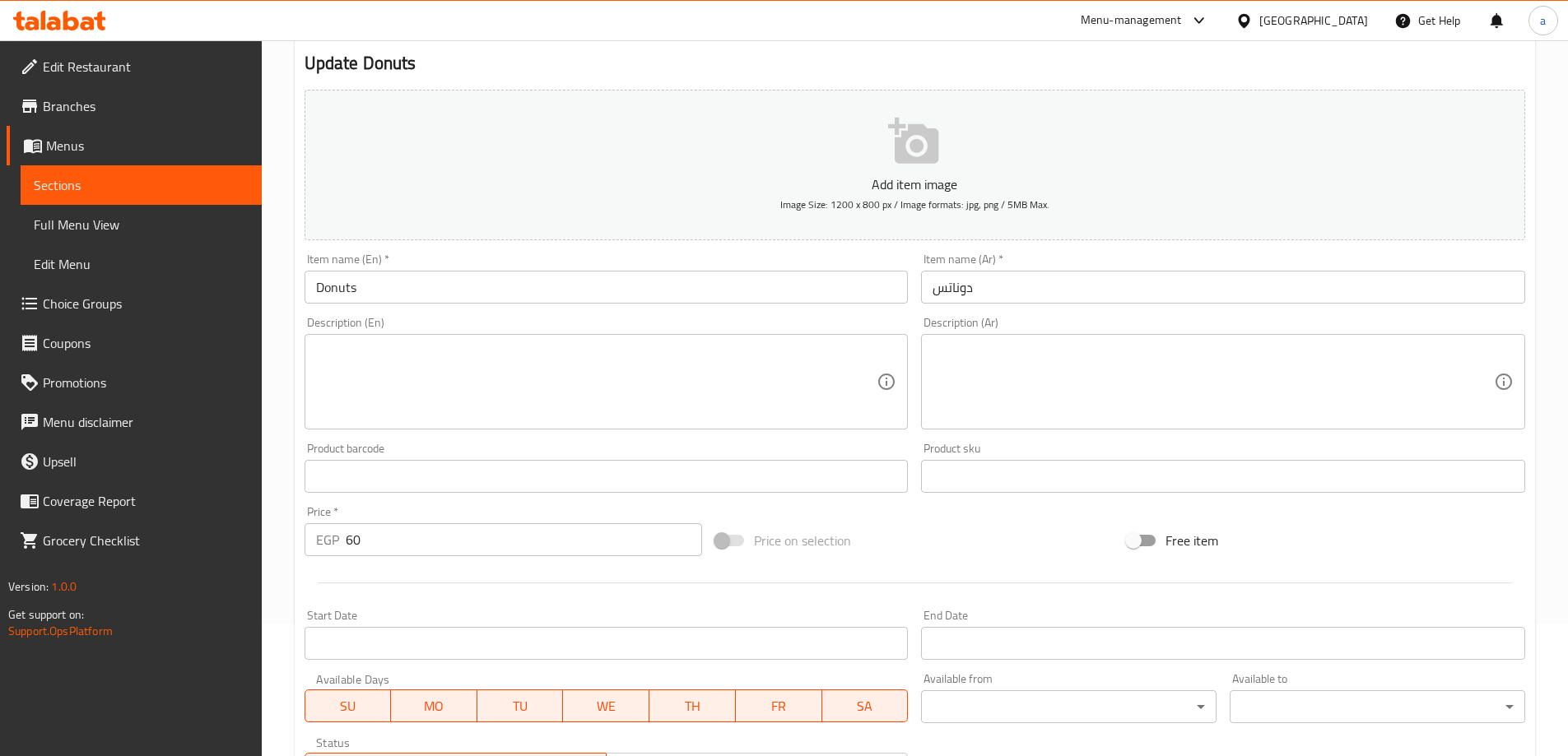
scroll to position [165, 0]
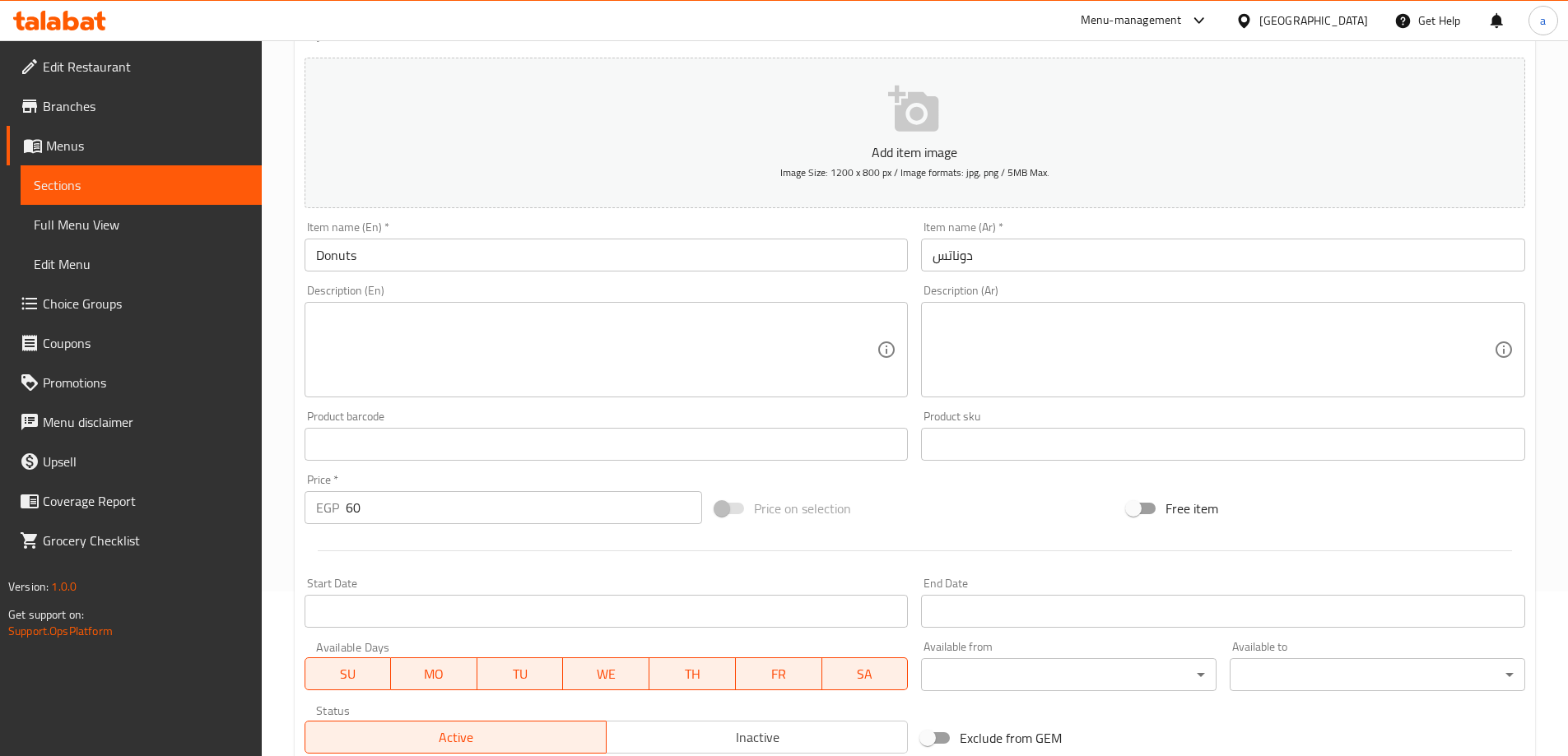
click at [1138, 305] on div "Description (Ar)" at bounding box center [1223, 350] width 604 height 95
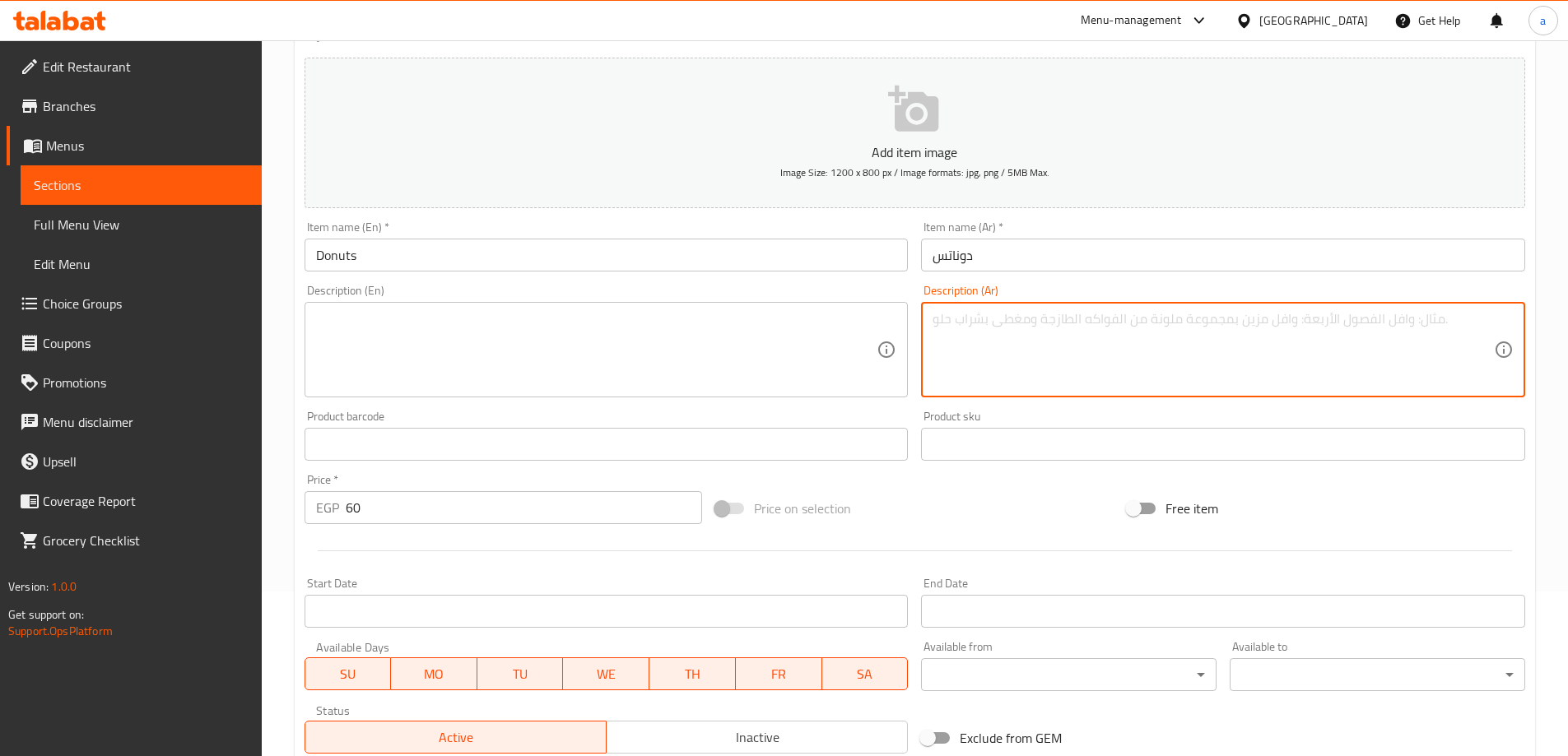
paste textarea "كيك دونت مقلى مقرمش سادة بدون فليفر"
type textarea "كيك دونت مقلى مقرمش سادة بدون فليفر"
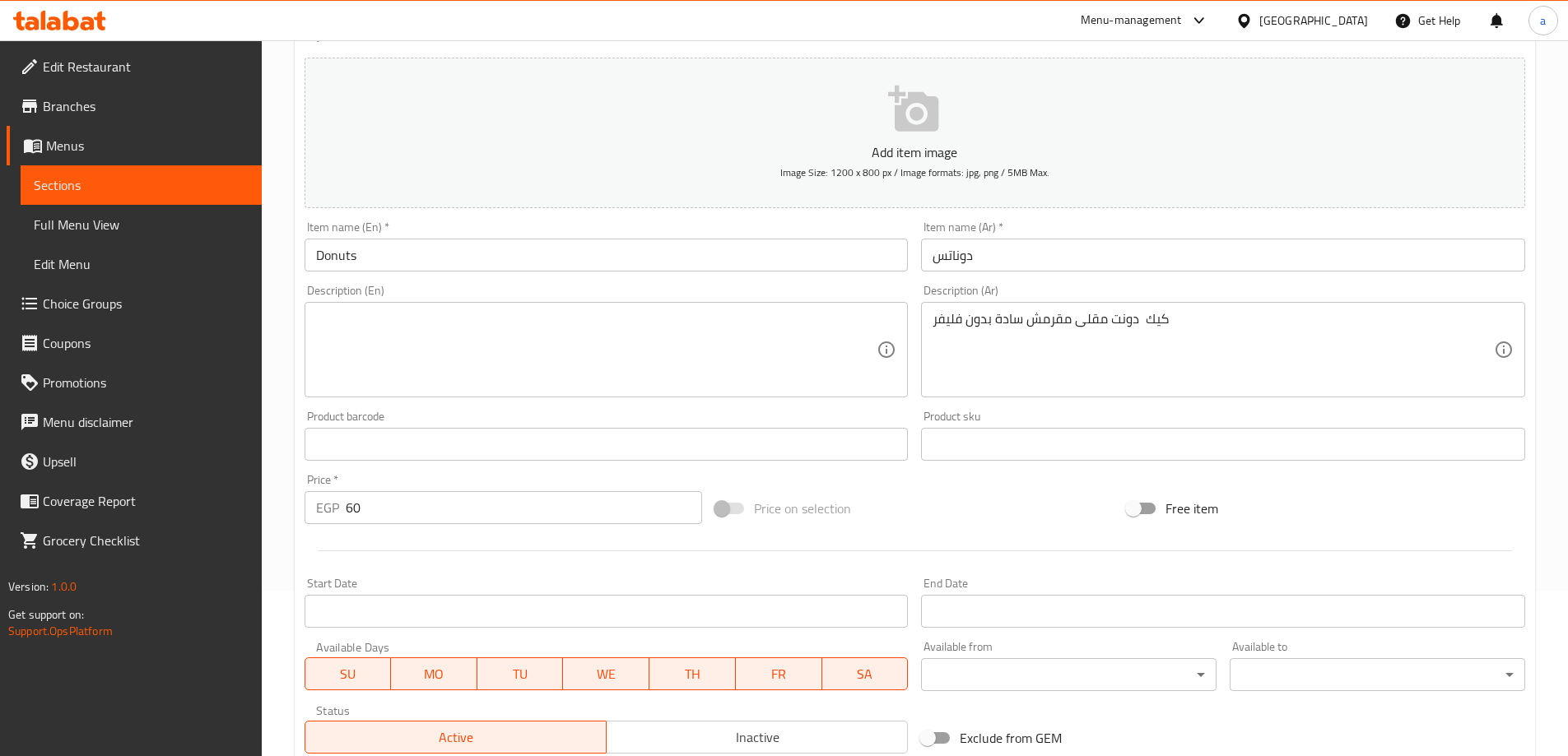
click at [801, 355] on textarea at bounding box center [596, 350] width 561 height 78
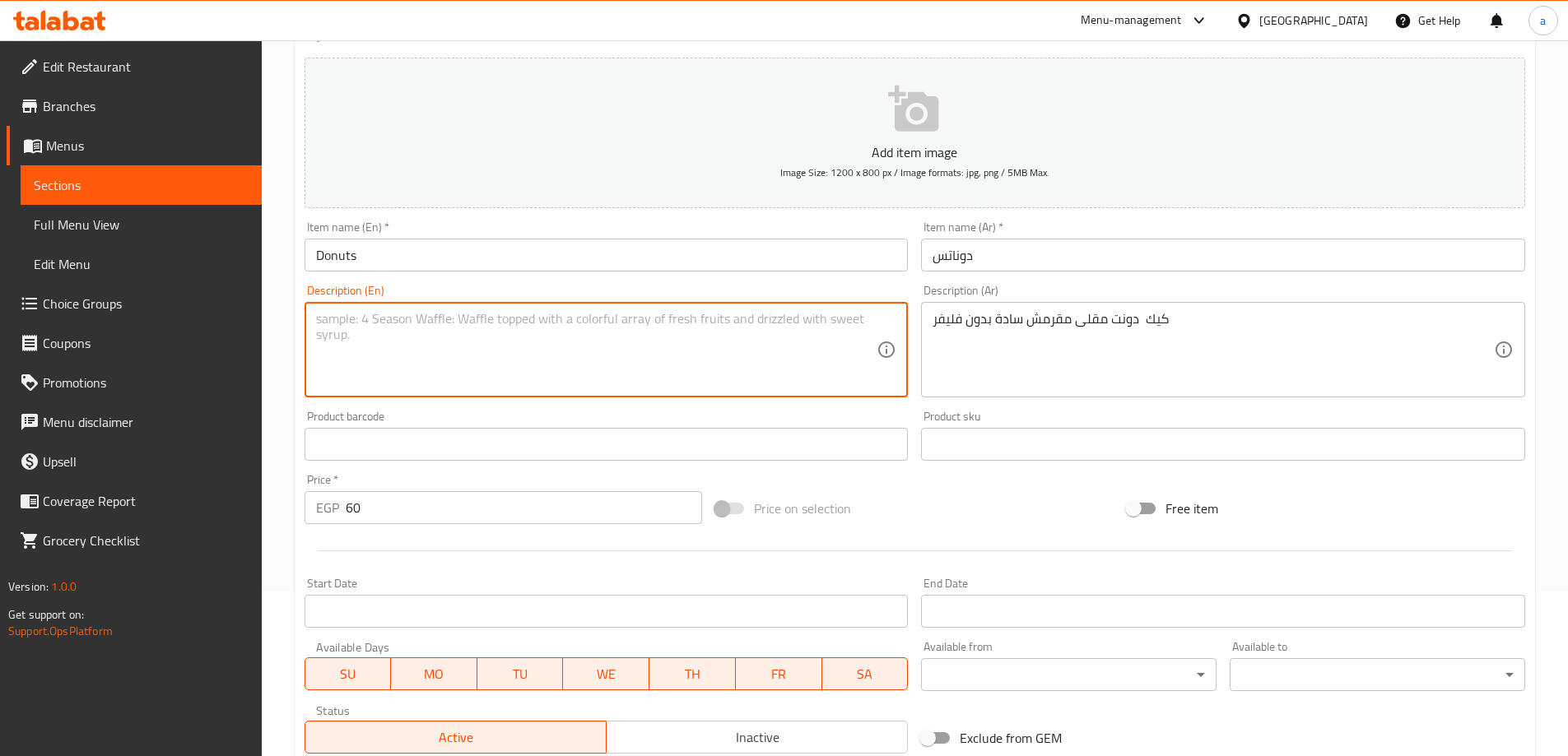
paste textarea "Plain crispy fried donut cake without flavor"
type textarea "Plain crispy fried donut cake without flavor"
click at [458, 252] on input "Donuts" at bounding box center [607, 255] width 604 height 33
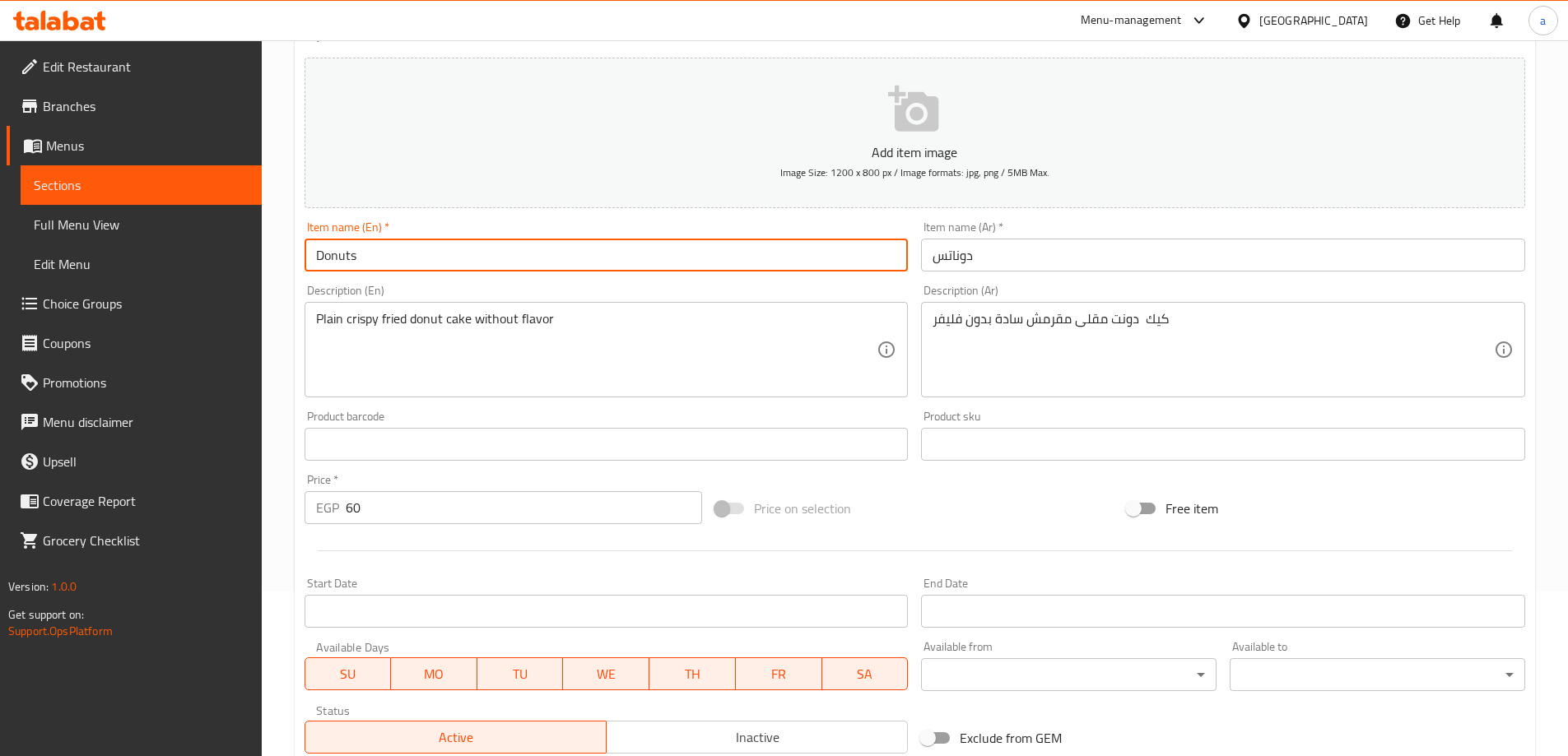
click at [458, 252] on input "Donuts" at bounding box center [607, 255] width 604 height 33
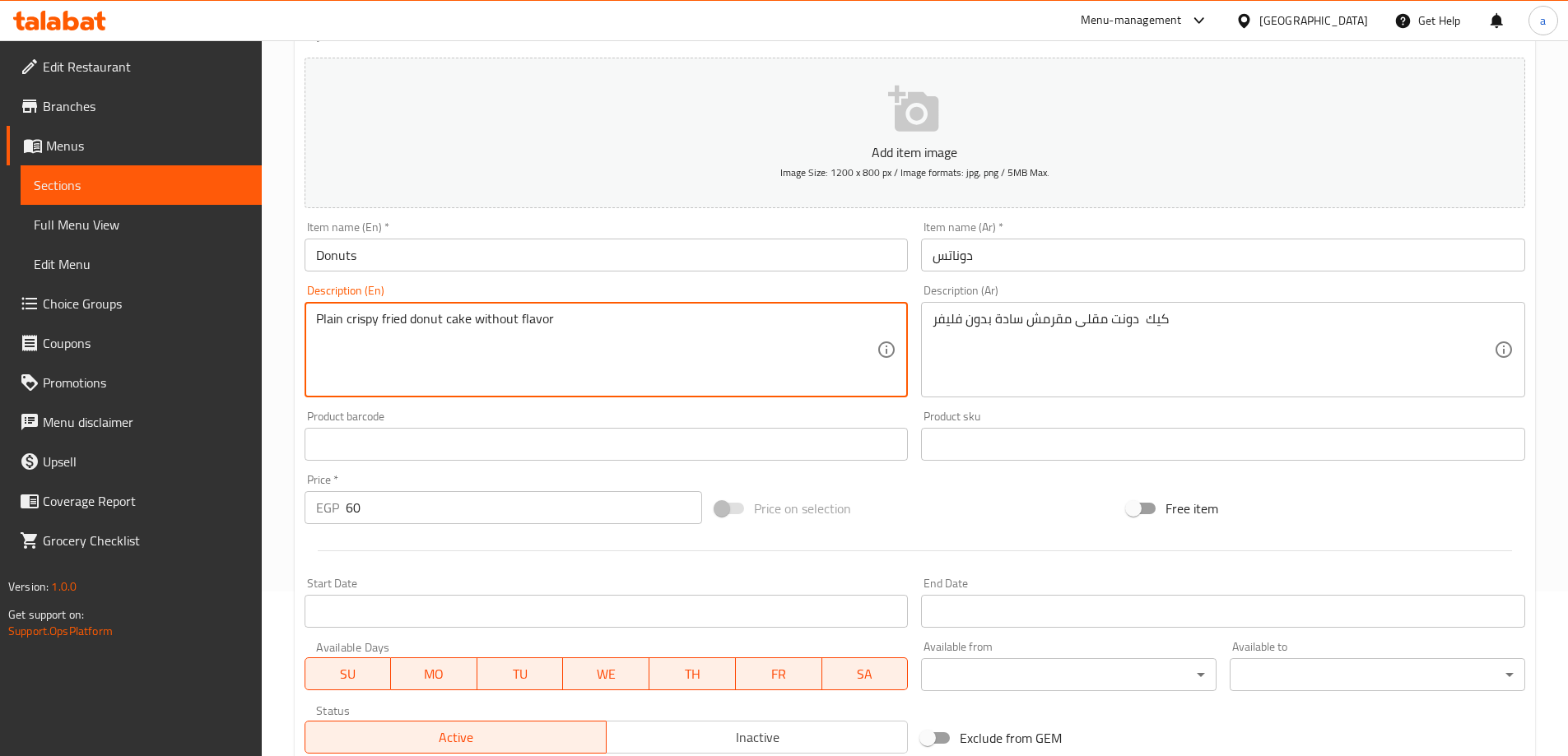
click at [374, 340] on textarea "Plain crispy fried donut cake without flavor" at bounding box center [596, 350] width 561 height 78
click at [694, 374] on textarea "Plain crispy fried donut cake without flavor" at bounding box center [596, 350] width 561 height 78
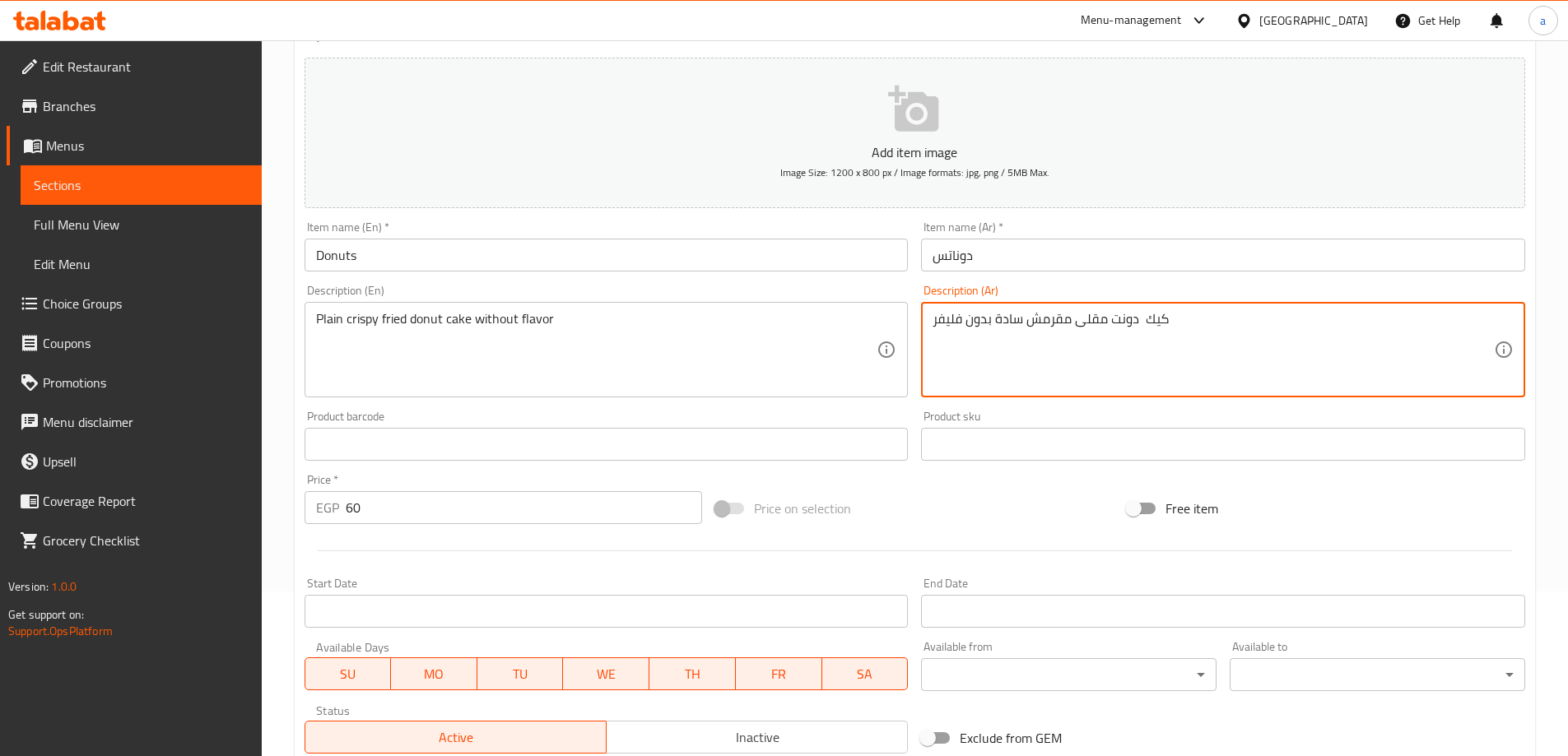
drag, startPoint x: 1187, startPoint y: 327, endPoint x: 1166, endPoint y: 333, distance: 21.8
click at [1148, 368] on textarea "كيك دونت مقلى مقرمش سادة بدون فليفر" at bounding box center [1213, 350] width 561 height 78
drag, startPoint x: 1107, startPoint y: 317, endPoint x: 1171, endPoint y: 312, distance: 64.2
click at [1171, 312] on textarea "كيك دونت مقلى مقرمش سادة بدون فليفر" at bounding box center [1213, 350] width 561 height 78
click at [1193, 321] on textarea "كيك دونت مقلى مقرمش سادة بدون فليفر" at bounding box center [1213, 350] width 561 height 78
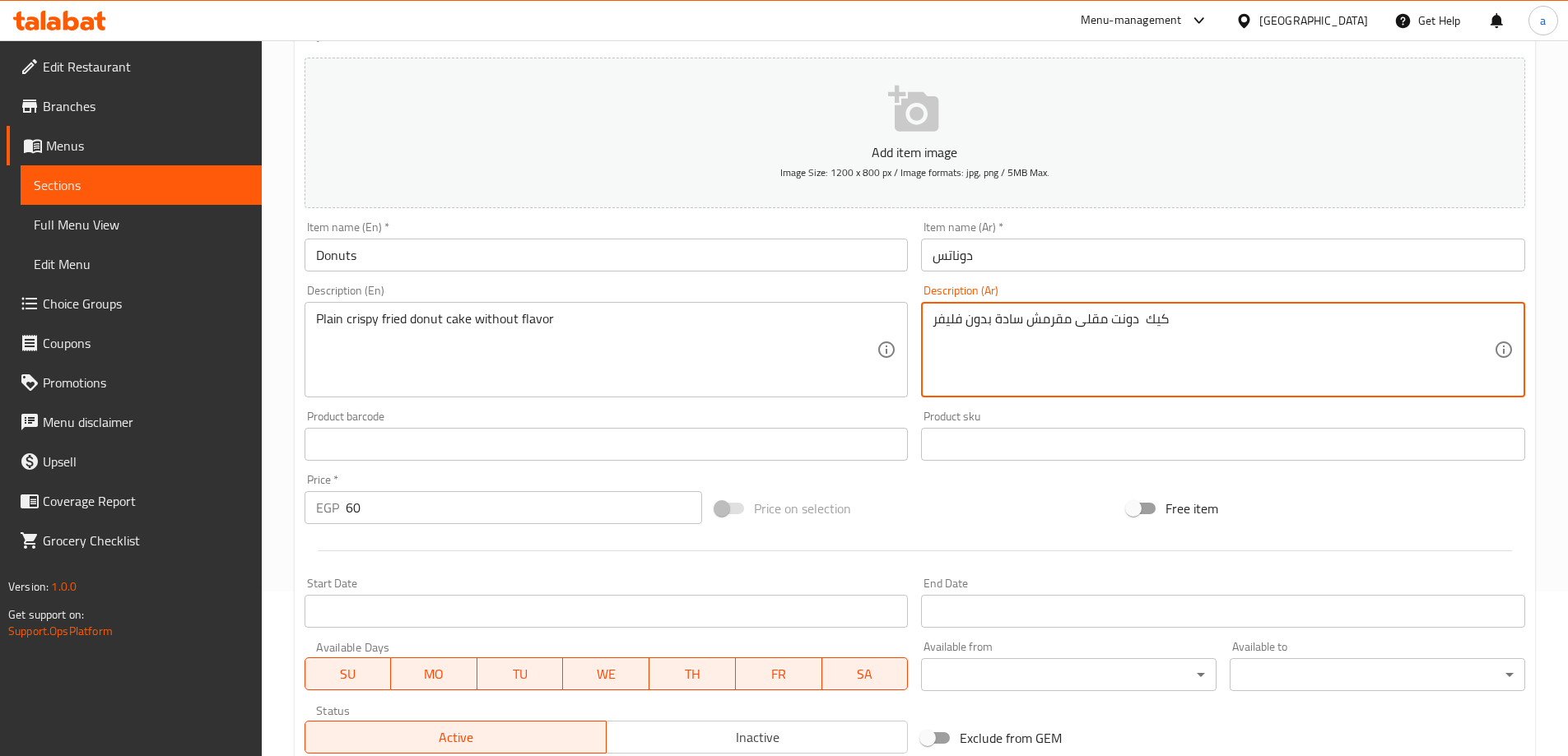
drag, startPoint x: 1172, startPoint y: 321, endPoint x: 1131, endPoint y: 319, distance: 41.0
click at [1131, 319] on textarea "كيك دونت مقلى مقرمش سادة بدون فليفر" at bounding box center [1213, 350] width 561 height 78
click at [1139, 338] on textarea "كيك دونت مقلى مقرمش سادة بدون فليفر" at bounding box center [1213, 350] width 561 height 78
drag, startPoint x: 1111, startPoint y: 313, endPoint x: 1163, endPoint y: 330, distance: 54.7
click at [1163, 330] on textarea "كيك دونت مقلى مقرمش سادة بدون فليفر" at bounding box center [1213, 350] width 561 height 78
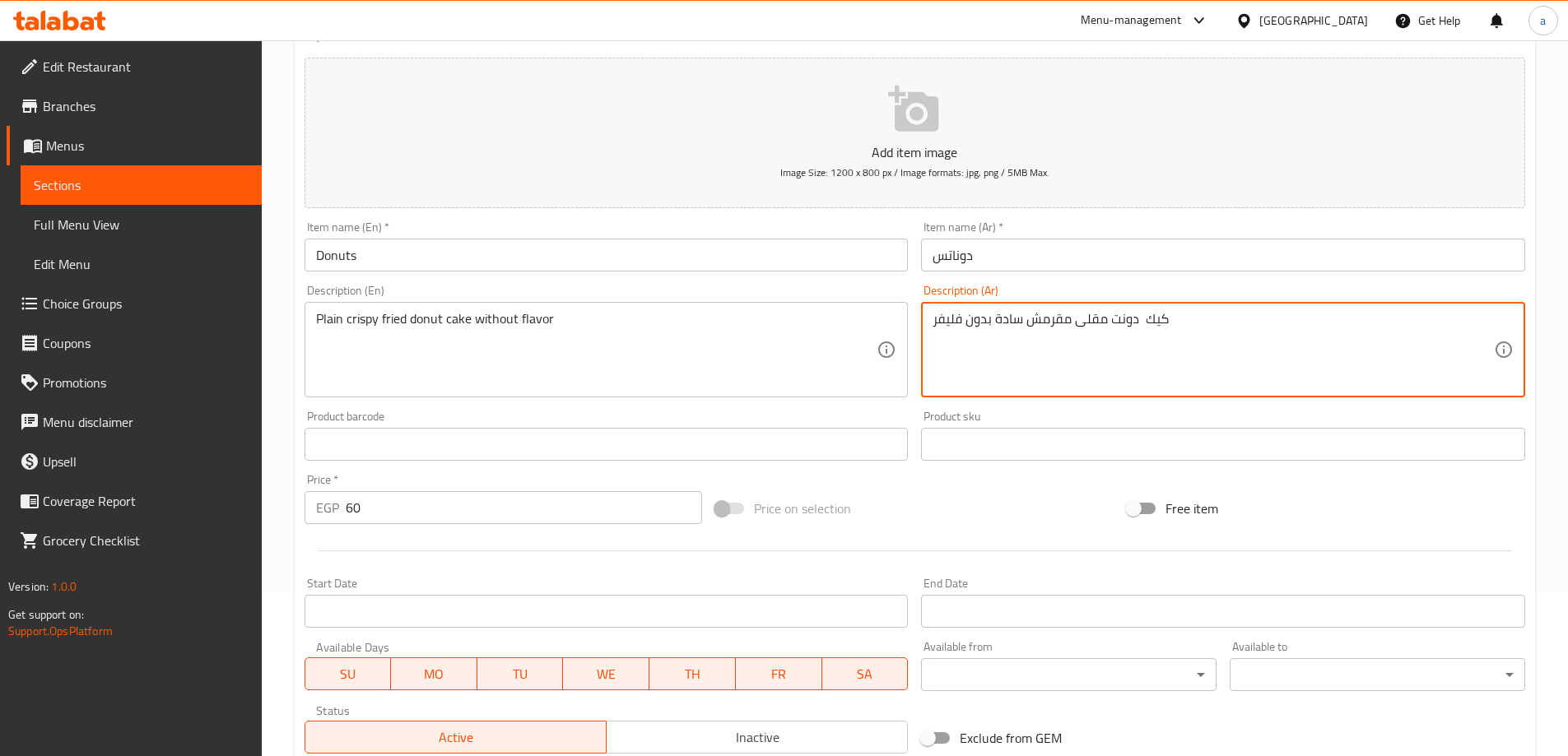
click at [1119, 399] on div "Description (Ar) كيك دونت مقلى مقرمش سادة بدون فليفر Description (Ar)" at bounding box center [1222, 341] width 617 height 126
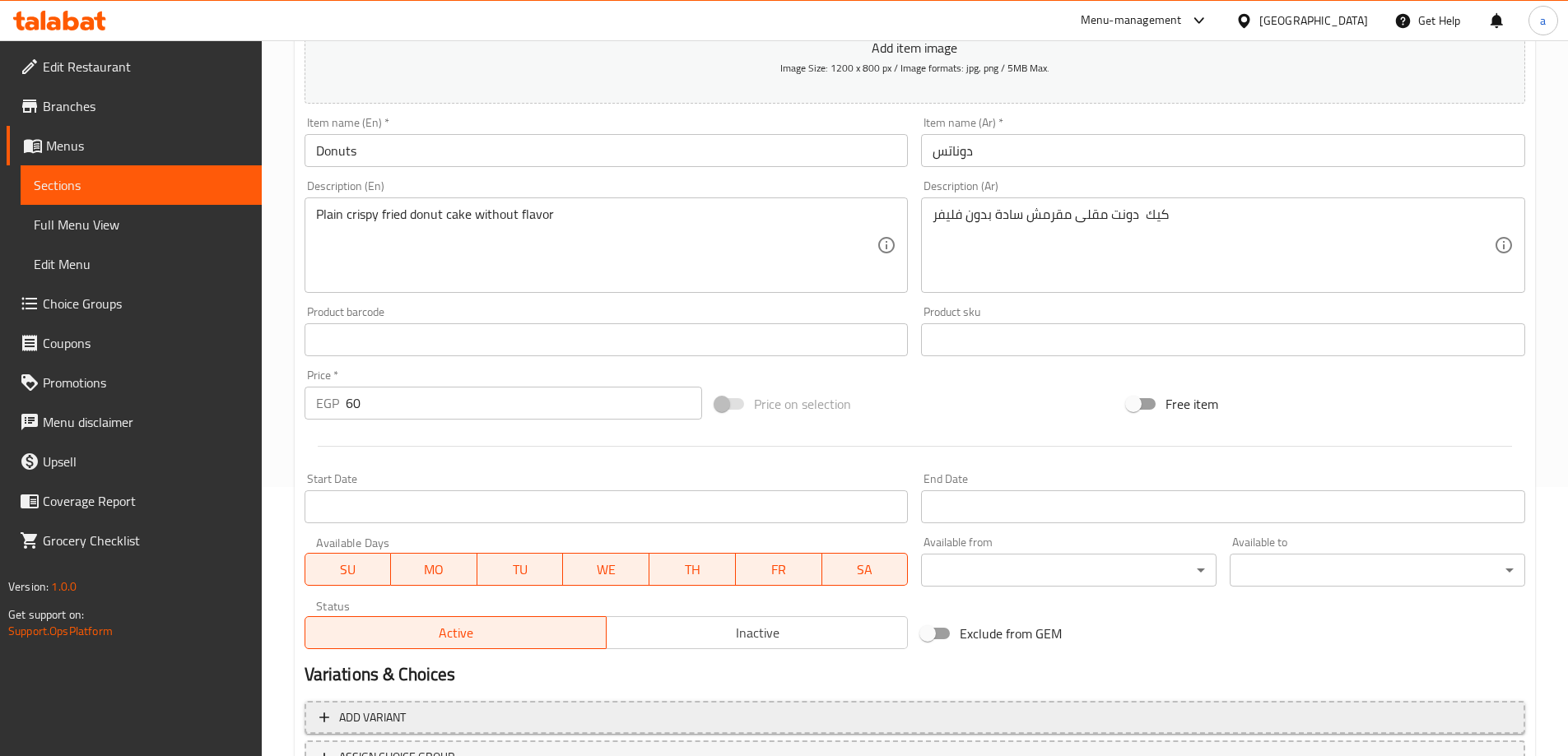
scroll to position [406, 0]
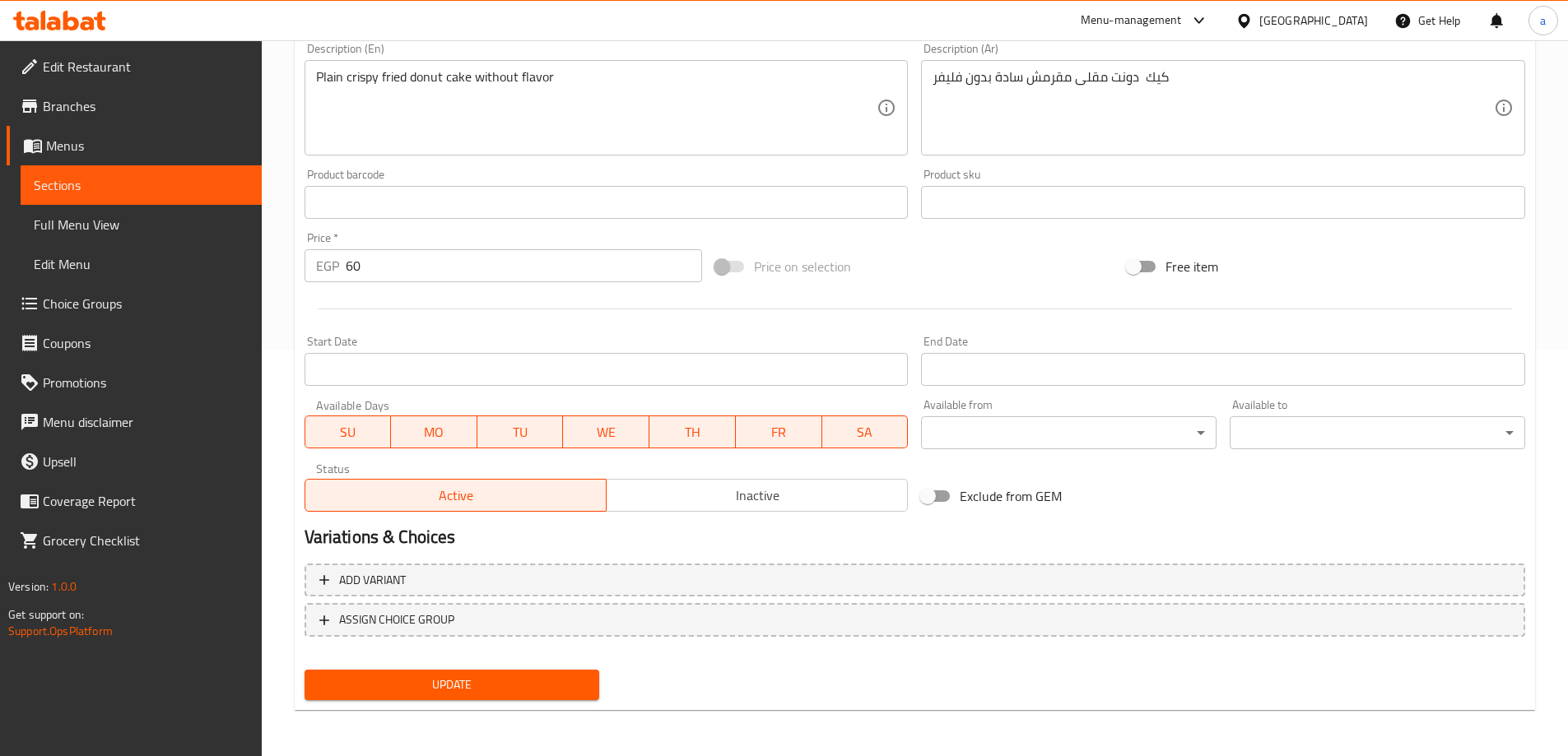
click at [418, 678] on span "Update" at bounding box center [452, 685] width 269 height 20
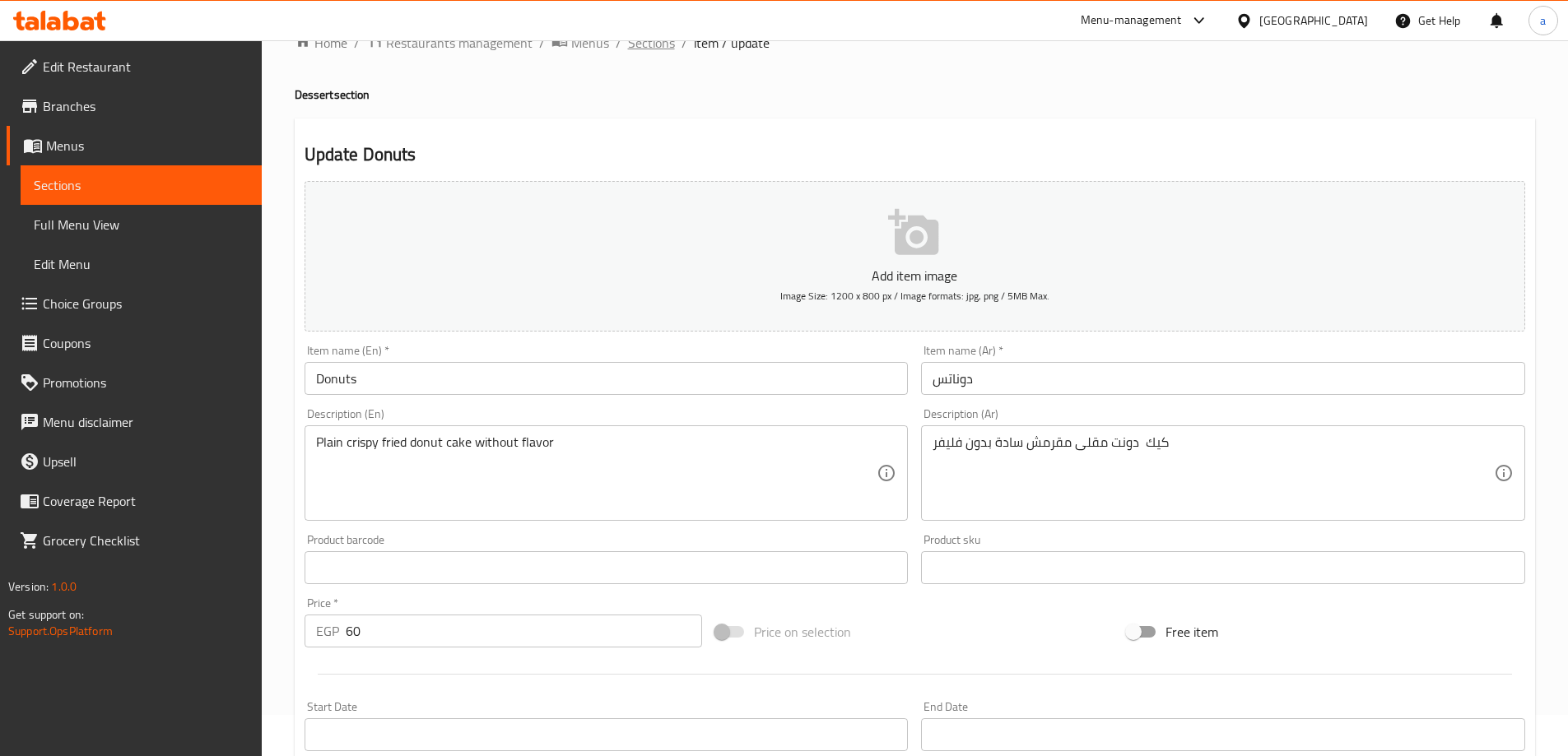
scroll to position [0, 0]
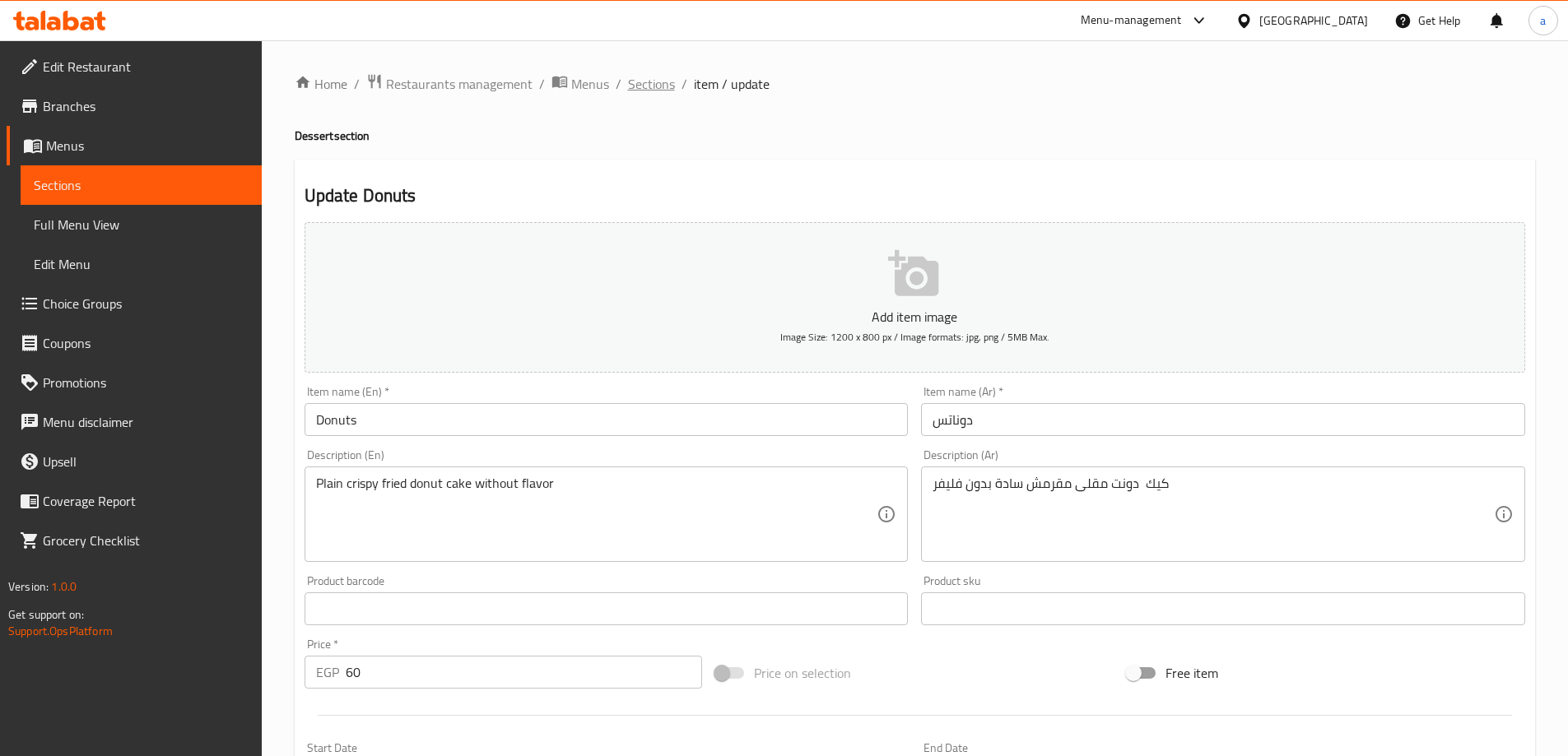
click at [646, 92] on span "Sections" at bounding box center [651, 83] width 47 height 20
